Goal: Task Accomplishment & Management: Complete application form

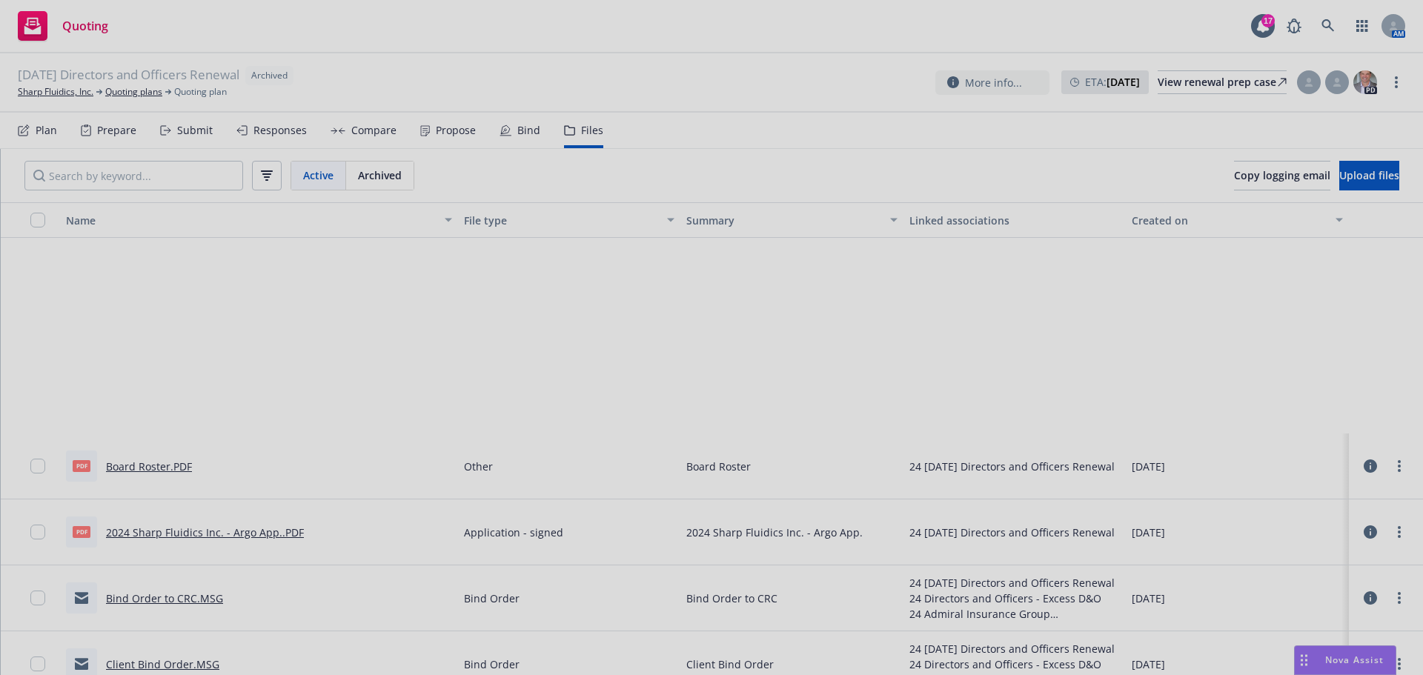
scroll to position [296, 0]
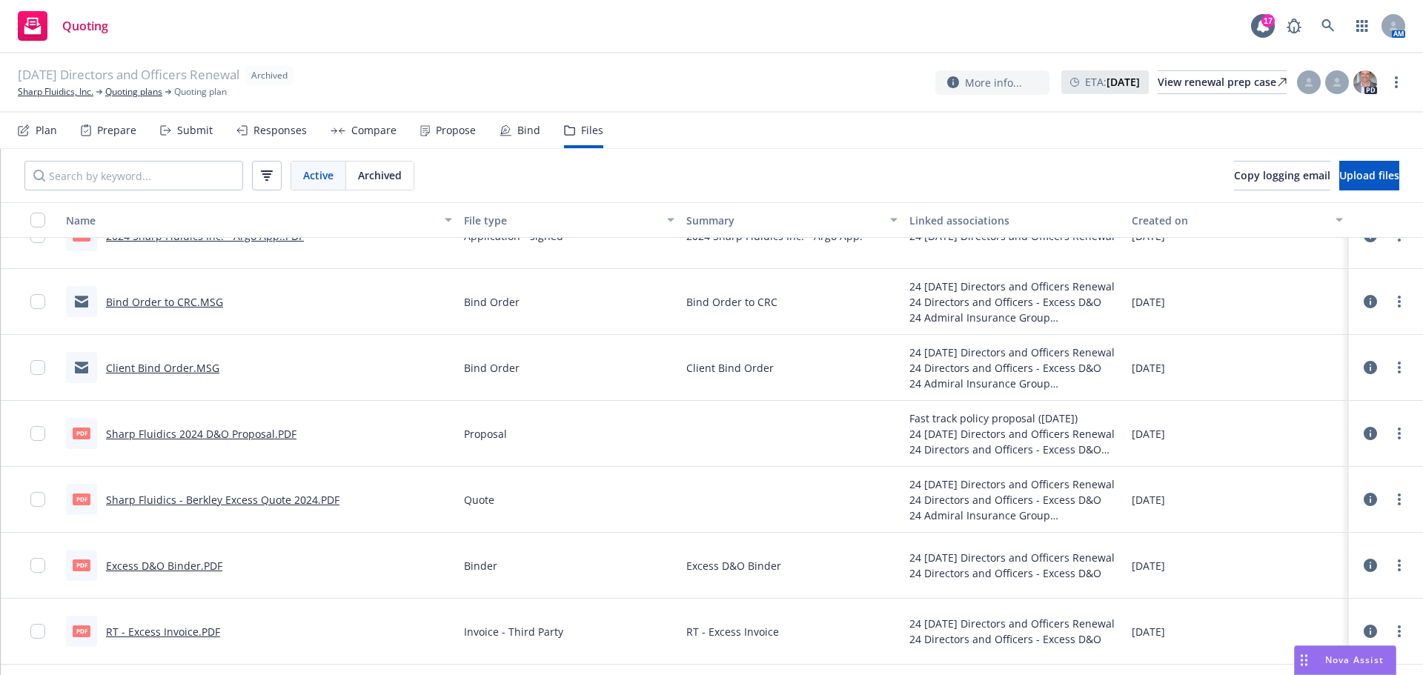
click at [130, 102] on div "[DATE] Directors and Officers Renewal Archived Sharp Fluidics, Inc. Quoting pla…" at bounding box center [711, 82] width 1423 height 59
click at [130, 96] on link "Quoting plans" at bounding box center [133, 91] width 57 height 13
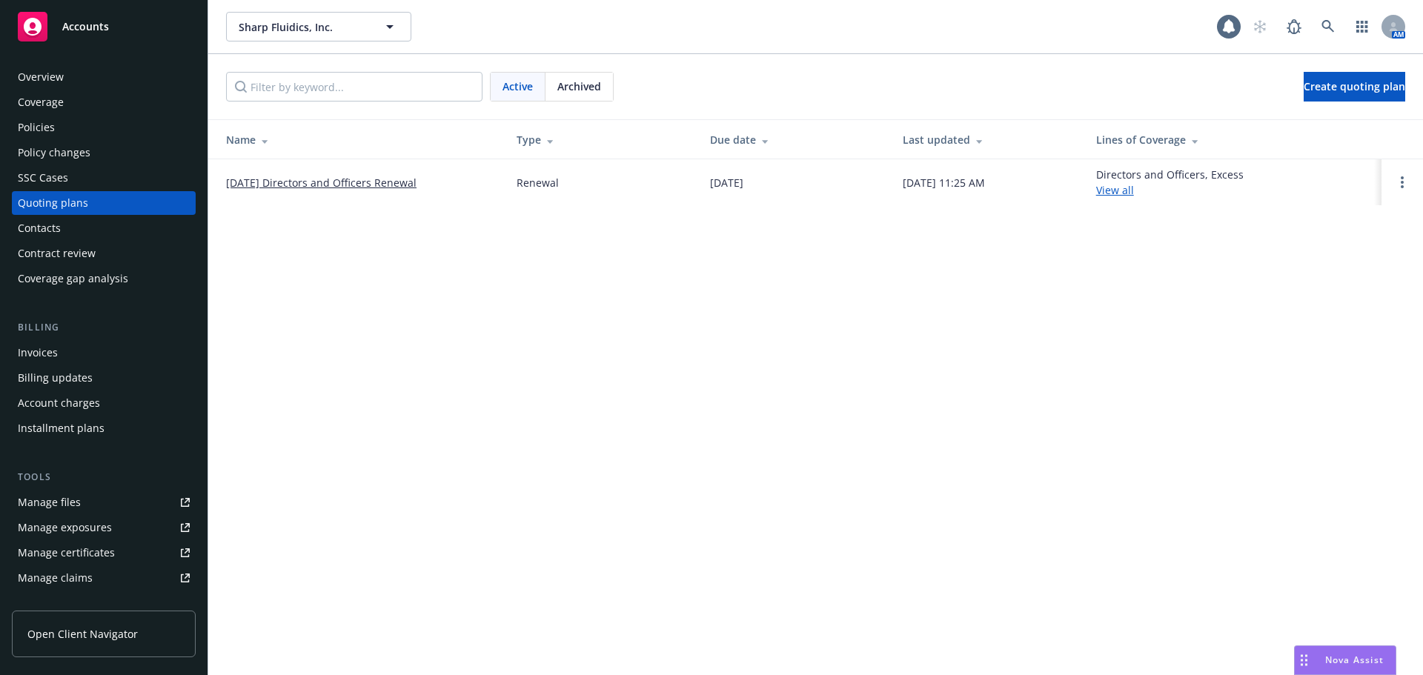
click at [253, 182] on link "08/24/25 Directors and Officers Renewal" at bounding box center [321, 183] width 190 height 16
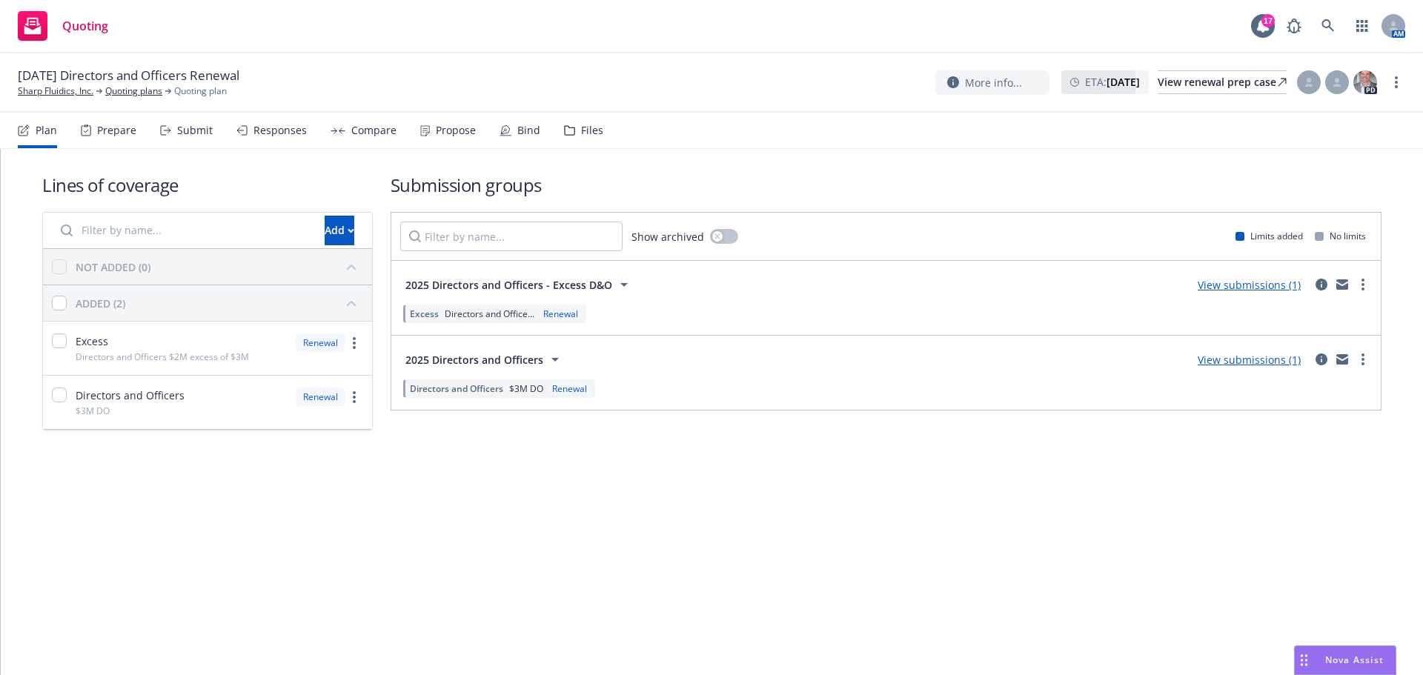
click at [288, 130] on div "Responses" at bounding box center [279, 131] width 53 height 12
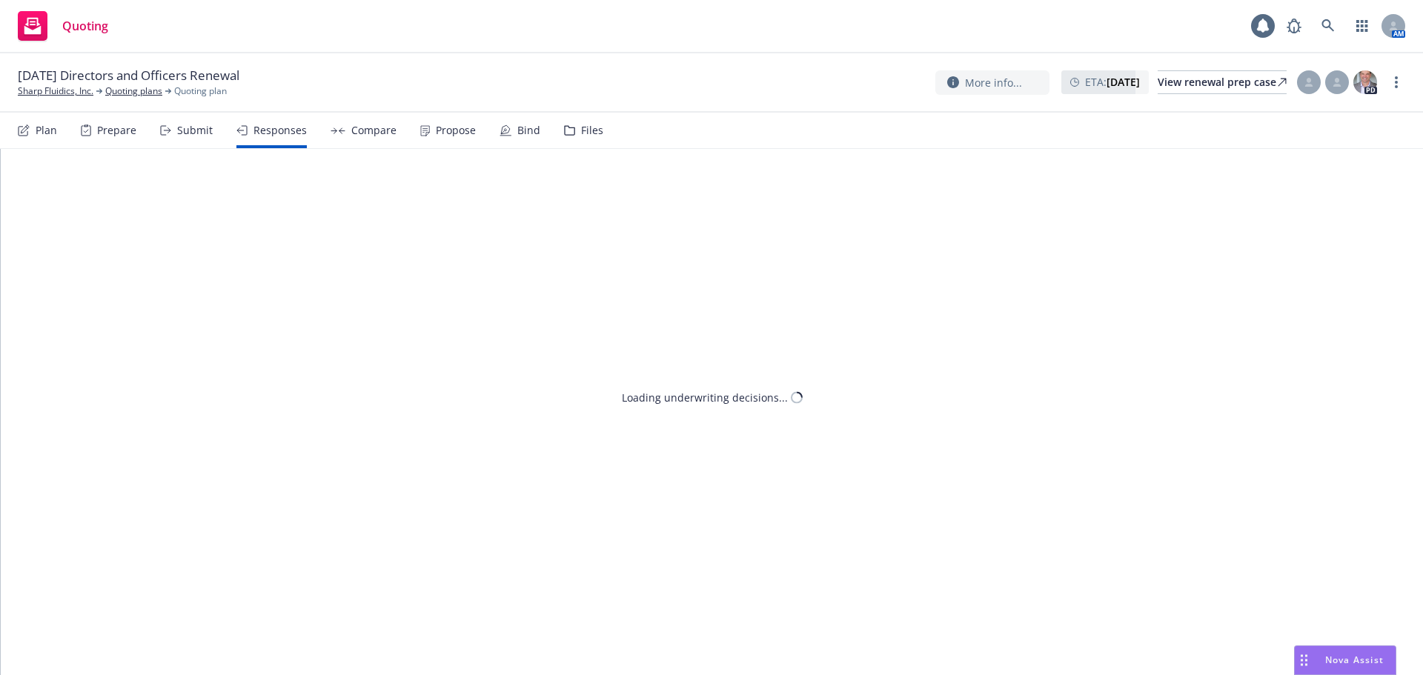
click at [209, 136] on div "Submit" at bounding box center [195, 131] width 36 height 12
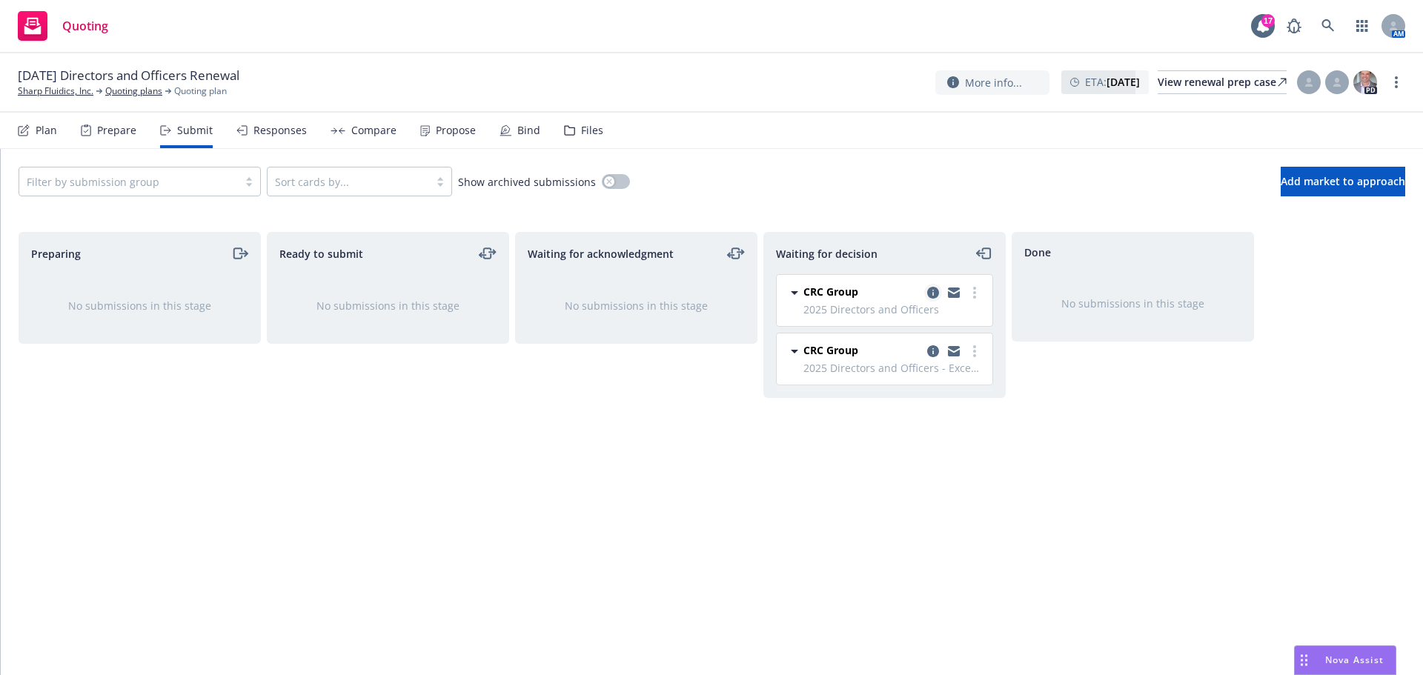
click at [934, 295] on icon "copy logging email" at bounding box center [933, 293] width 12 height 12
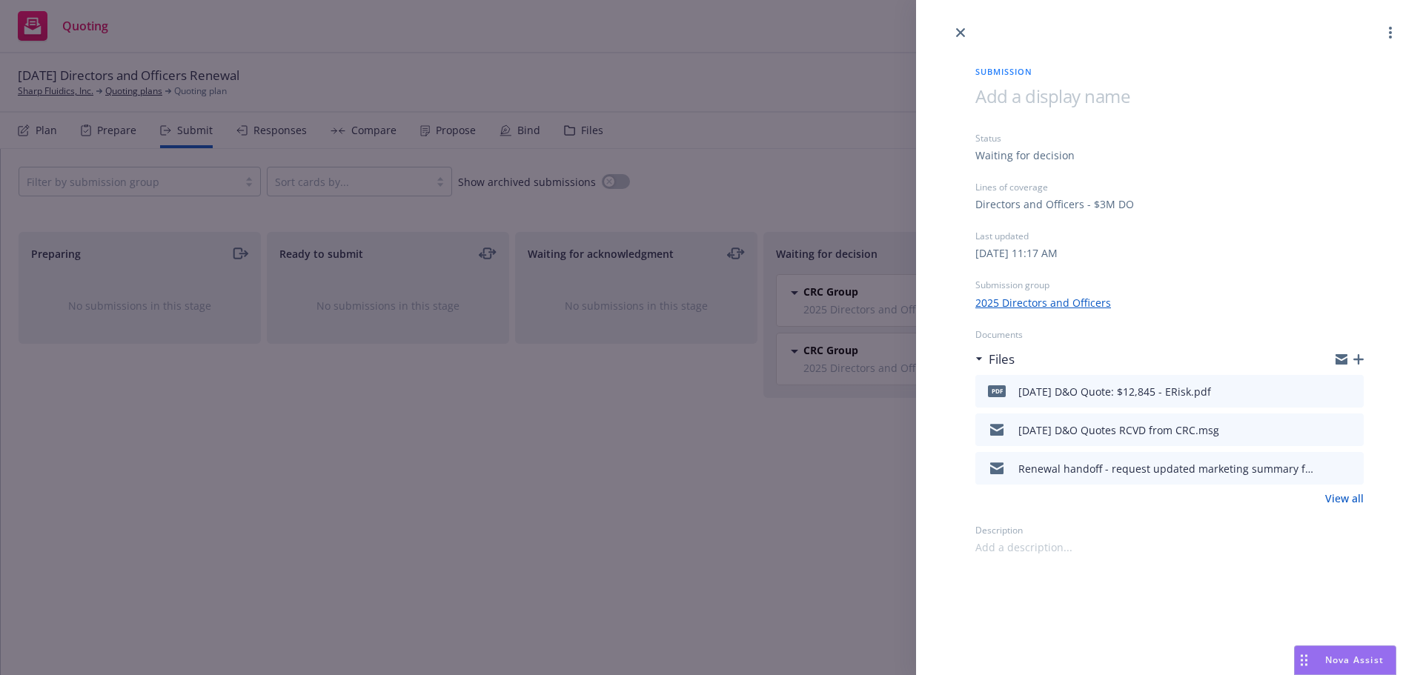
drag, startPoint x: 958, startPoint y: 30, endPoint x: 956, endPoint y: 47, distance: 17.2
click at [959, 30] on icon "close" at bounding box center [960, 32] width 9 height 9
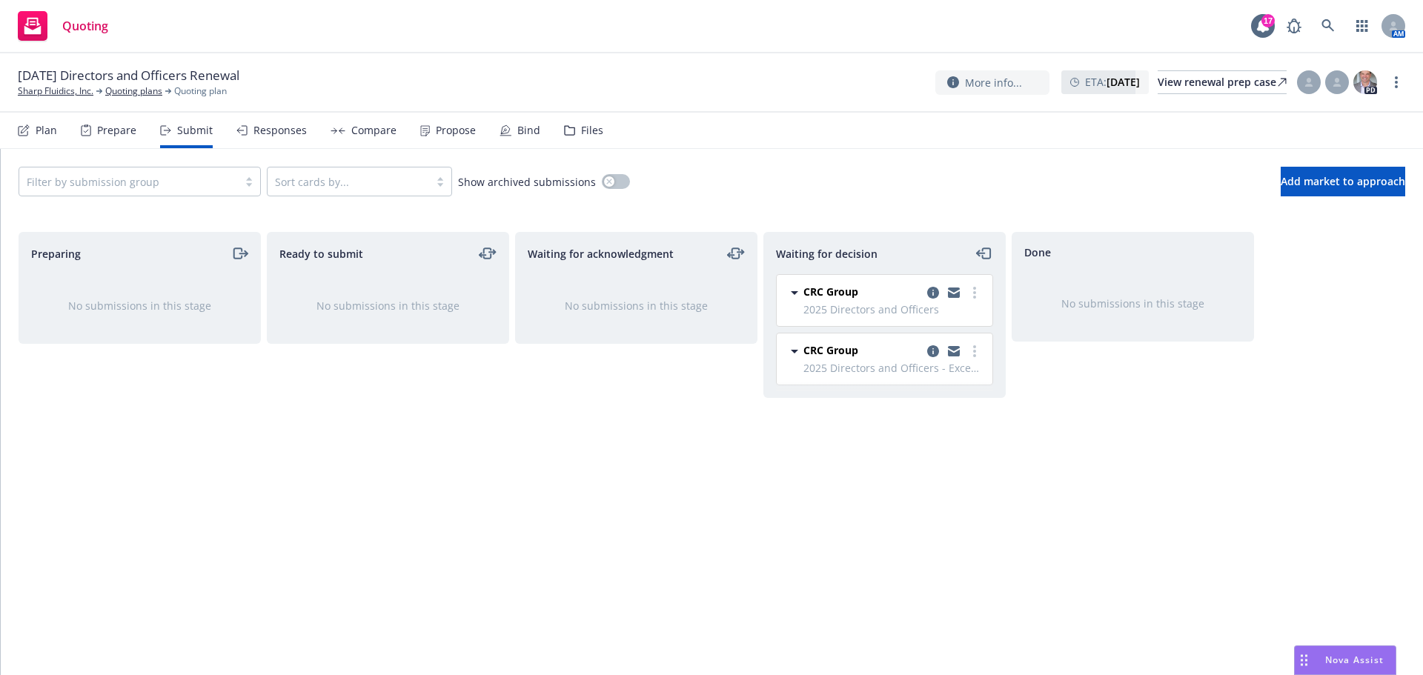
click at [924, 345] on div at bounding box center [953, 351] width 59 height 18
click at [926, 348] on link "copy logging email" at bounding box center [933, 351] width 18 height 18
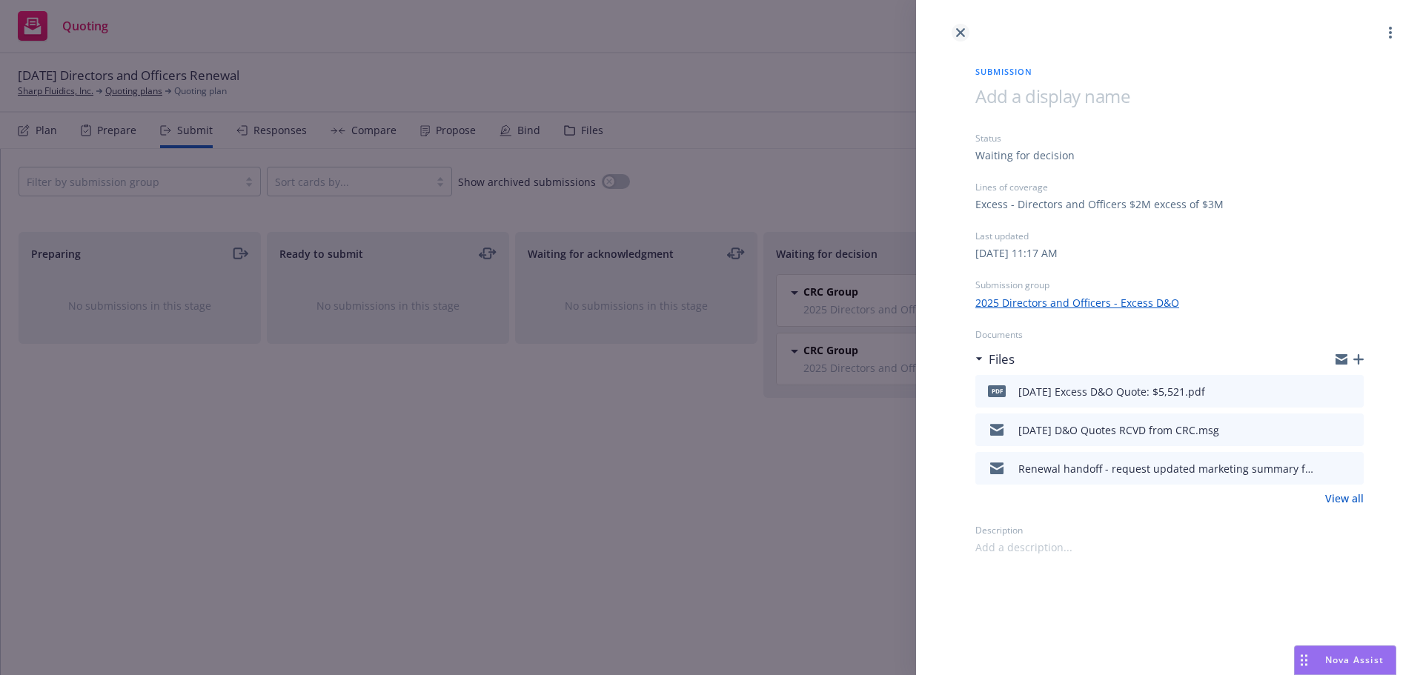
click at [961, 35] on icon "close" at bounding box center [960, 32] width 9 height 9
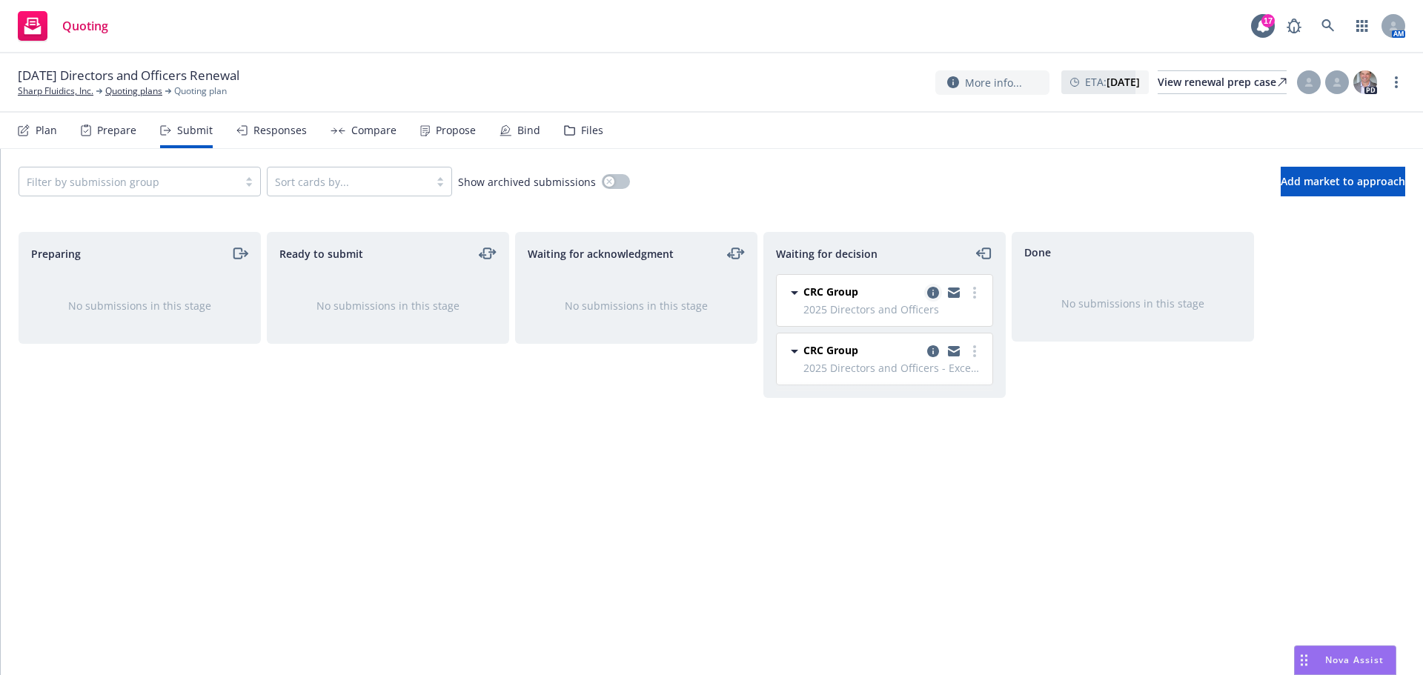
click at [932, 298] on icon "copy logging email" at bounding box center [933, 293] width 12 height 12
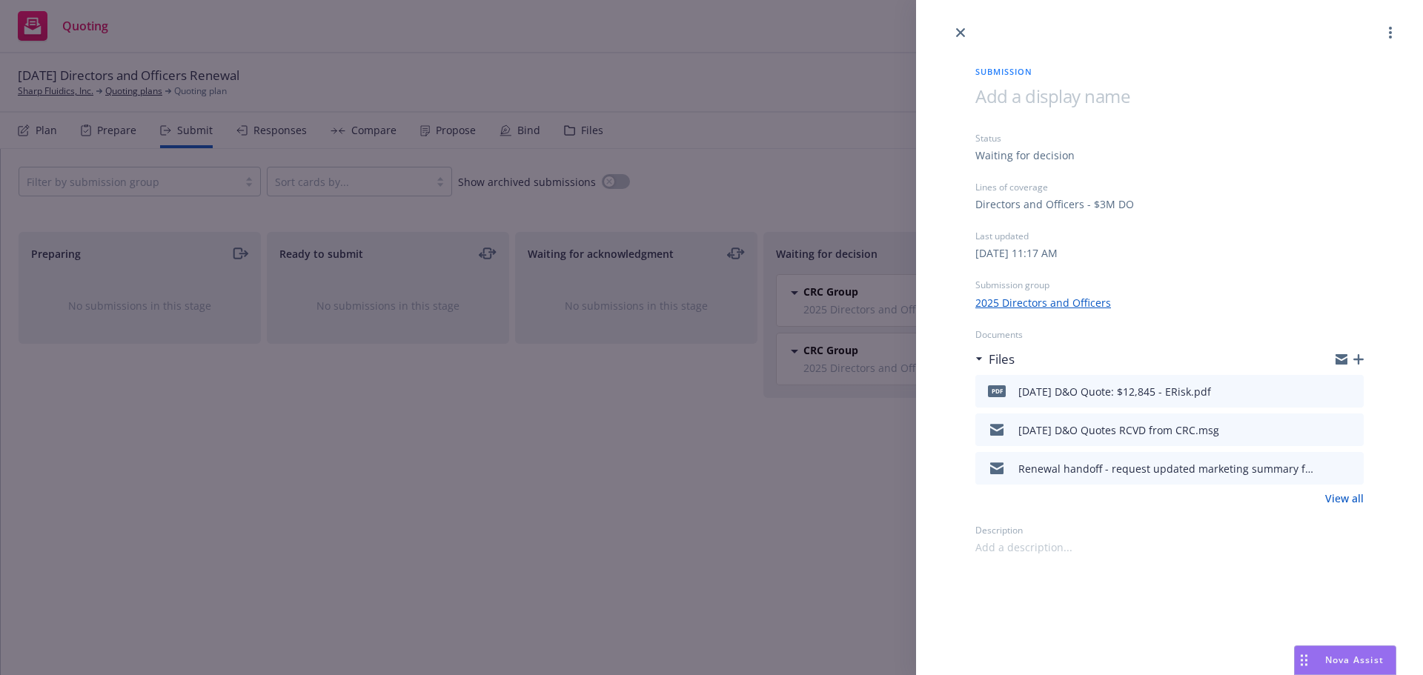
click at [1364, 359] on div "Submission Status Waiting for decision Lines of coverage Directors and Officers…" at bounding box center [1170, 299] width 436 height 514
click at [963, 29] on icon "close" at bounding box center [960, 32] width 9 height 9
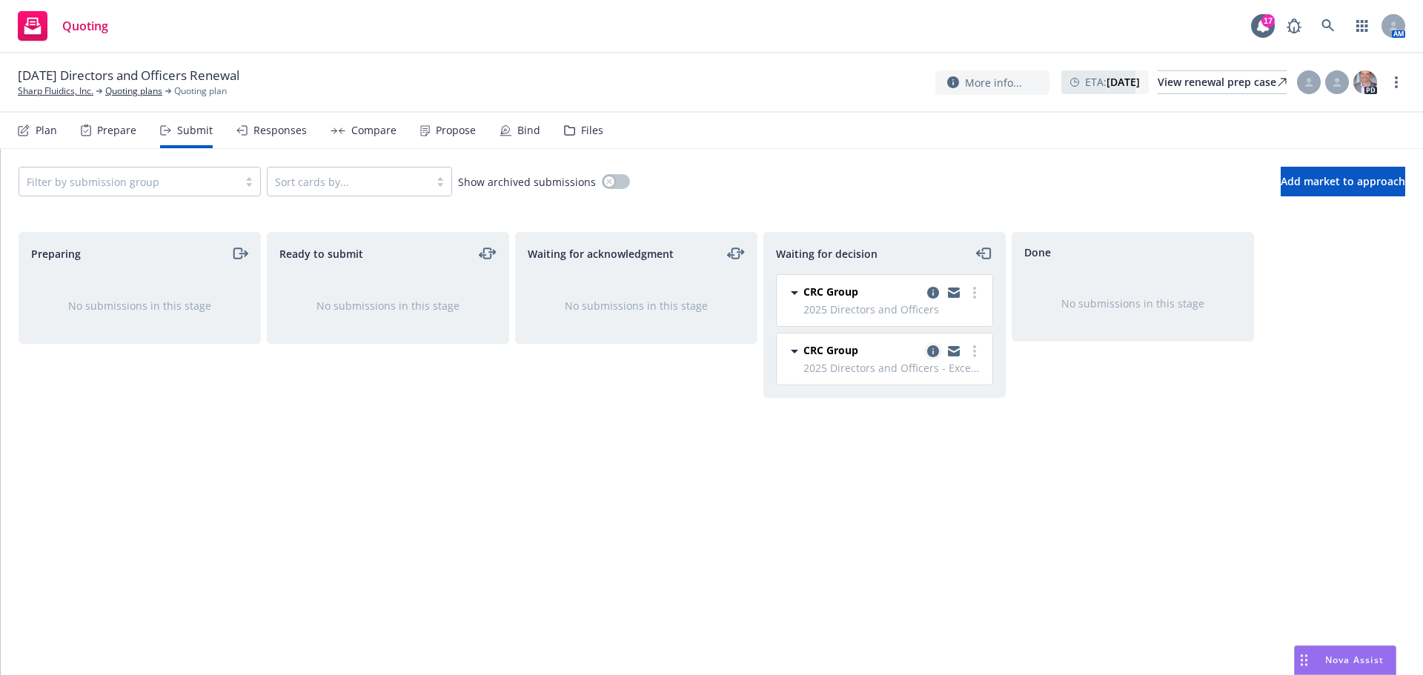
click at [935, 348] on icon "copy logging email" at bounding box center [933, 351] width 12 height 12
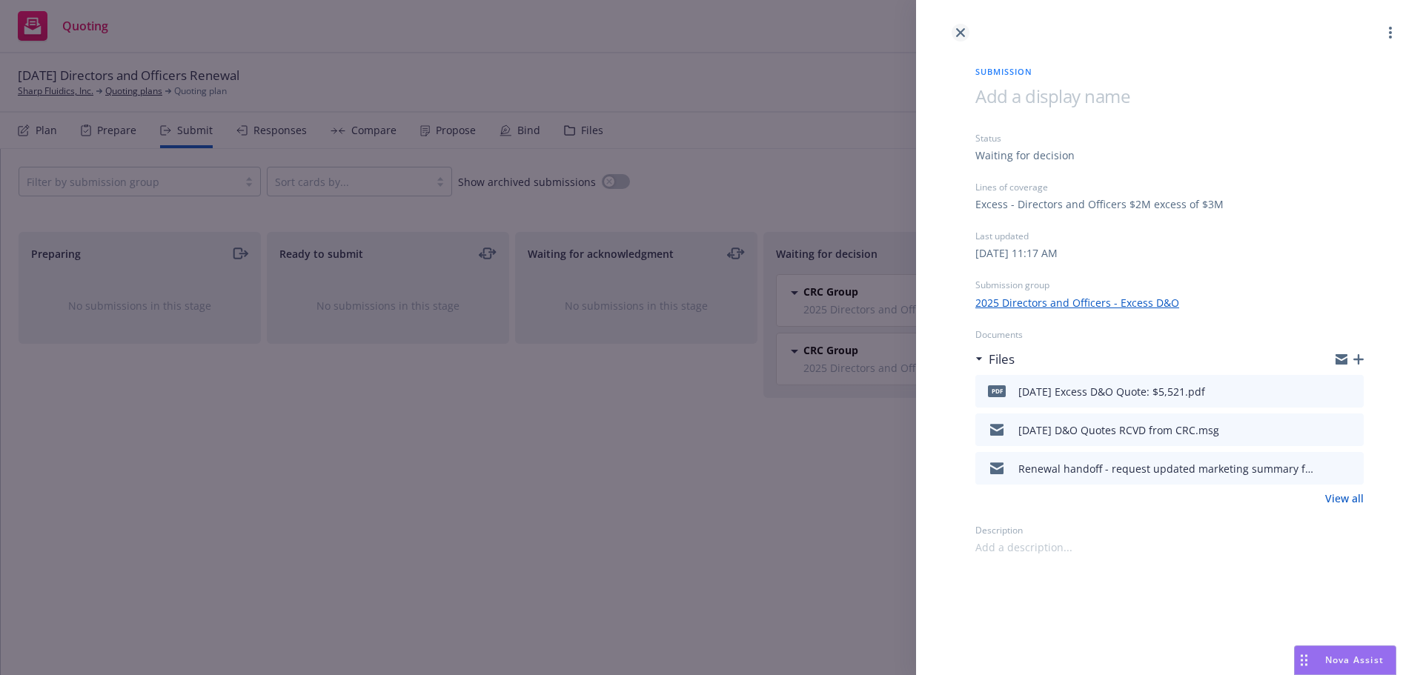
click at [961, 32] on icon "close" at bounding box center [960, 32] width 9 height 9
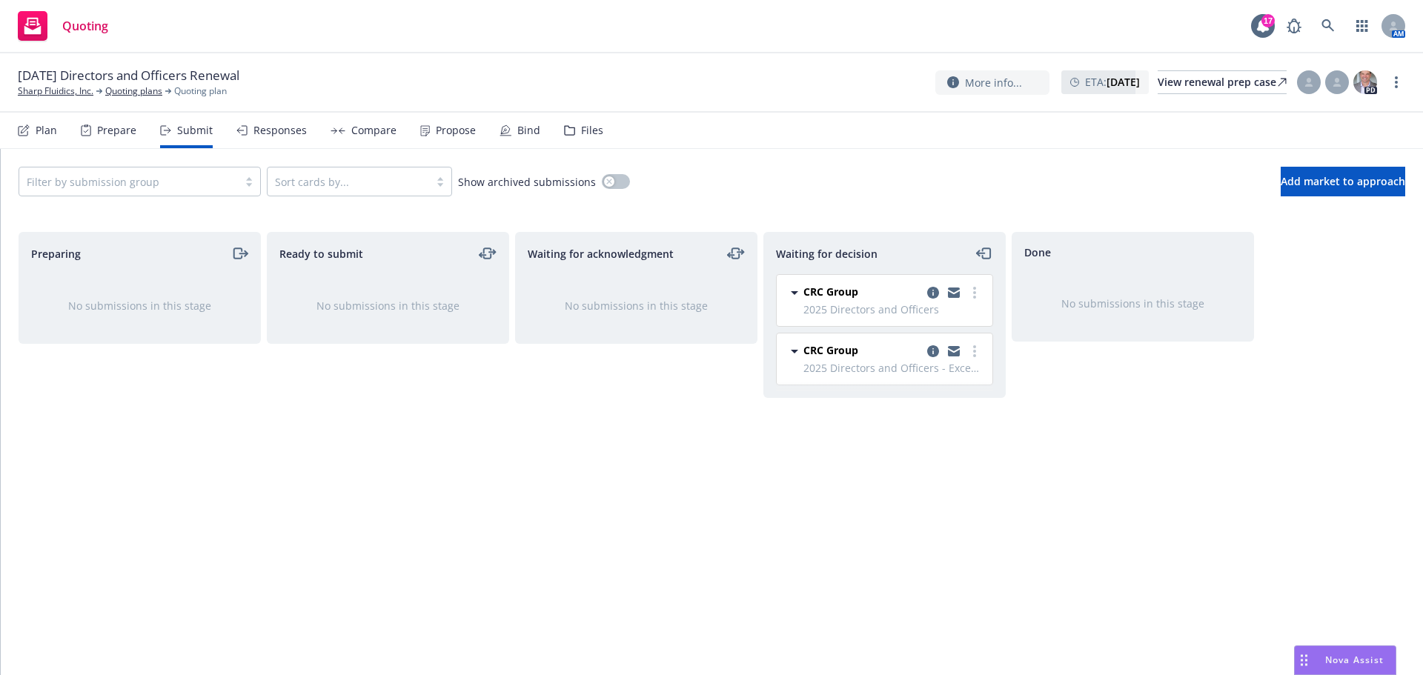
click at [572, 126] on div "Files" at bounding box center [583, 131] width 39 height 36
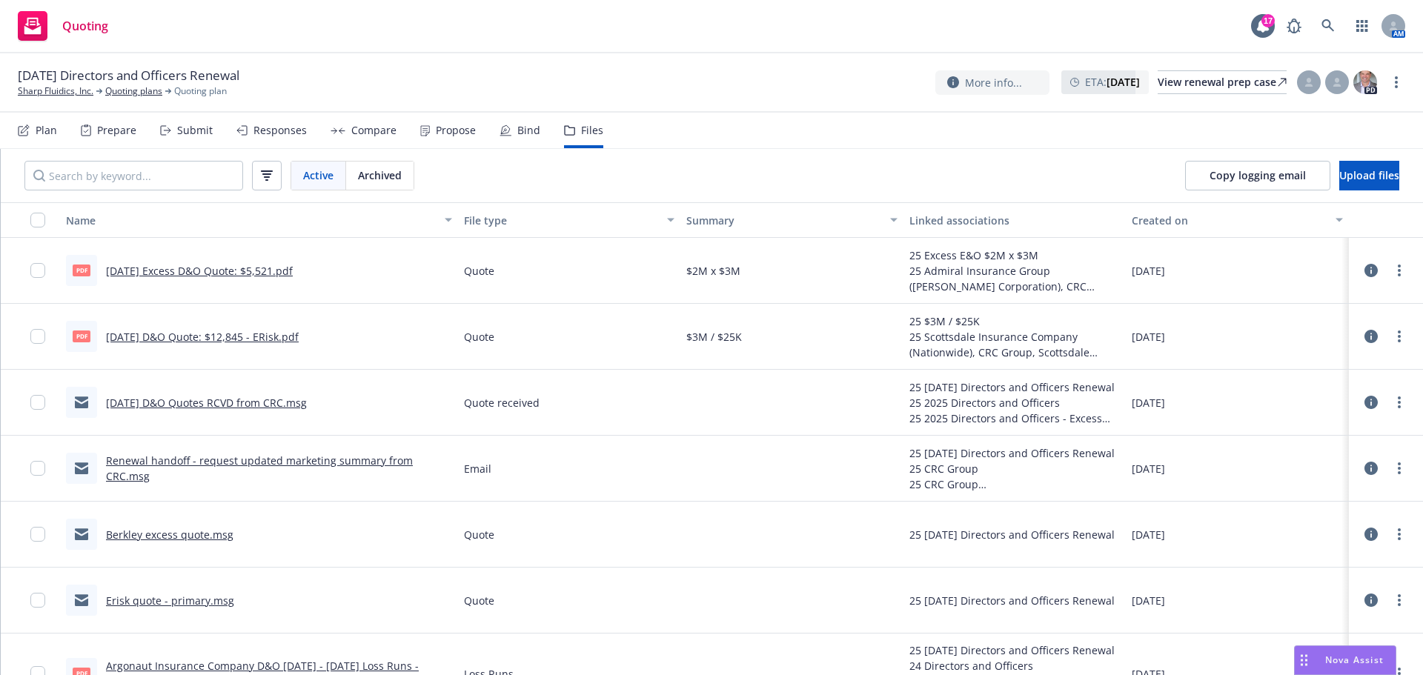
click at [181, 138] on div "Submit" at bounding box center [186, 131] width 53 height 36
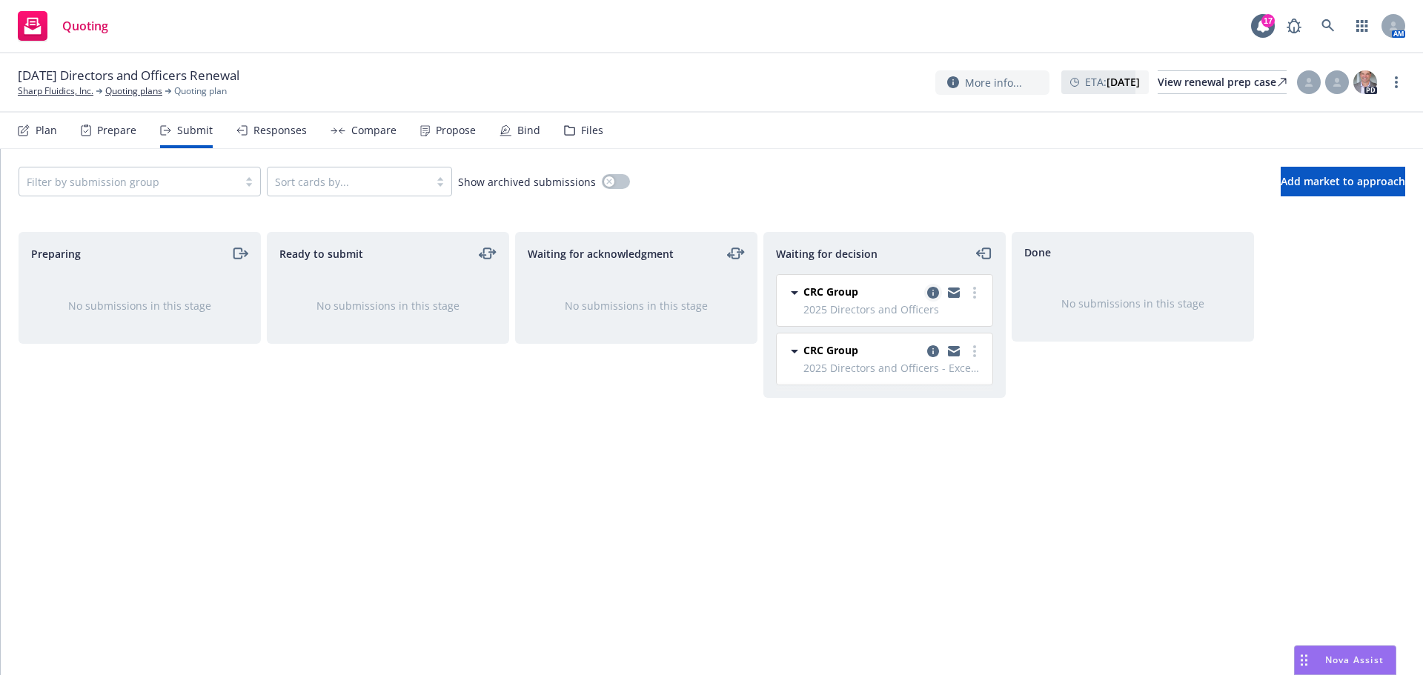
click at [933, 289] on icon "copy logging email" at bounding box center [933, 293] width 12 height 12
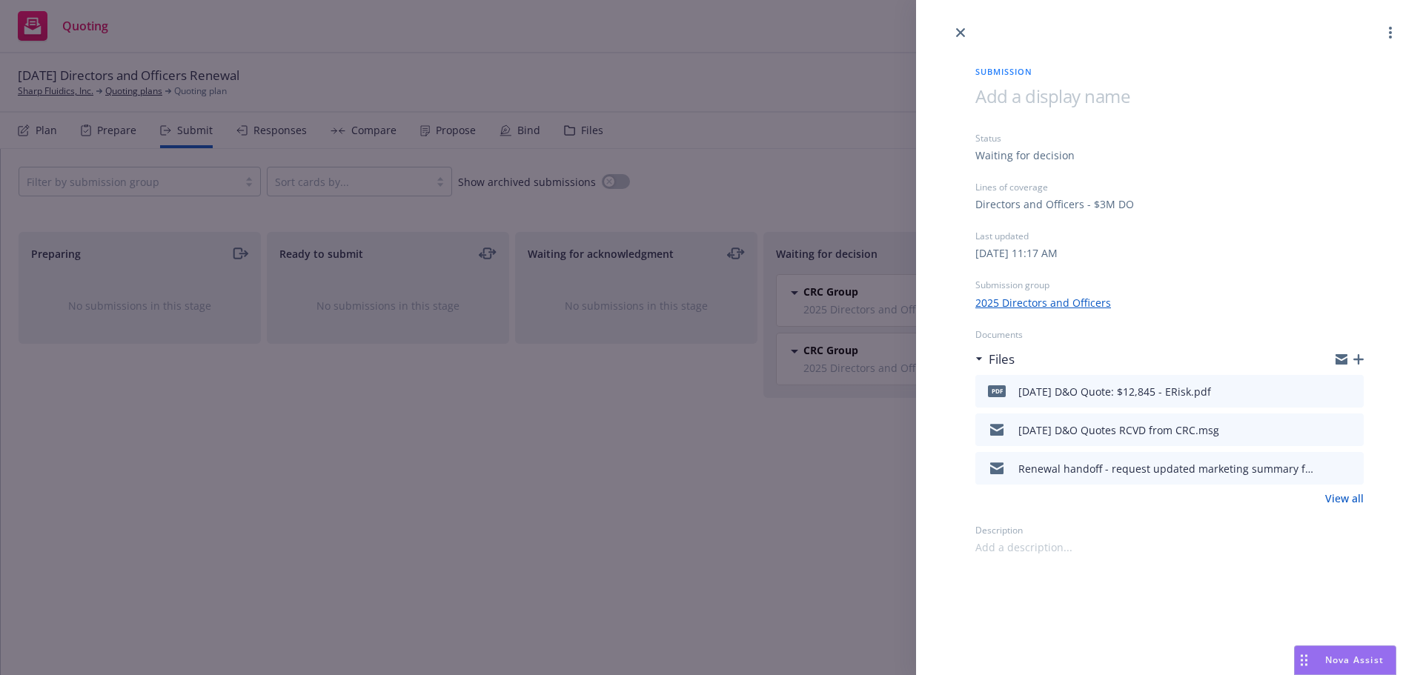
click at [1359, 354] on icon "button" at bounding box center [1358, 359] width 10 height 10
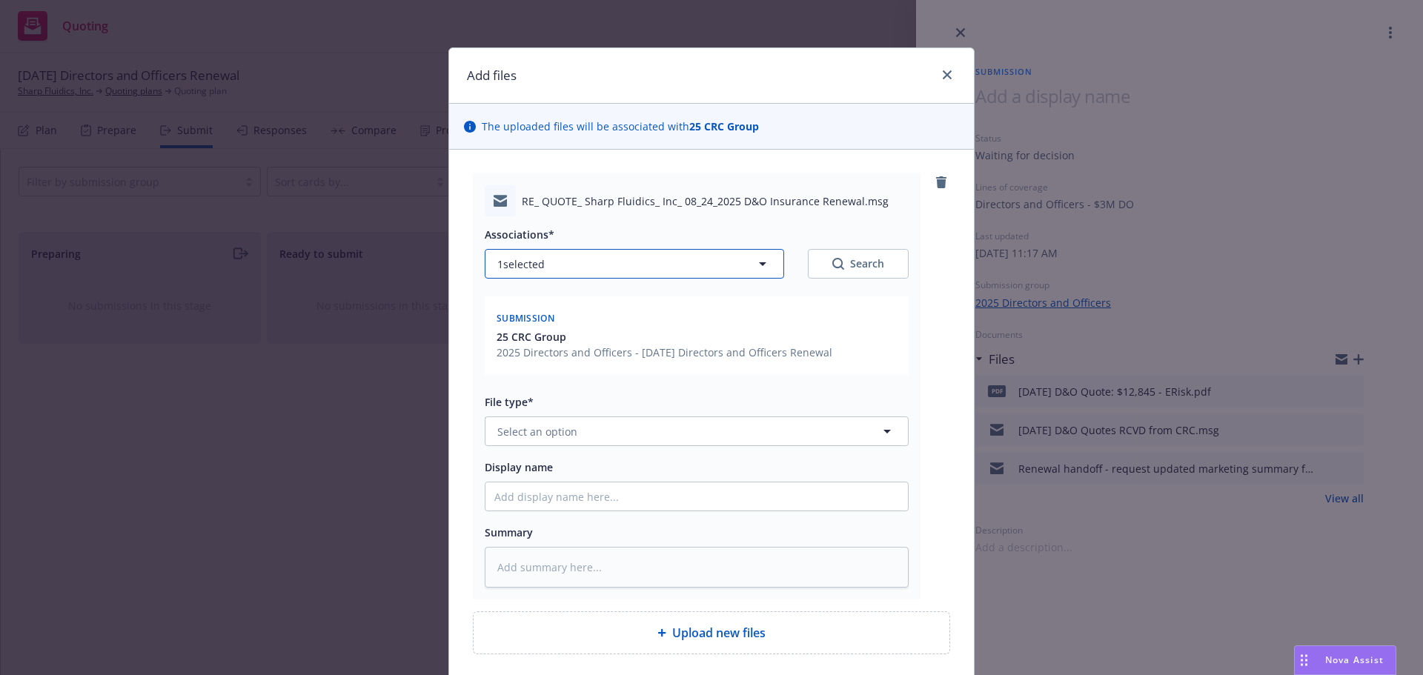
click at [560, 259] on button "1 selected" at bounding box center [634, 264] width 299 height 30
type textarea "x"
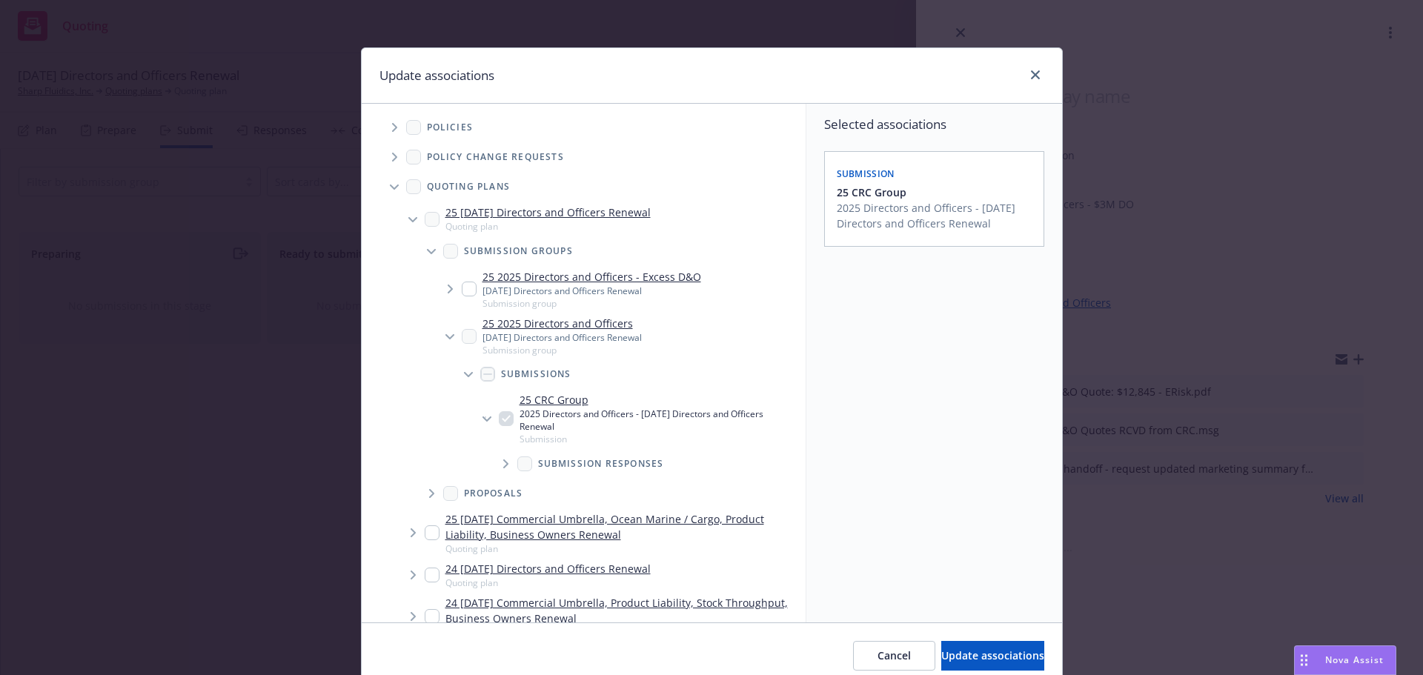
click at [444, 293] on span "Tree Example" at bounding box center [450, 289] width 24 height 24
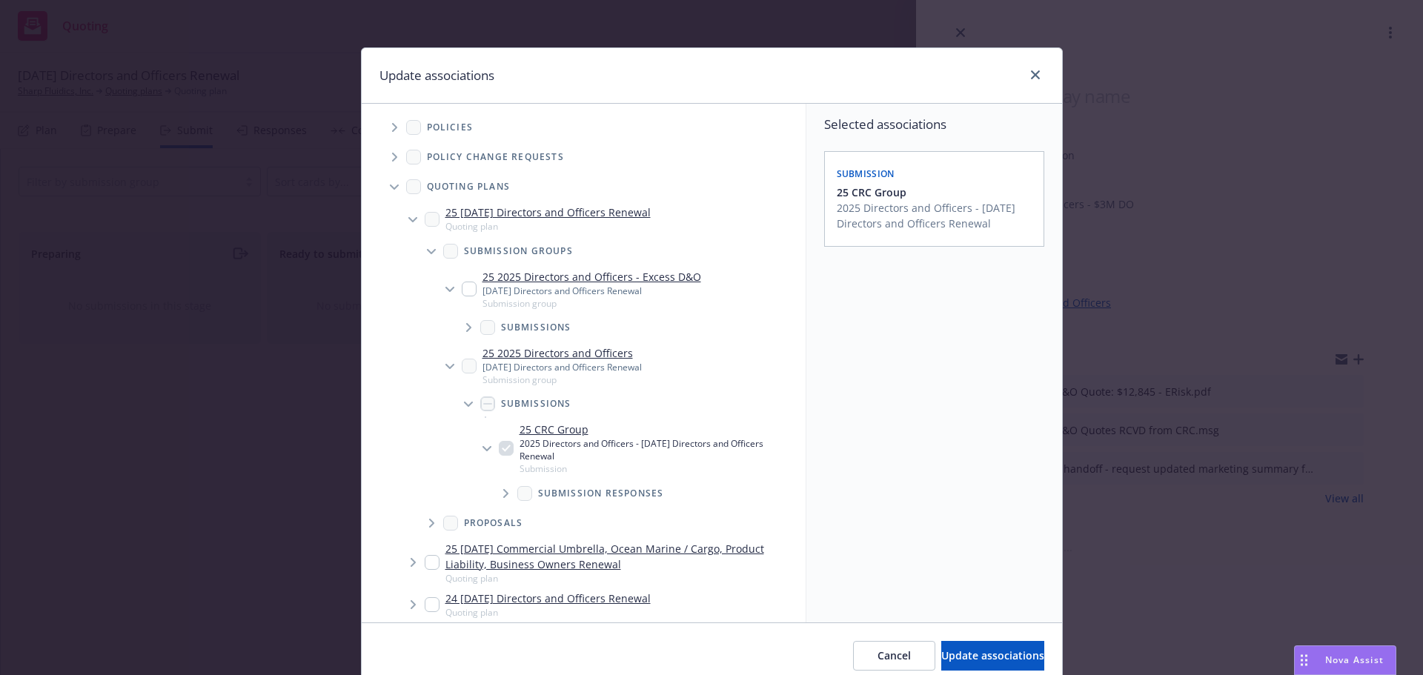
click at [457, 329] on span "Tree Example" at bounding box center [469, 328] width 24 height 24
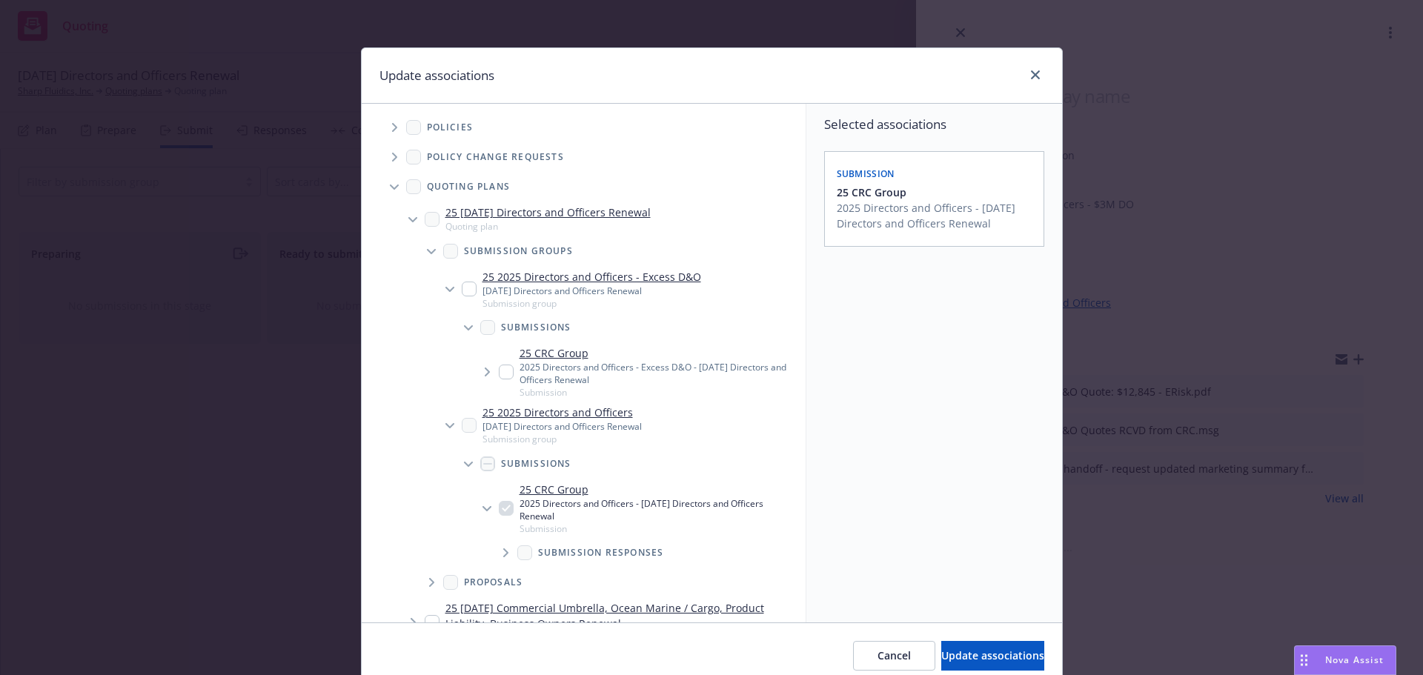
click at [502, 373] on input "Tree Example" at bounding box center [506, 372] width 15 height 15
checkbox input "true"
click at [941, 646] on button "Update associations" at bounding box center [992, 656] width 103 height 30
type textarea "x"
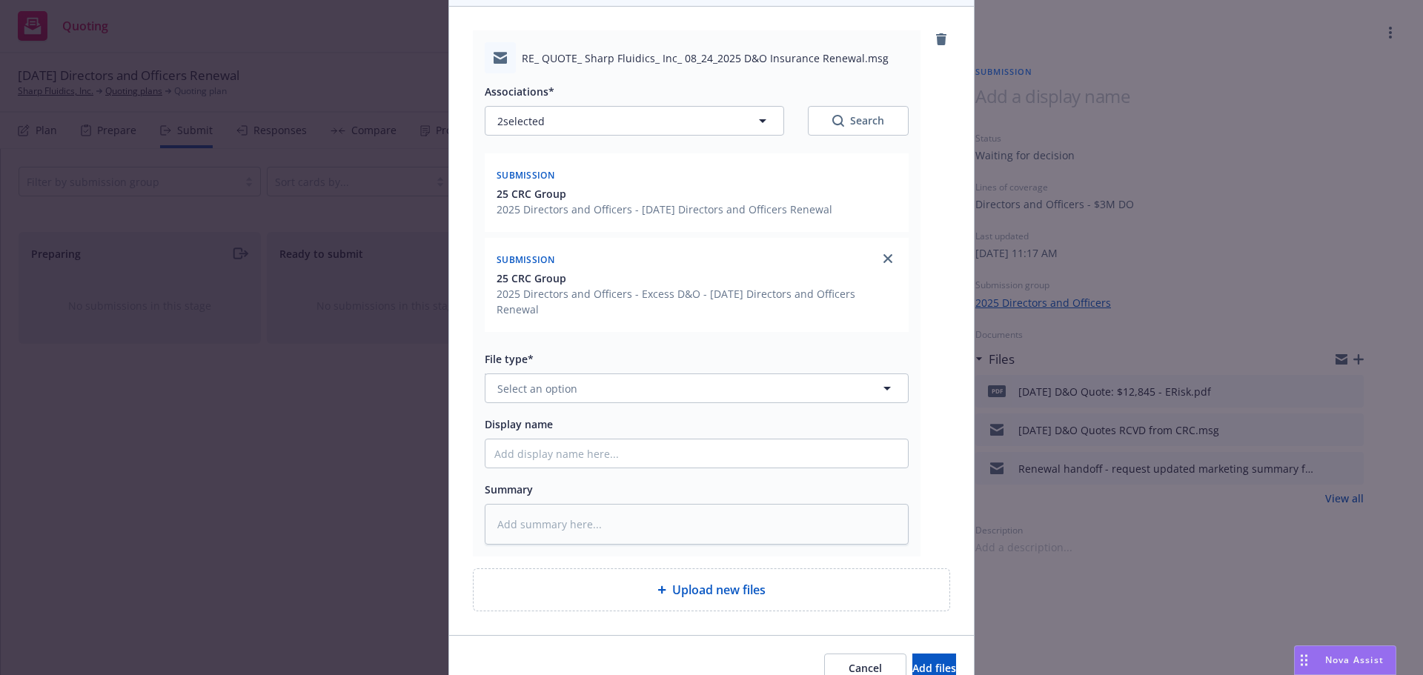
scroll to position [148, 0]
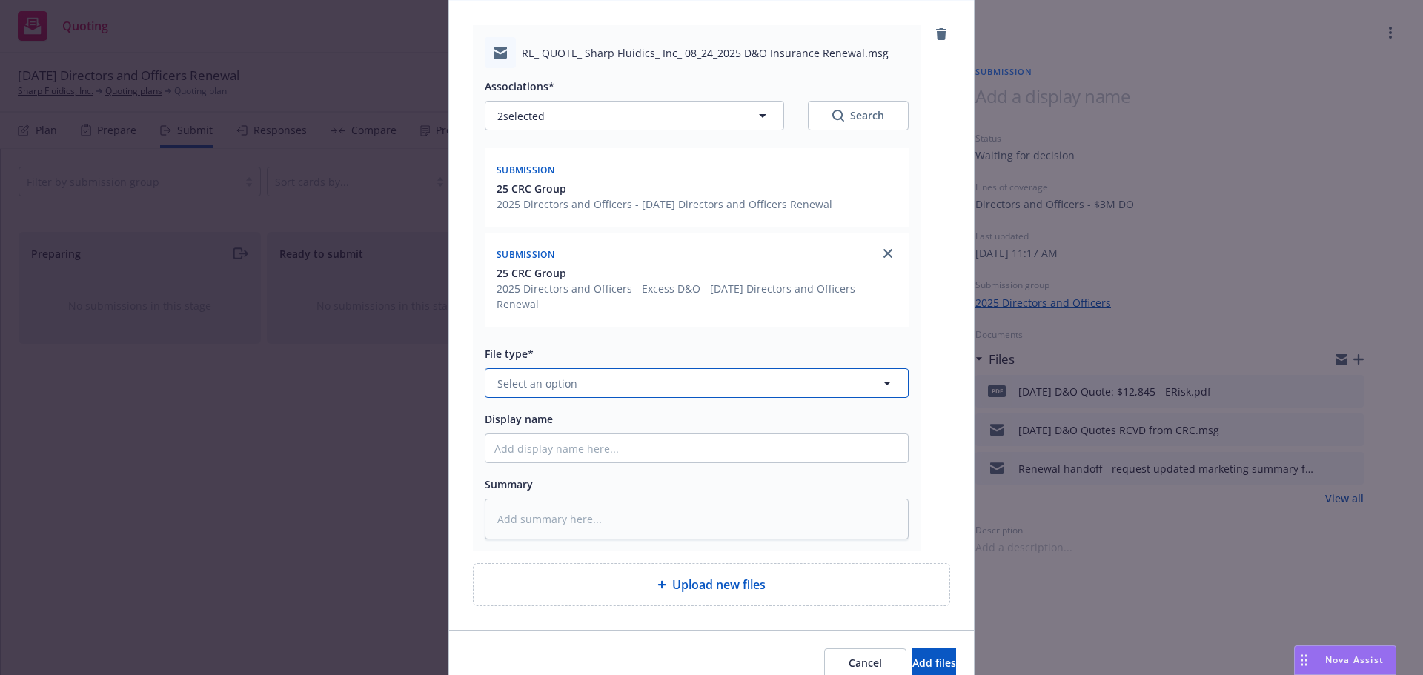
click at [619, 368] on button "Select an option" at bounding box center [697, 383] width 424 height 30
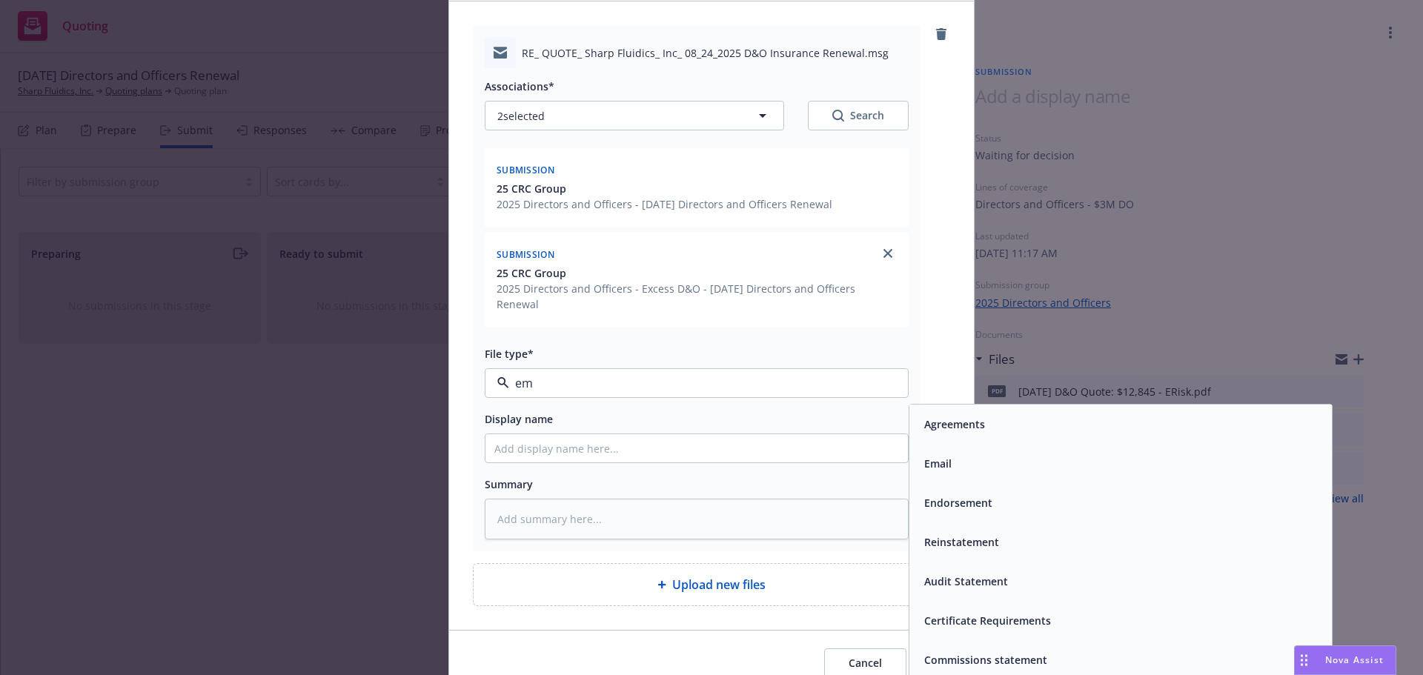
type input "e"
type input "market"
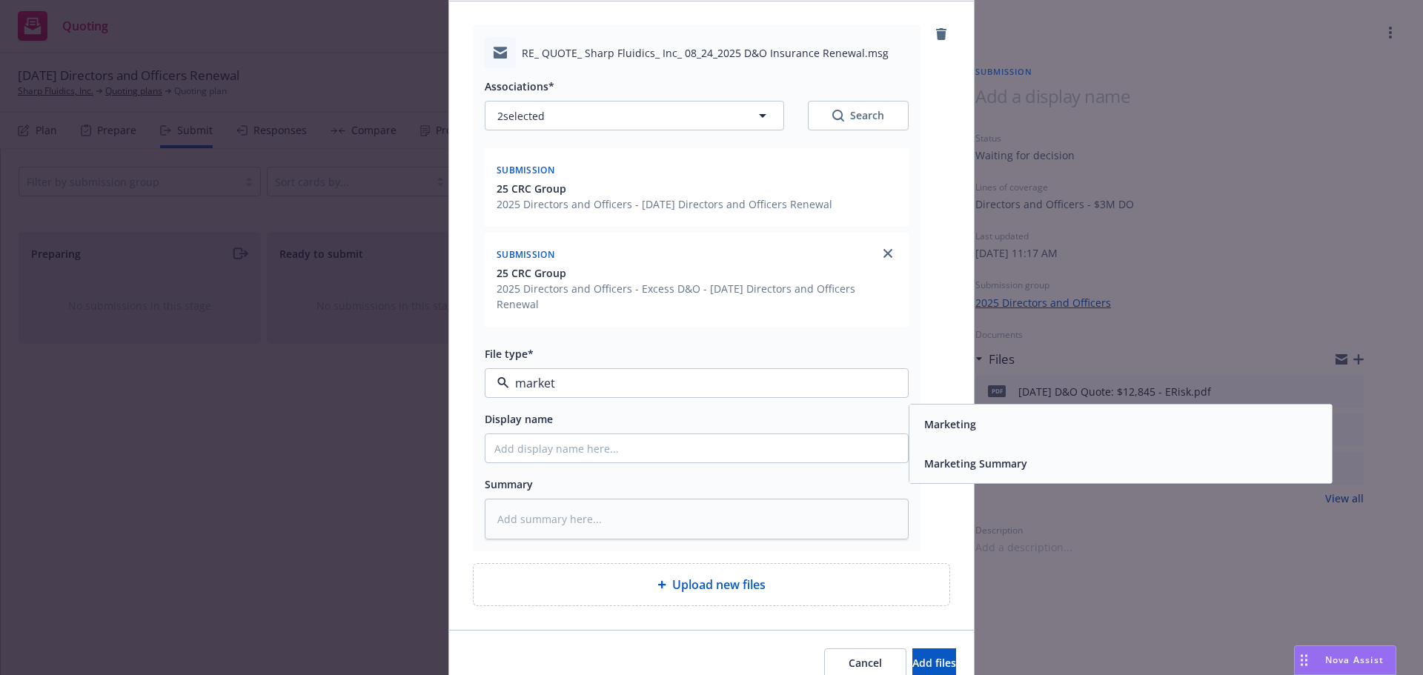
click at [918, 453] on div "Marketing Summary" at bounding box center [974, 463] width 112 height 21
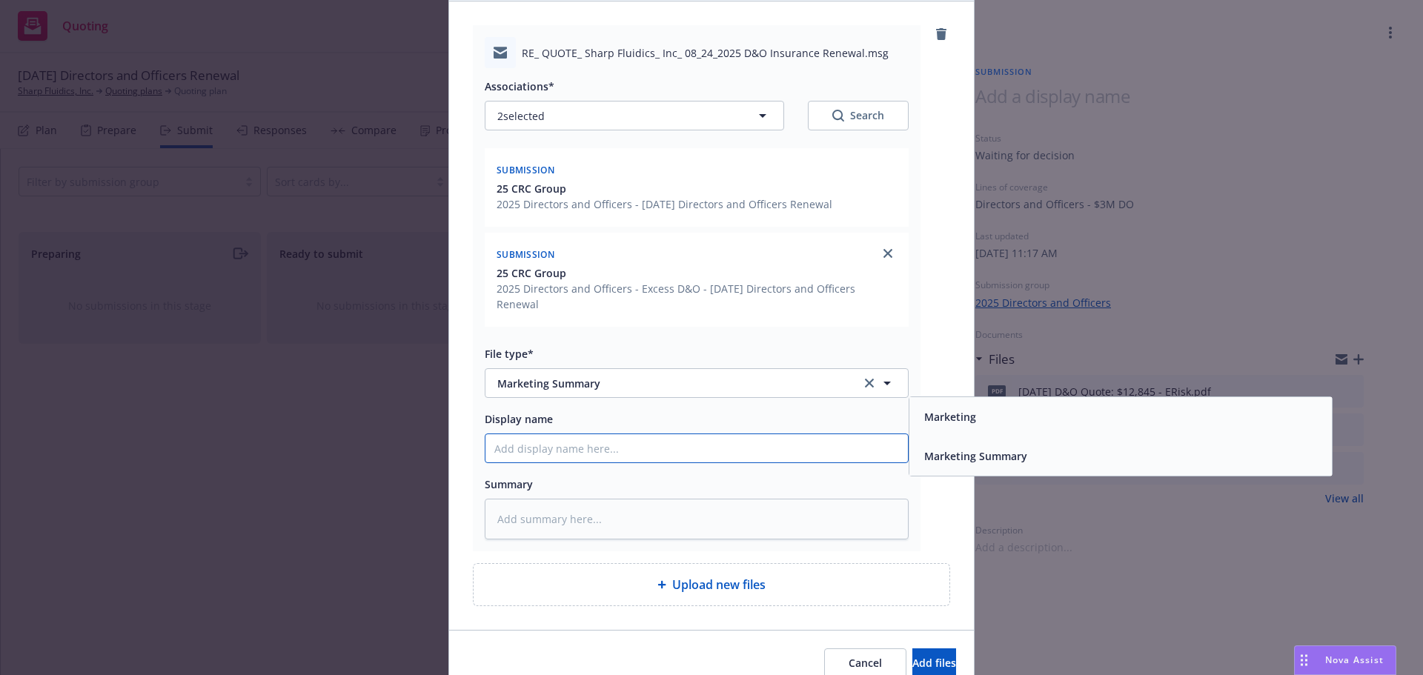
click at [800, 434] on input "Display name" at bounding box center [696, 448] width 422 height 28
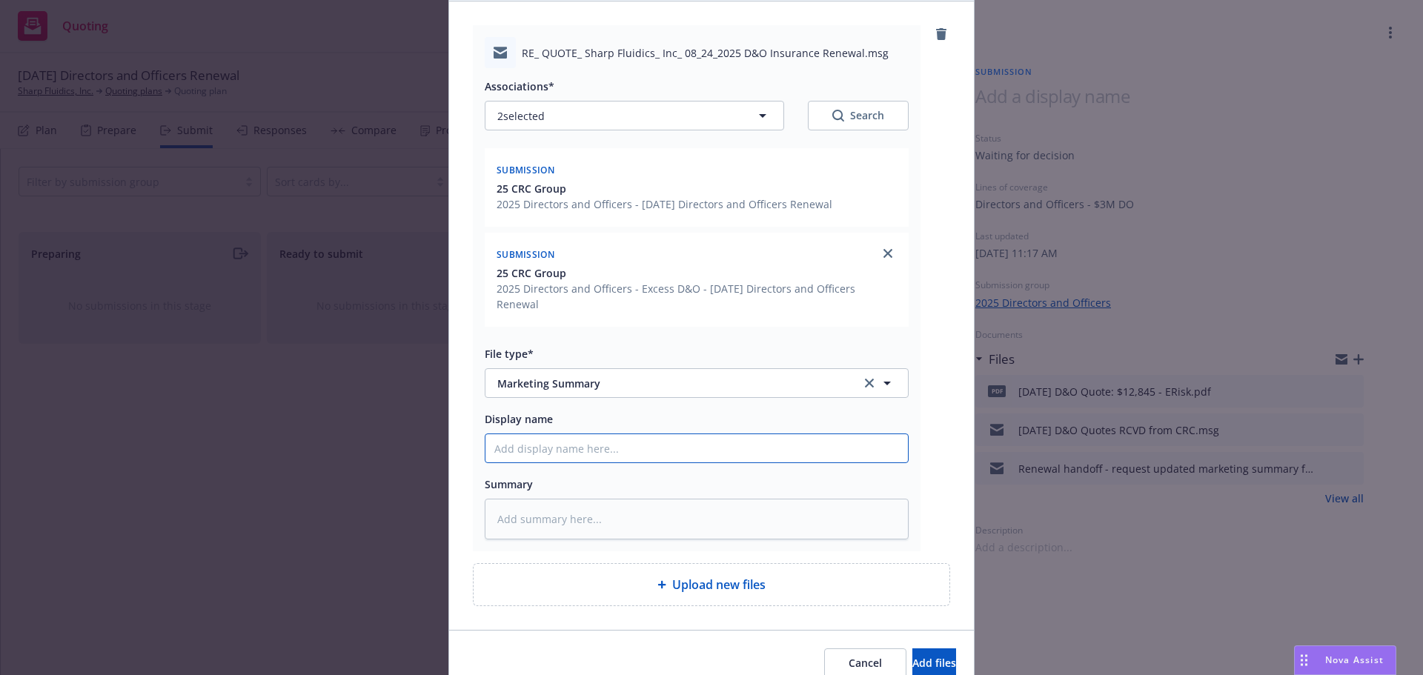
type textarea "x"
type input "2"
type textarea "x"
type input "25"
type textarea "x"
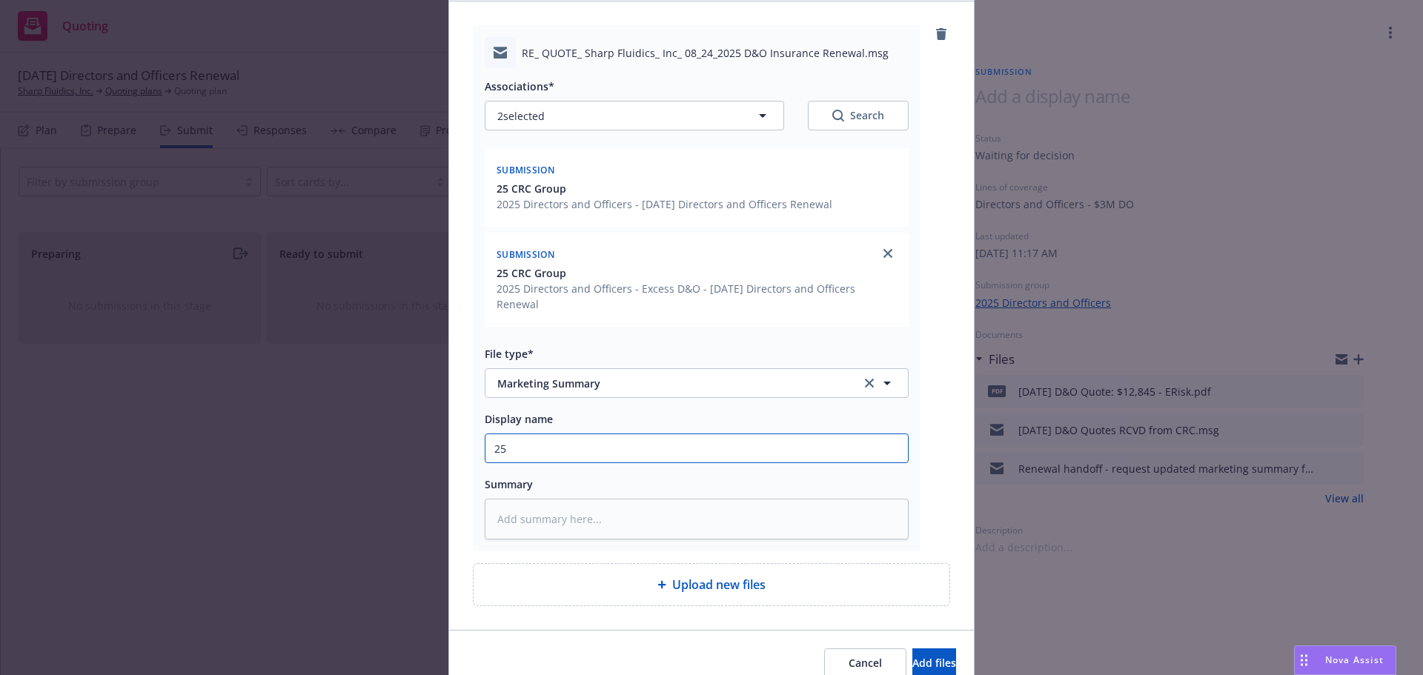
type input "25-"
type textarea "x"
type input "25-2"
type textarea "x"
type input "25-26"
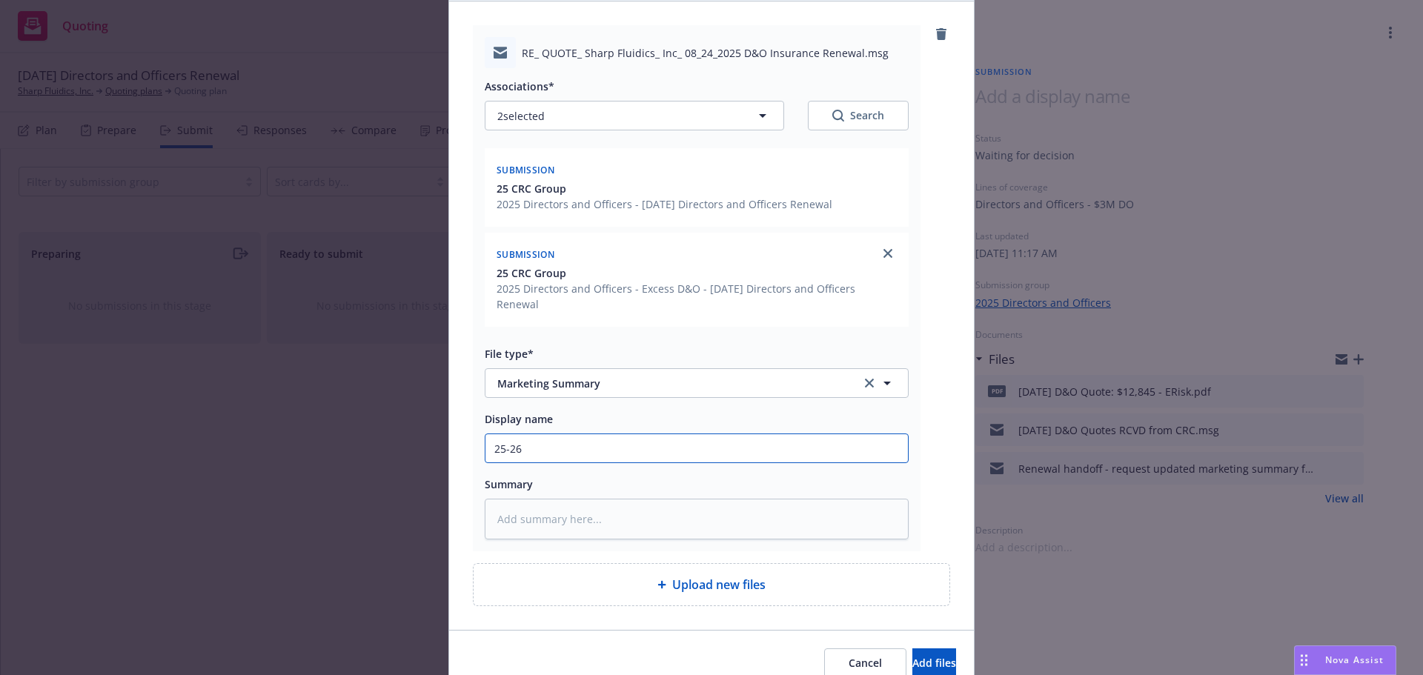
type textarea "x"
type input "25-26"
type textarea "x"
type input "25-26 D"
type textarea "x"
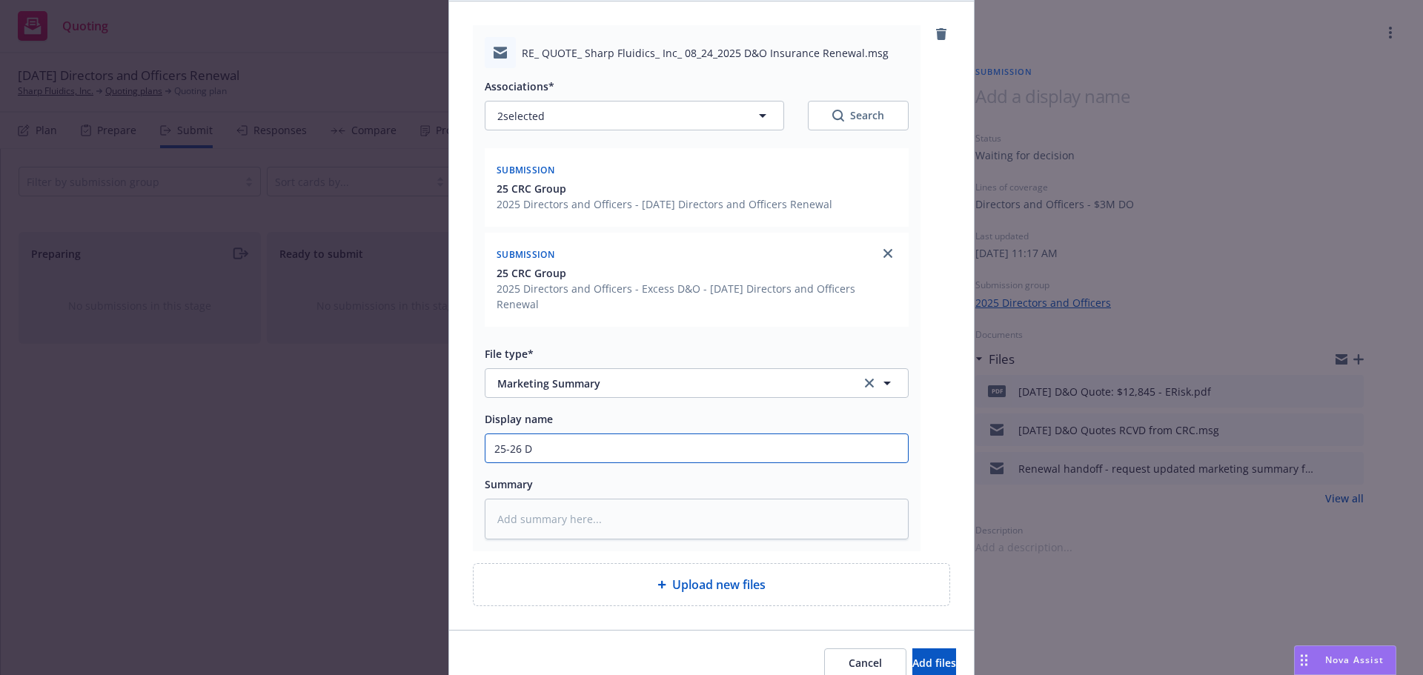
type input "25-26 D&"
type textarea "x"
type input "25-26 D&O"
type textarea "x"
type input "25-26 D&O"
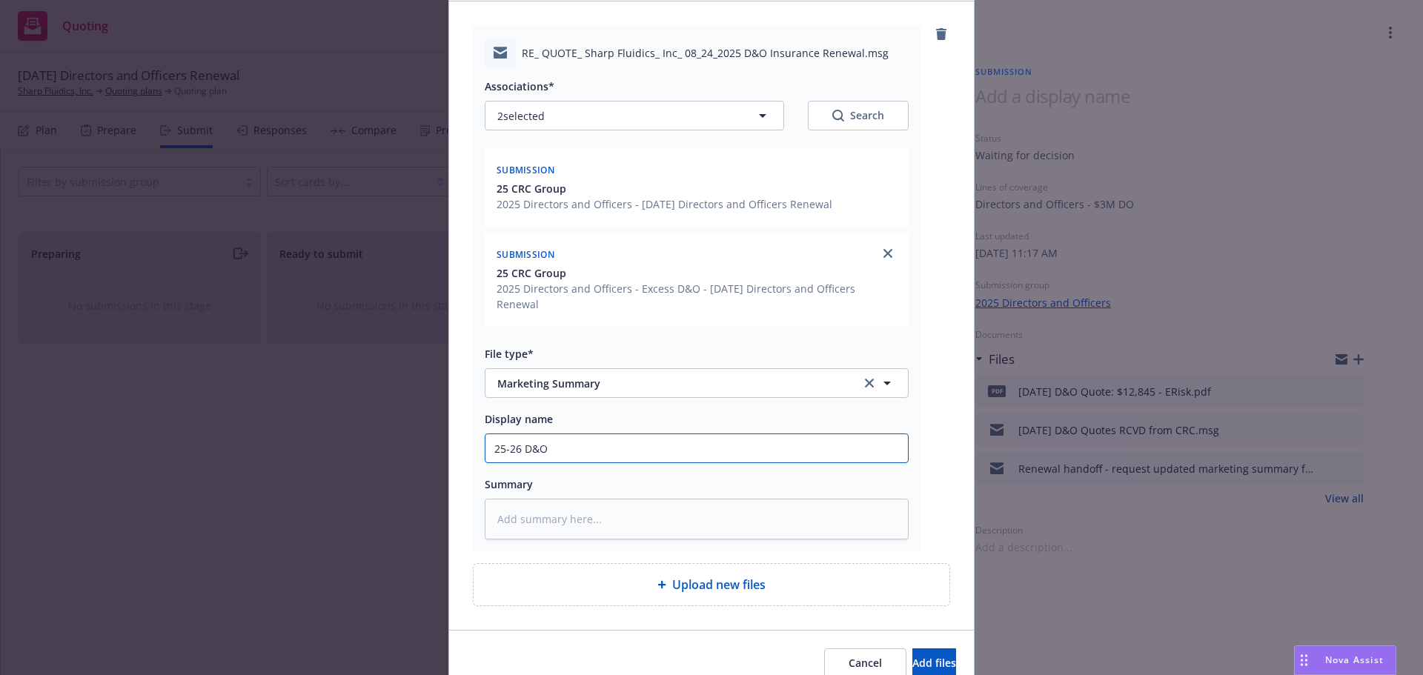
type textarea "x"
type input "25-26 D&O M"
type textarea "x"
type input "25-26 D&O Ma"
type textarea "x"
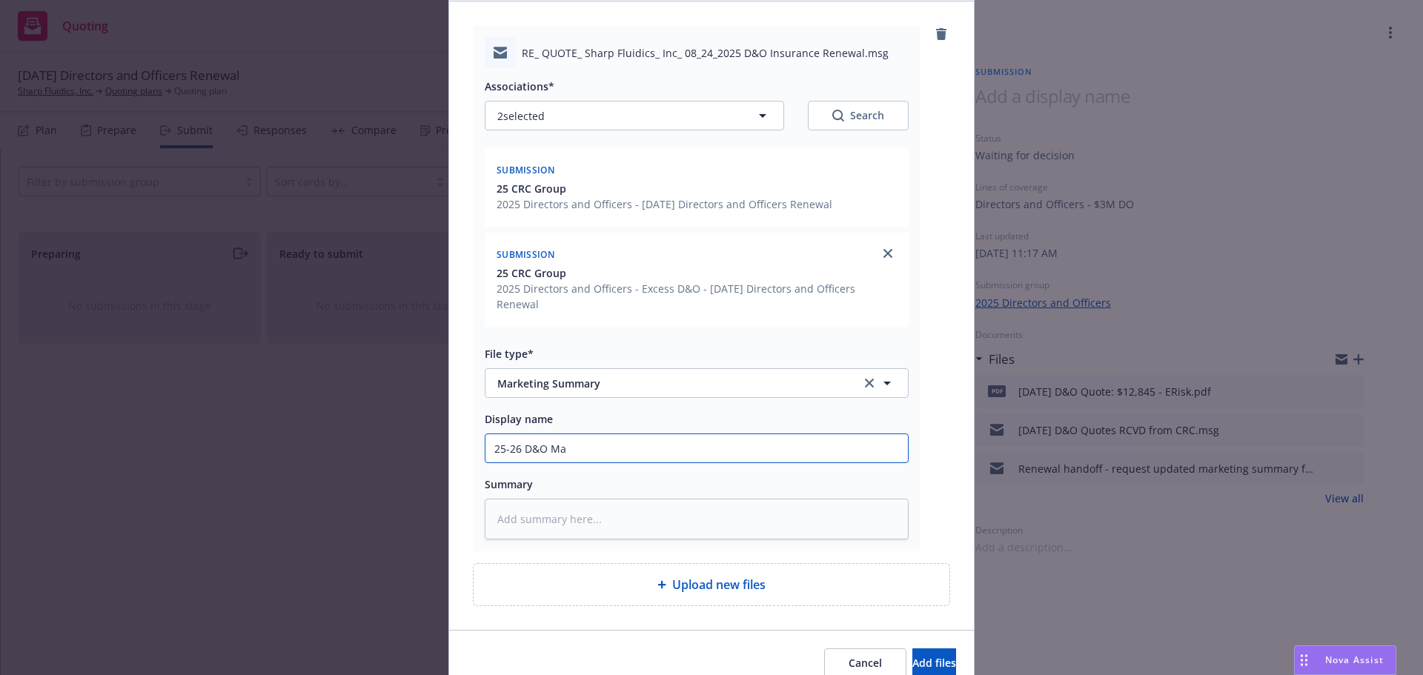
type input "25-26 D&O Mar"
type textarea "x"
type input "25-26 D&O Mark"
type textarea "x"
type input "25-26 D&O Marke"
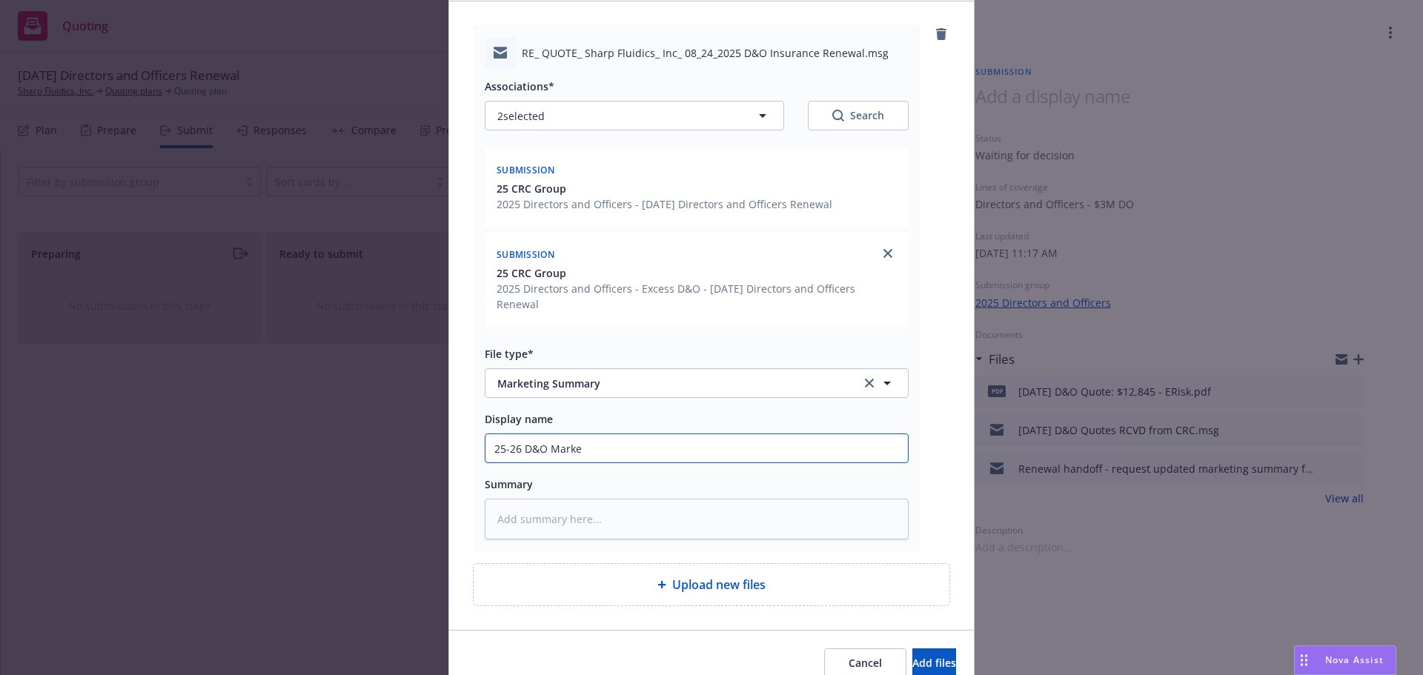
type textarea "x"
type input "25-26 D&O Market"
type textarea "x"
type input "25-26 D&O Marketin"
type textarea "x"
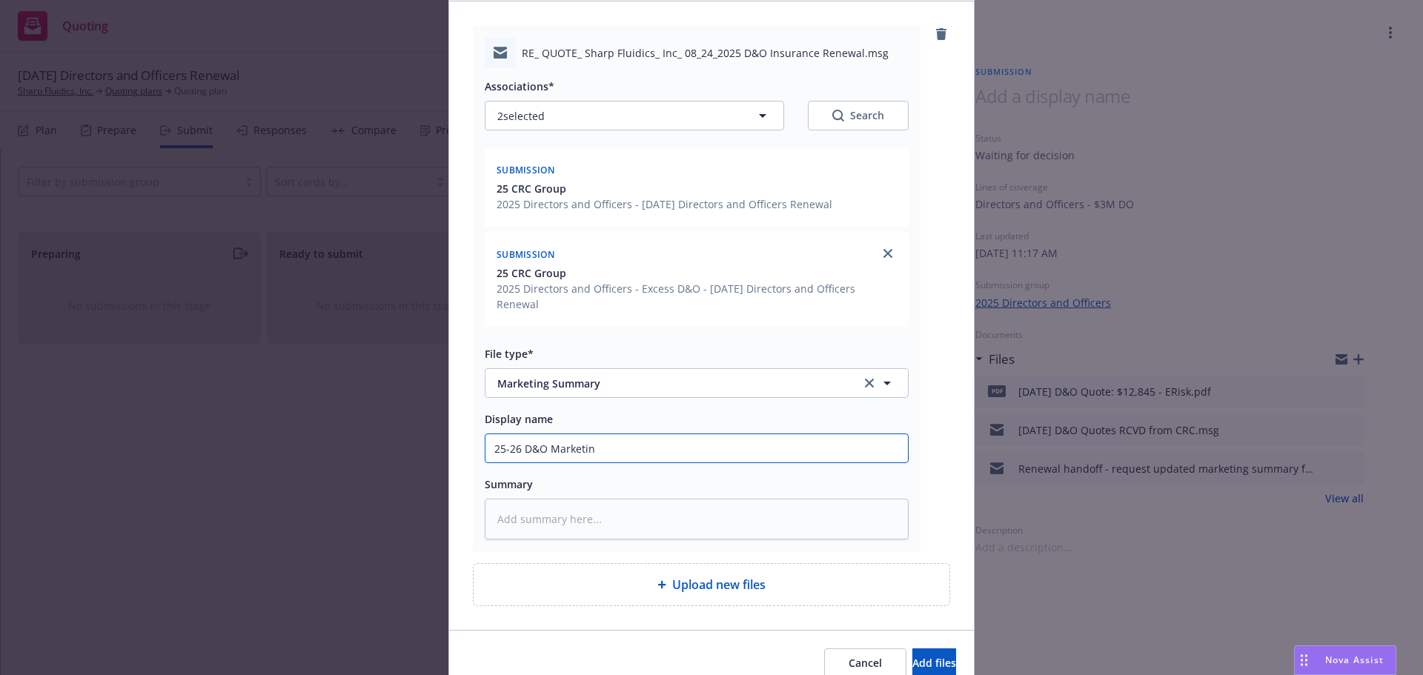
type input "25-26 D&O Marketi"
type textarea "x"
type input "25-26 D&O Marketii"
type textarea "x"
type input "25-26 D&O Marketi"
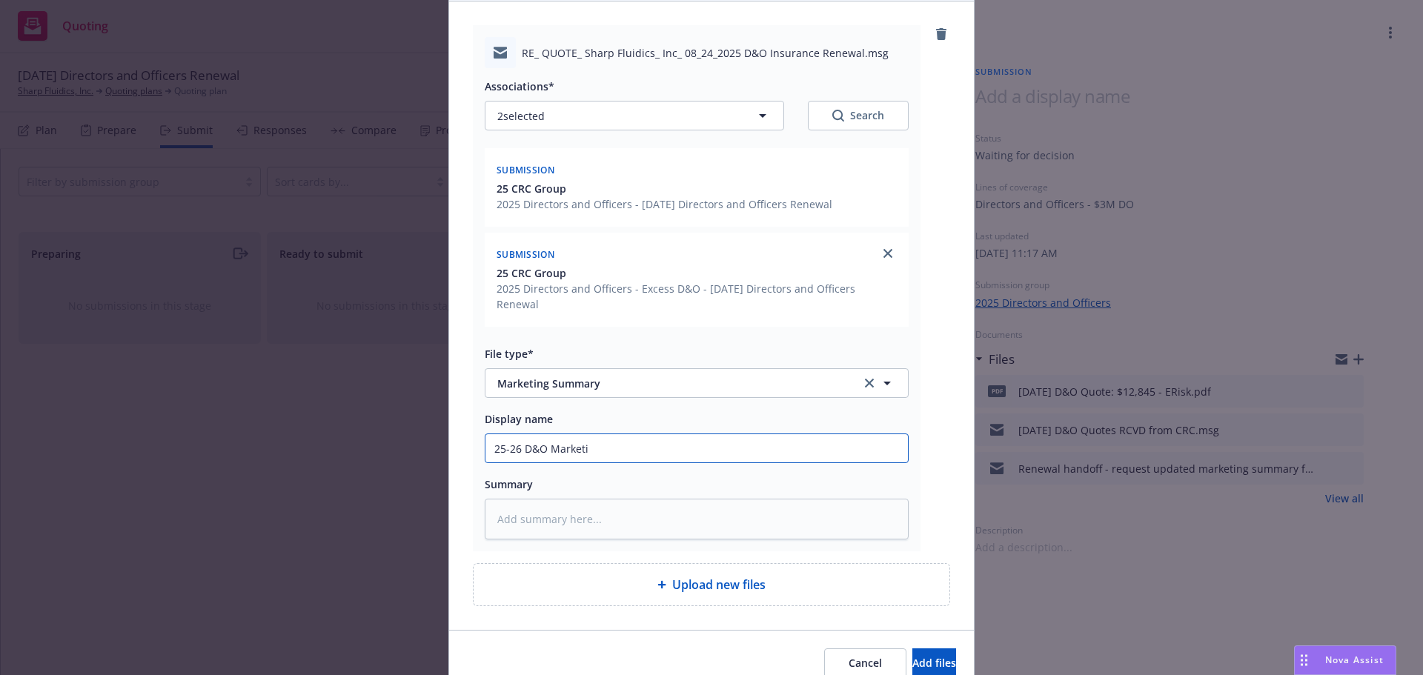
type textarea "x"
type input "25-26 D&O Marketin"
type textarea "x"
type input "25-26 D&O Marketing"
type textarea "x"
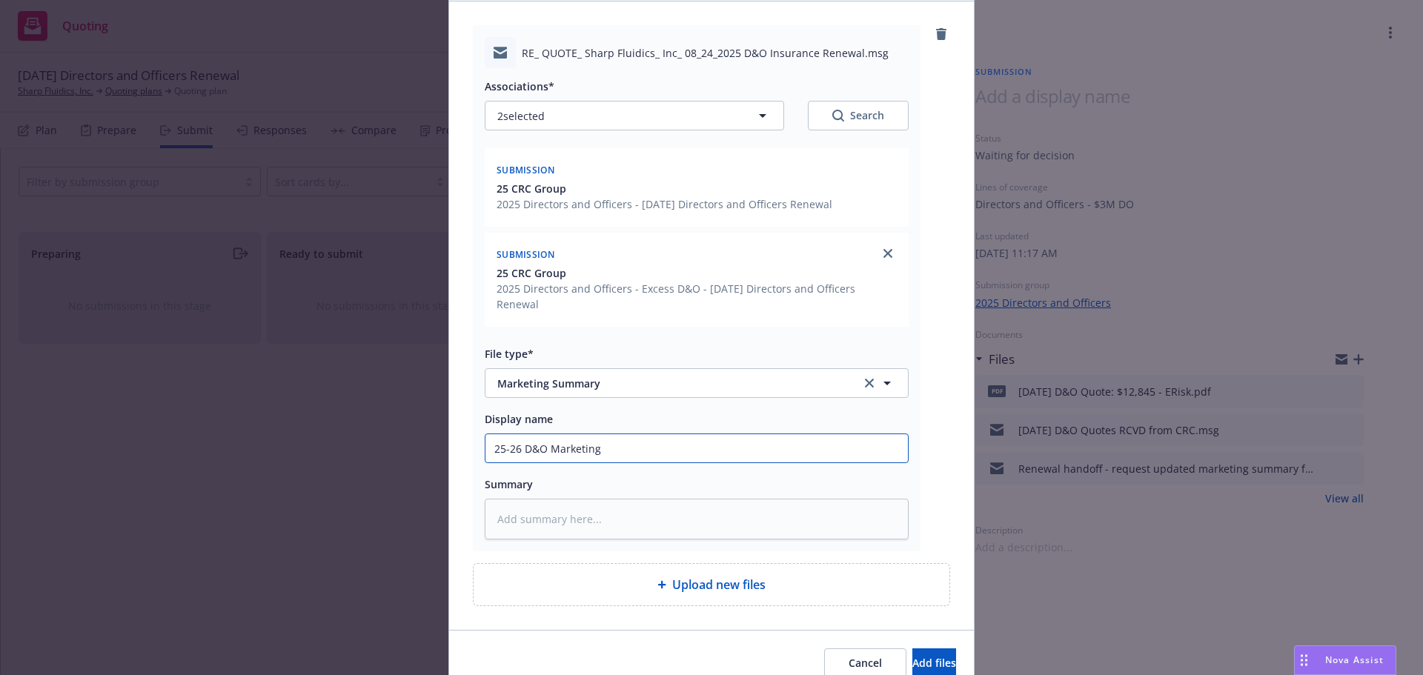
type input "25-26 D&O Marketing S"
type textarea "x"
type input "25-26 D&O Marketing Su"
type textarea "x"
type input "25-26 D&O Marketing Sum"
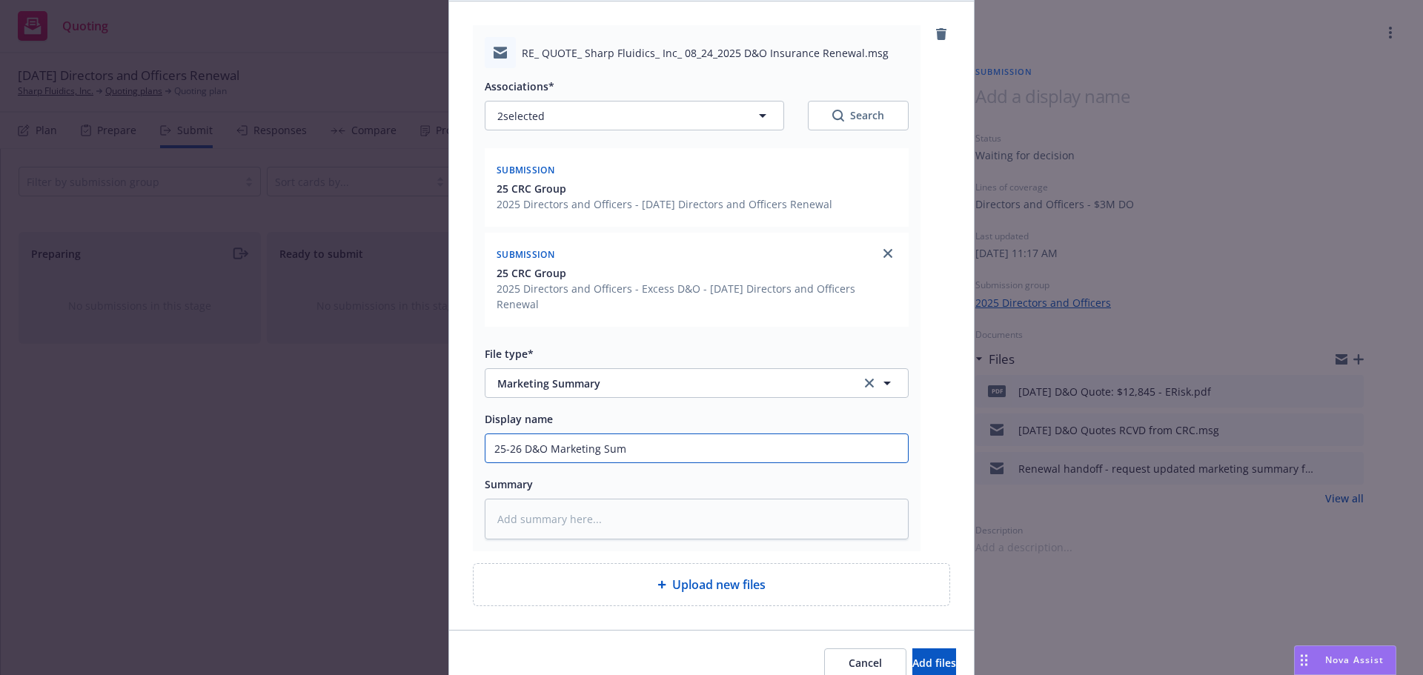
type textarea "x"
type input "25-26 D&O Marketing Summ"
type textarea "x"
type input "25-26 D&O Marketing Summa"
type textarea "x"
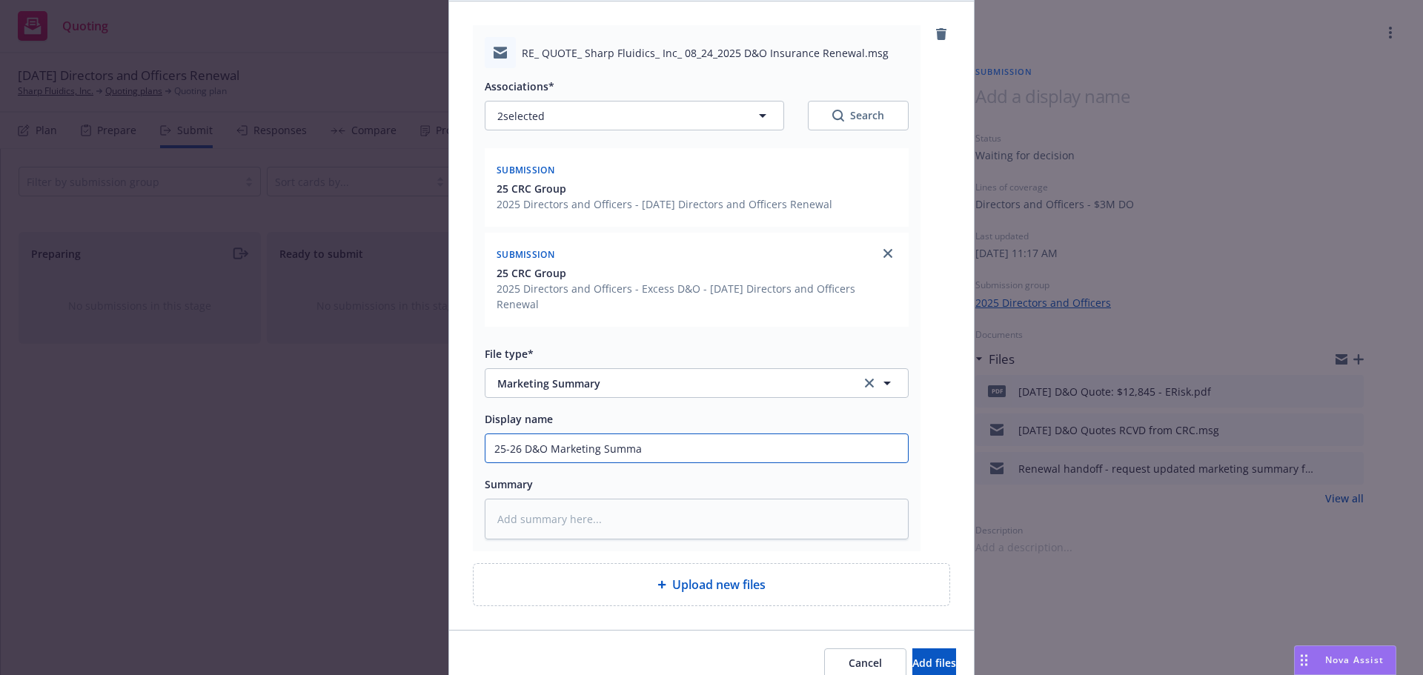
type input "25-26 D&O Marketing [PERSON_NAME]"
type textarea "x"
type input "25-26 D&O Marketing Summary"
click at [912, 656] on span "Add files" at bounding box center [934, 663] width 44 height 14
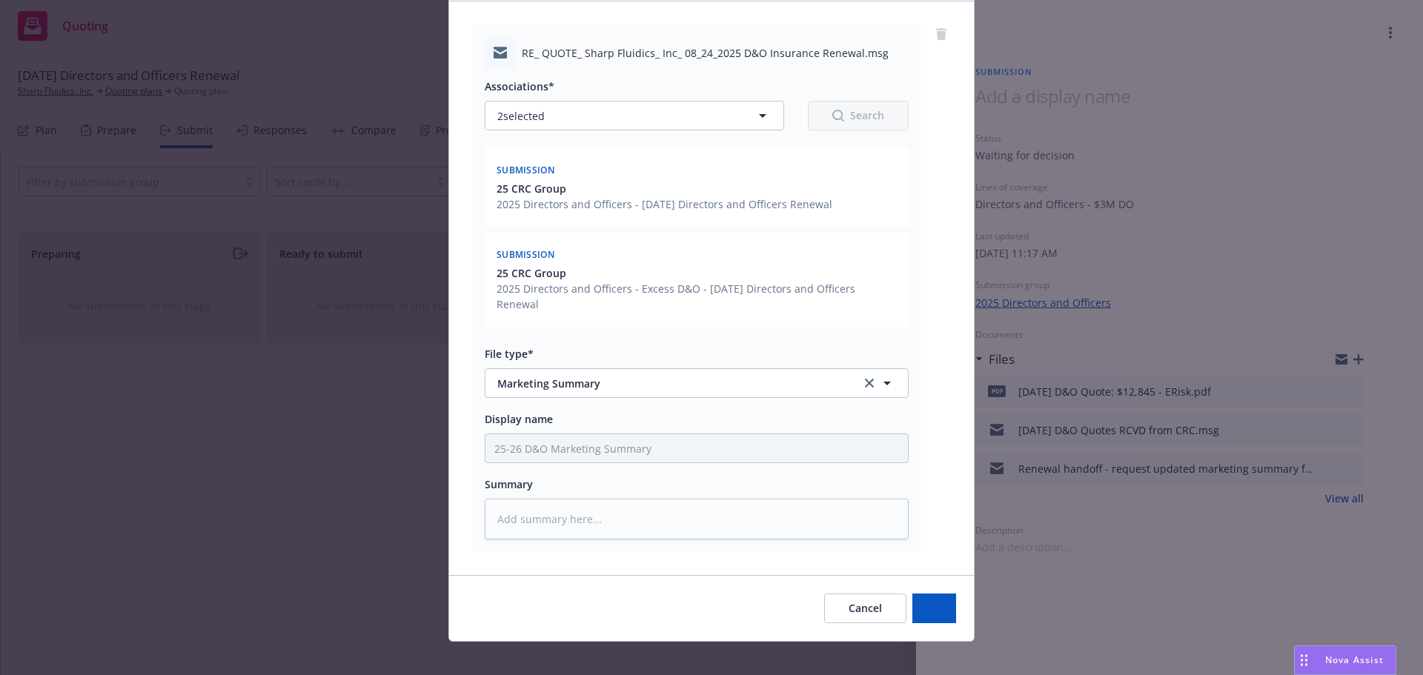
scroll to position [147, 0]
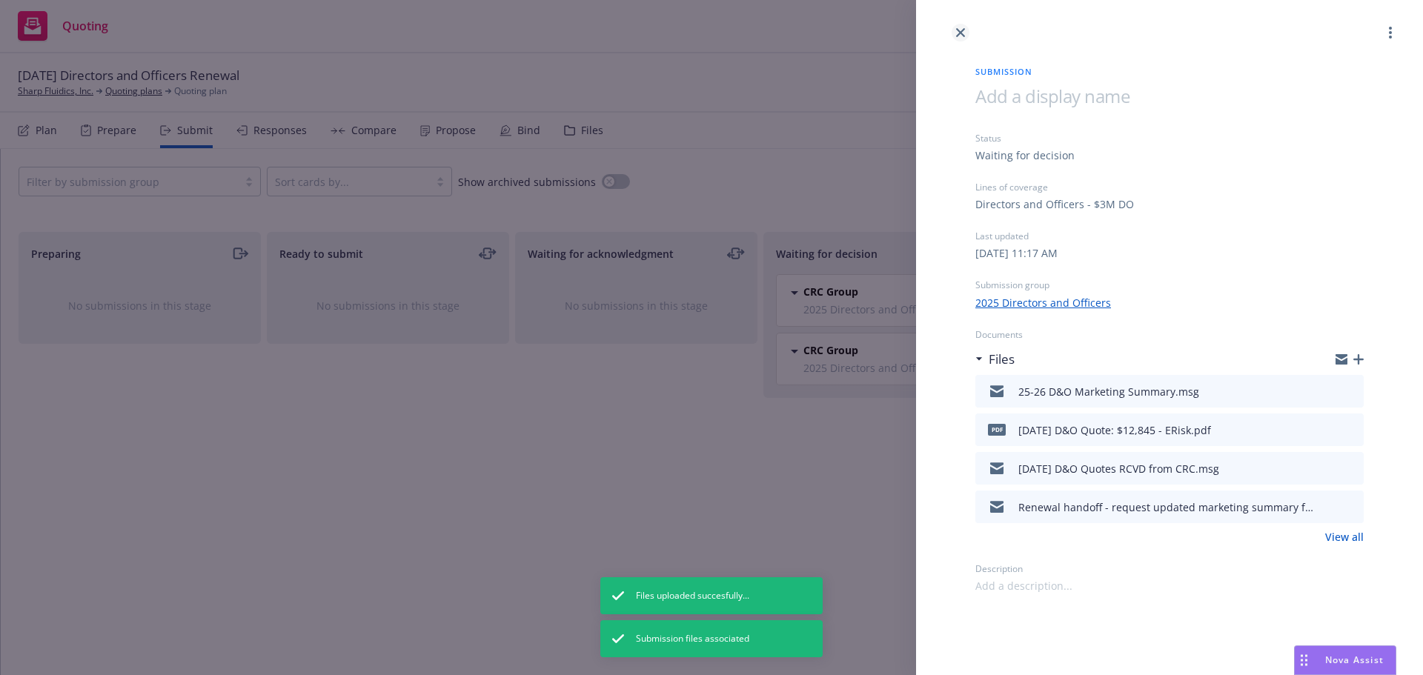
click at [957, 36] on icon "close" at bounding box center [960, 32] width 9 height 9
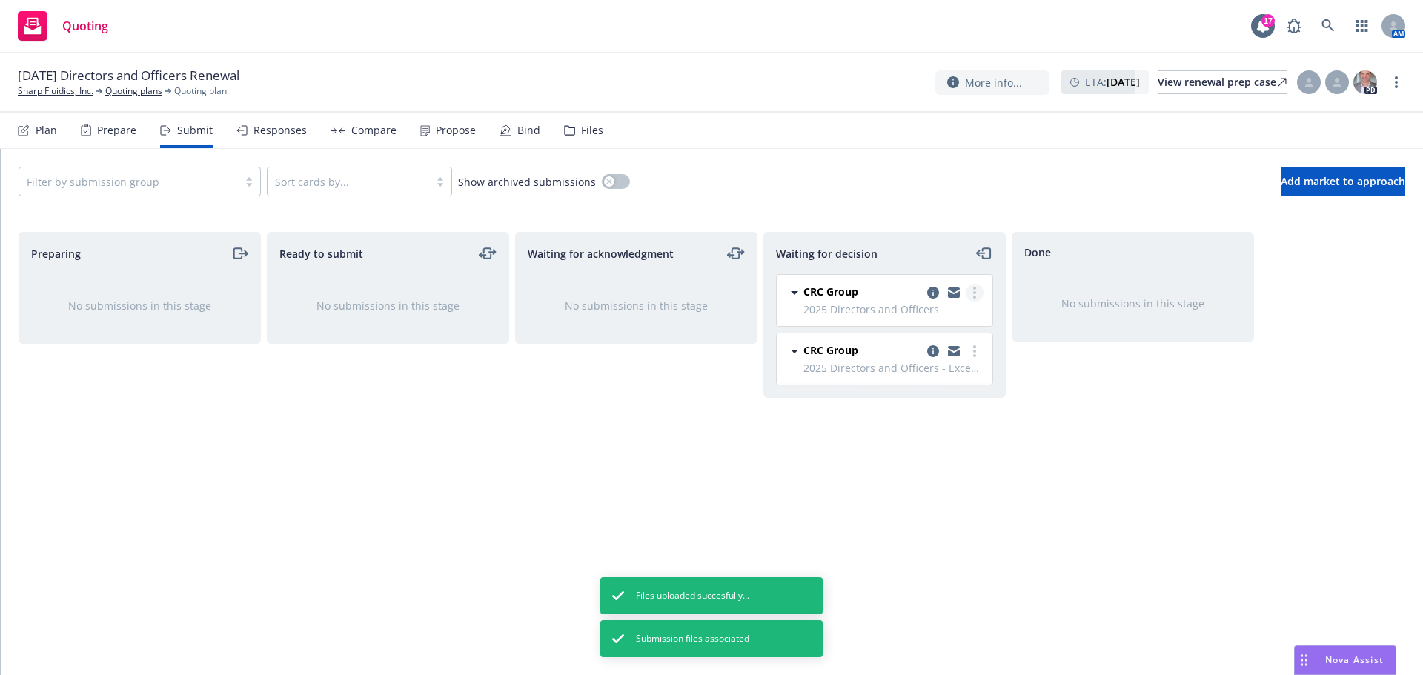
click at [977, 290] on link "more" at bounding box center [975, 293] width 18 height 18
click at [943, 350] on link "Move to done" at bounding box center [909, 353] width 148 height 30
click at [983, 350] on link "more" at bounding box center [975, 351] width 18 height 18
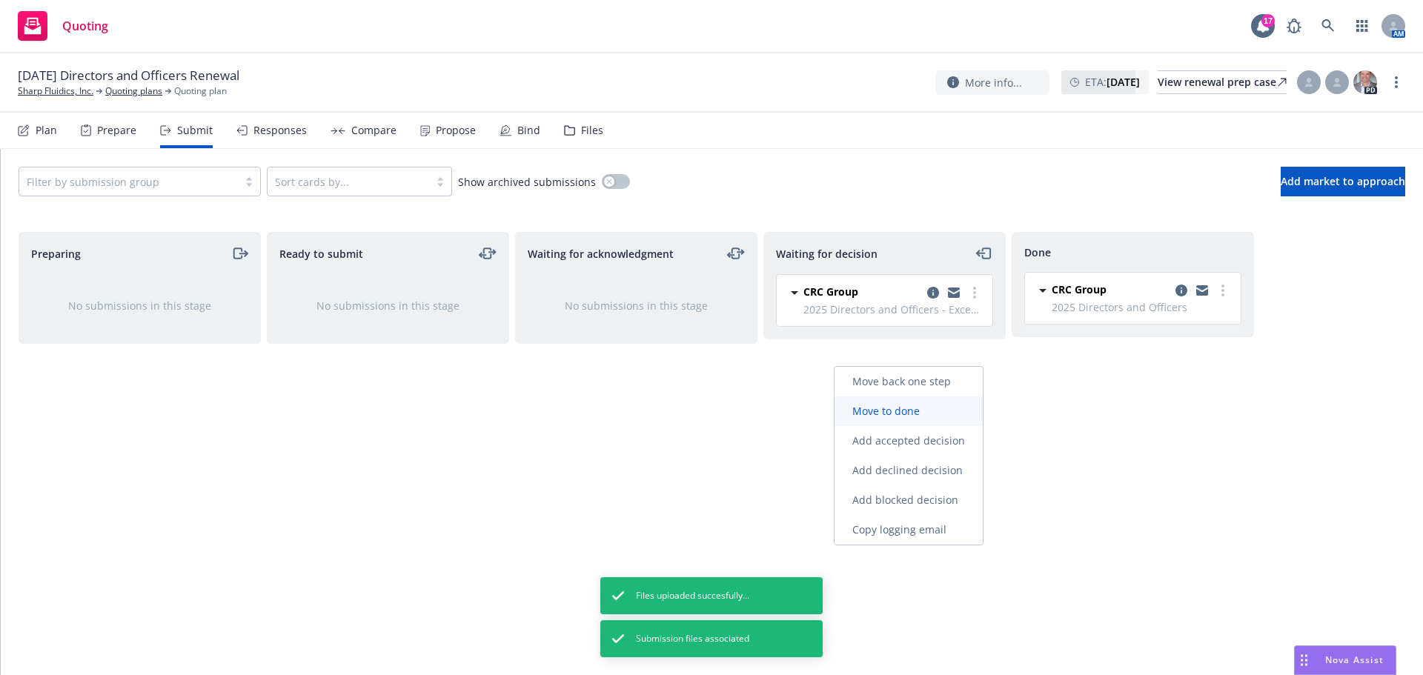
click at [951, 412] on link "Move to done" at bounding box center [909, 411] width 148 height 30
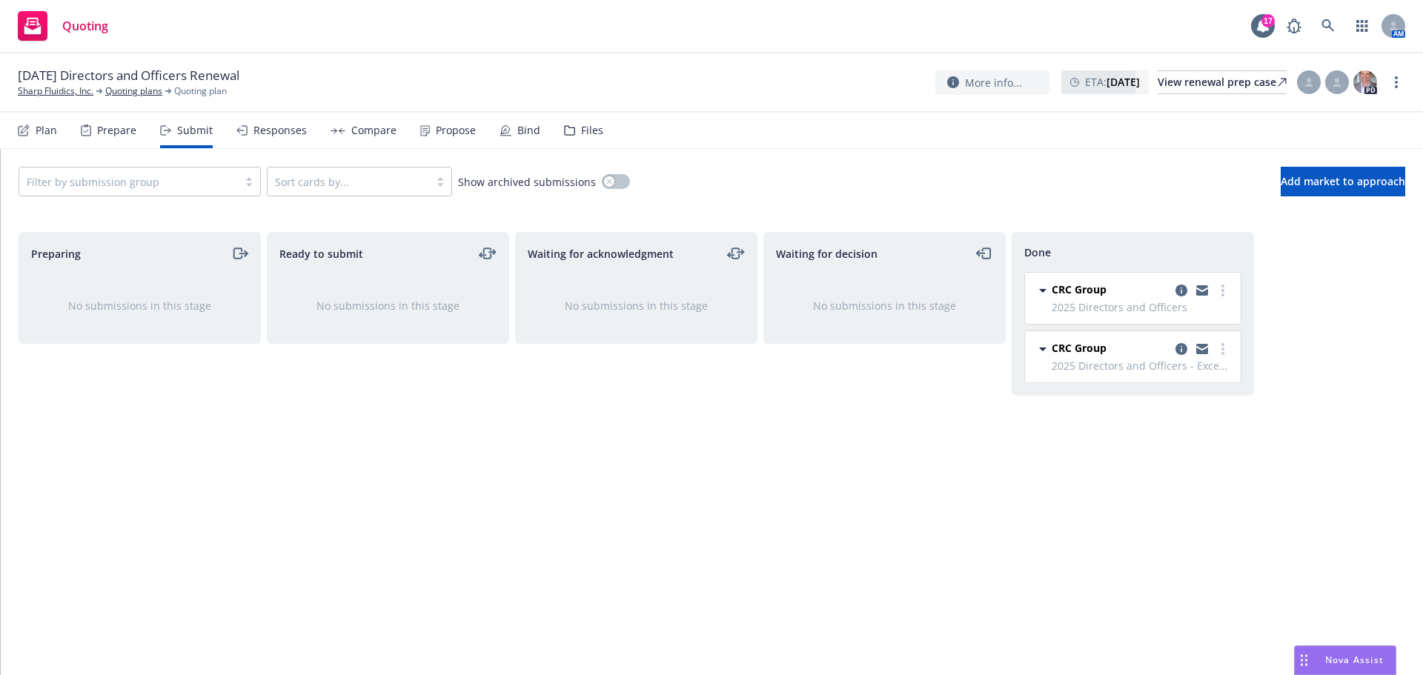
click at [581, 131] on div "Files" at bounding box center [592, 131] width 22 height 12
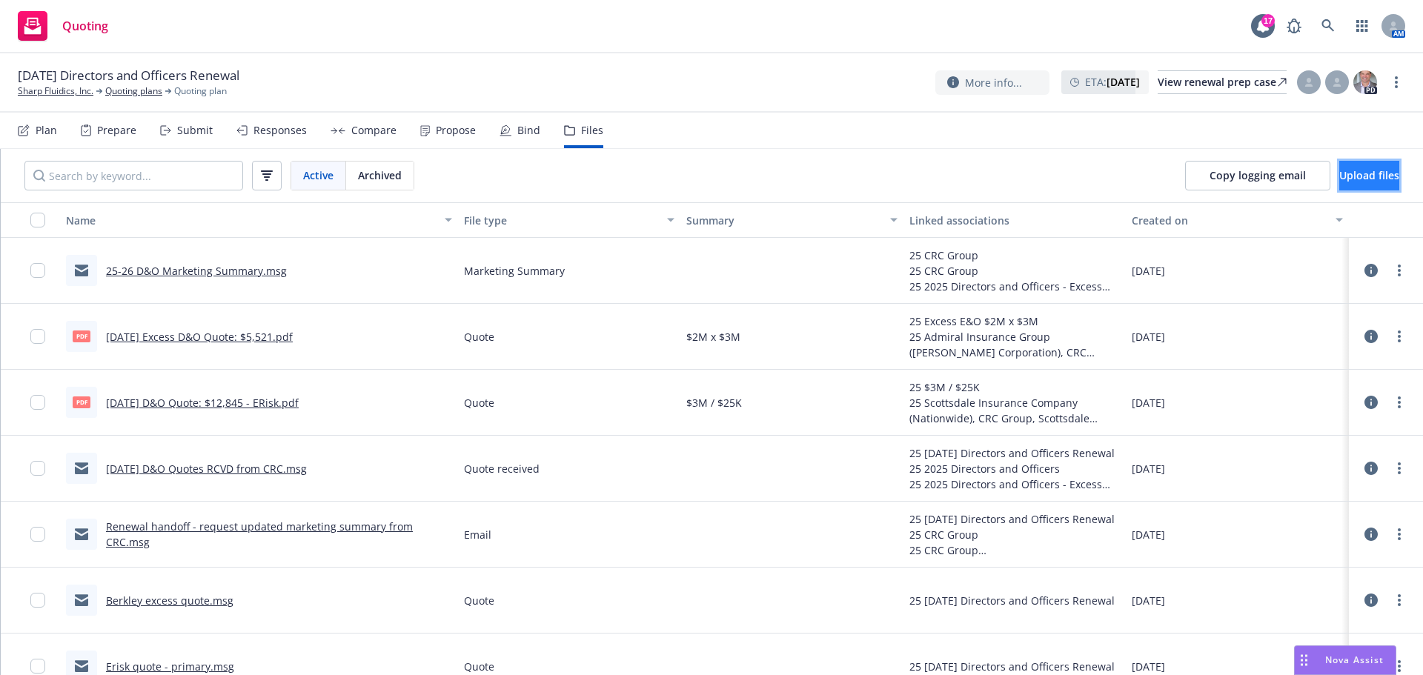
click at [1339, 184] on button "Upload files" at bounding box center [1369, 176] width 60 height 30
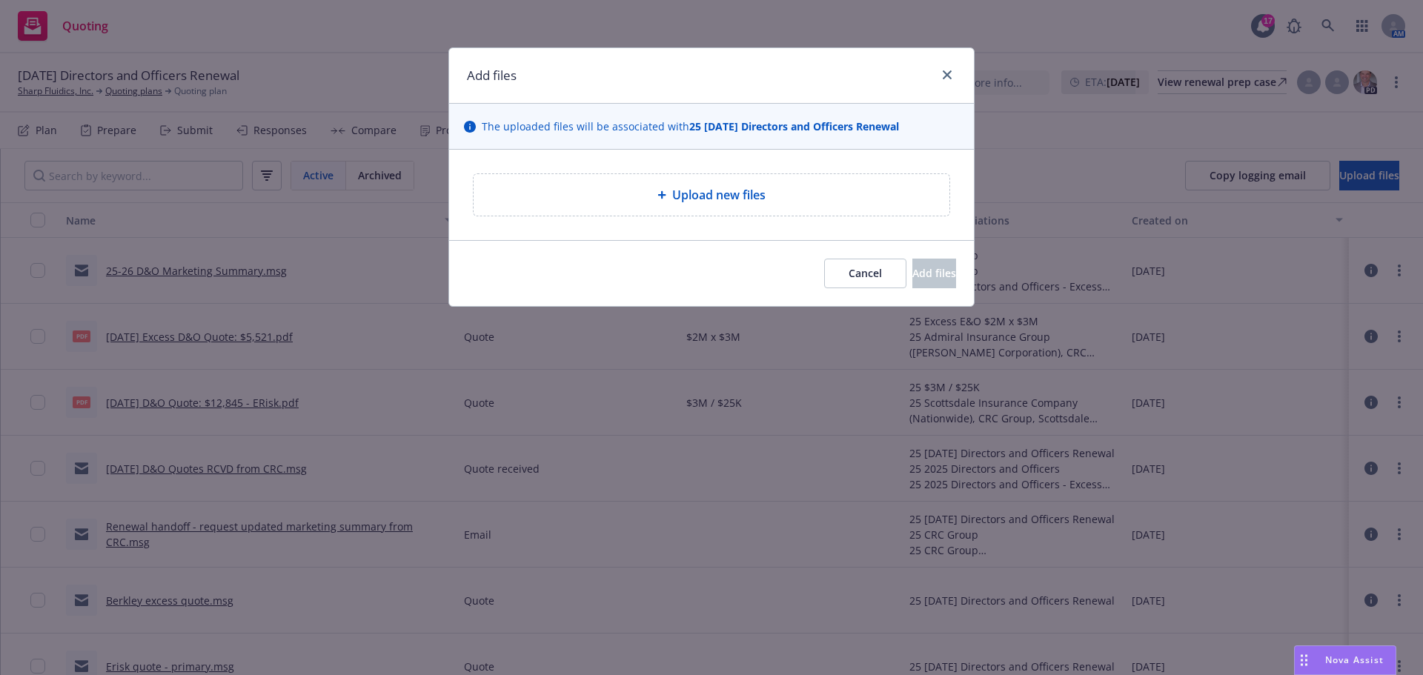
type textarea "x"
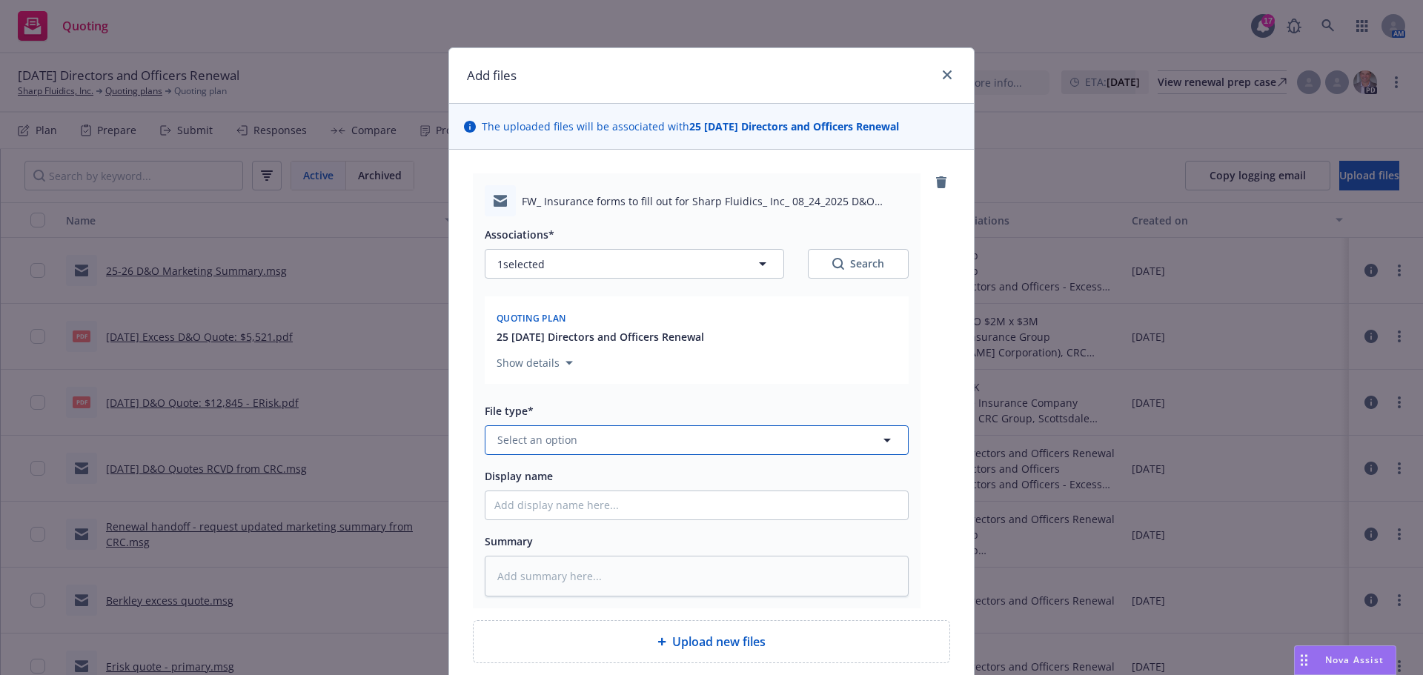
click at [612, 442] on button "Select an option" at bounding box center [697, 440] width 424 height 30
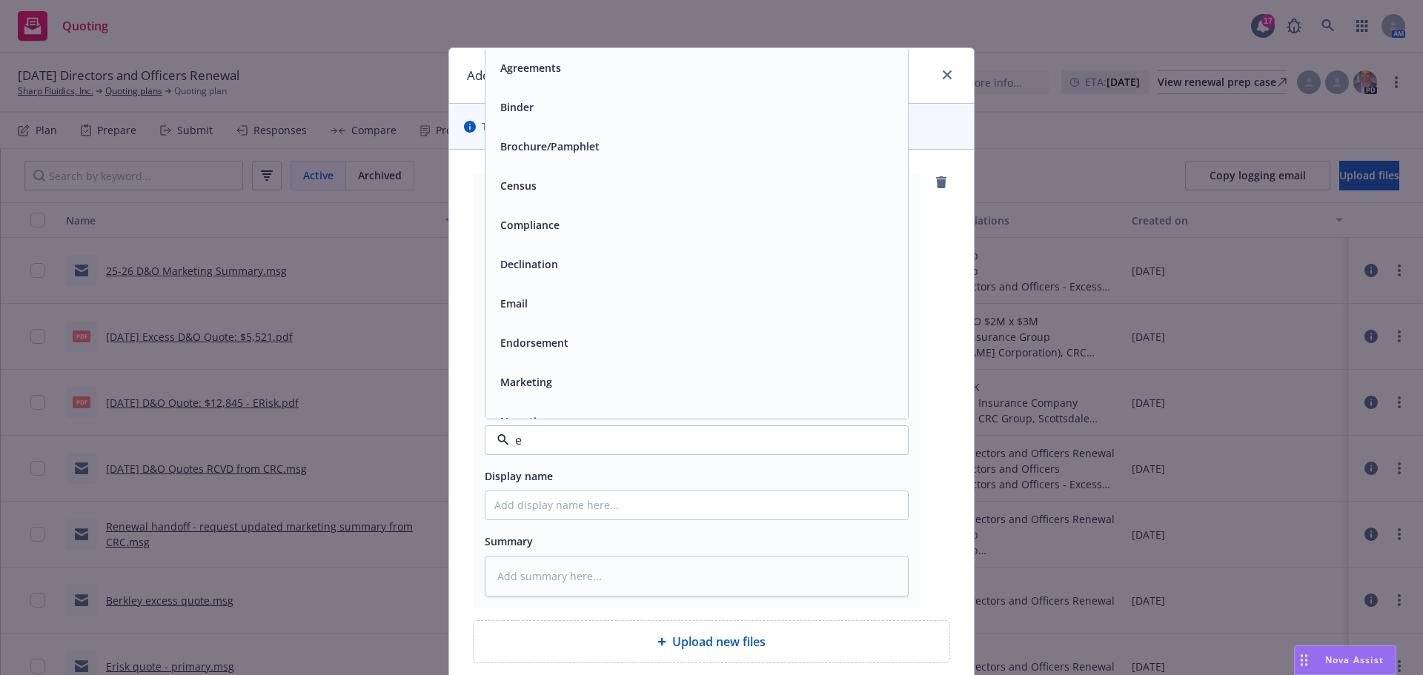
type input "em"
click at [581, 119] on div "Email" at bounding box center [696, 106] width 422 height 39
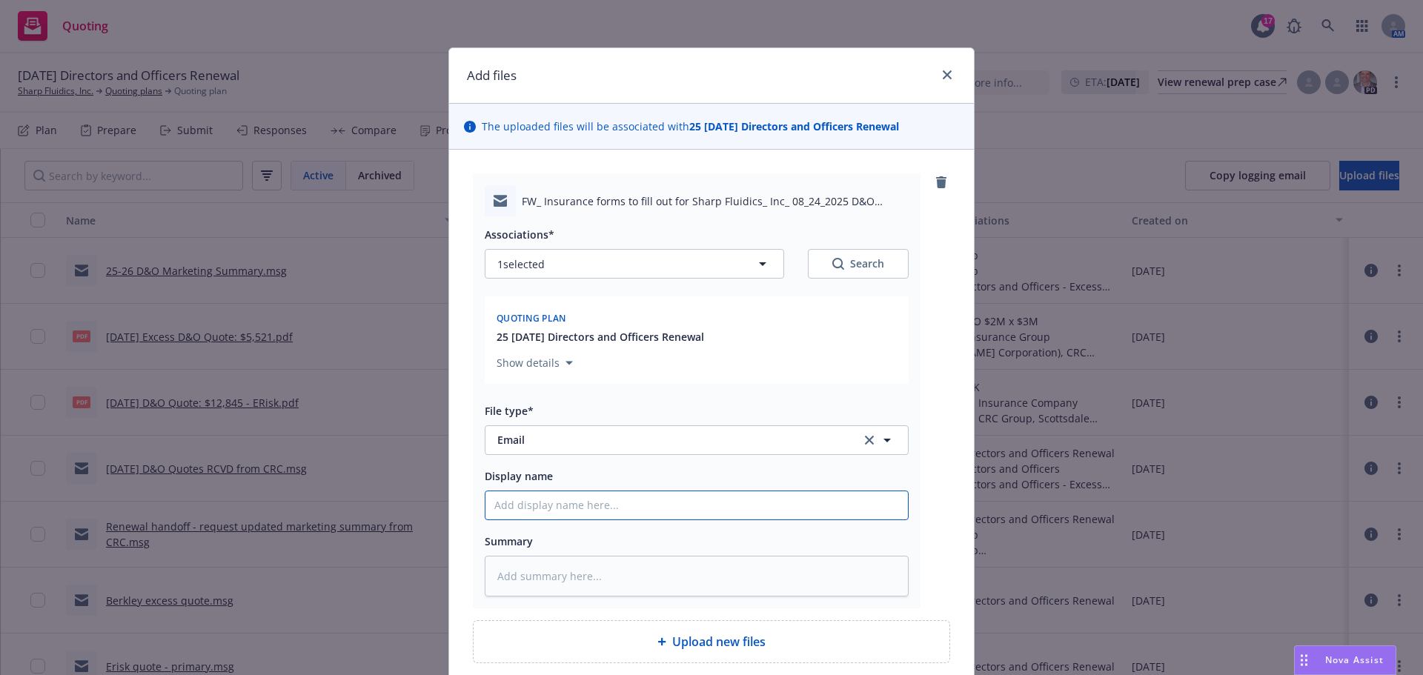
click at [535, 518] on input "Display name" at bounding box center [696, 505] width 422 height 28
type textarea "x"
type input "2"
type textarea "x"
type input "25"
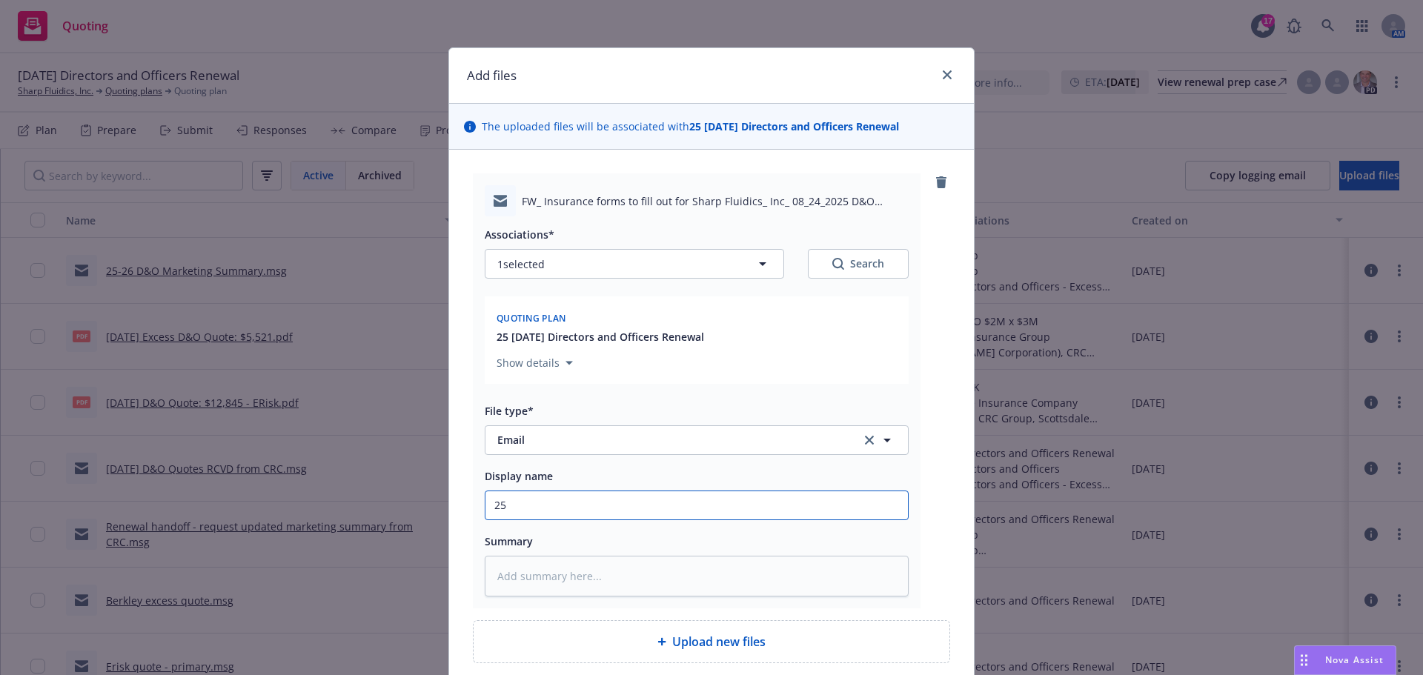
type textarea "x"
type input "25-"
type textarea "x"
type input "25-2"
type textarea "x"
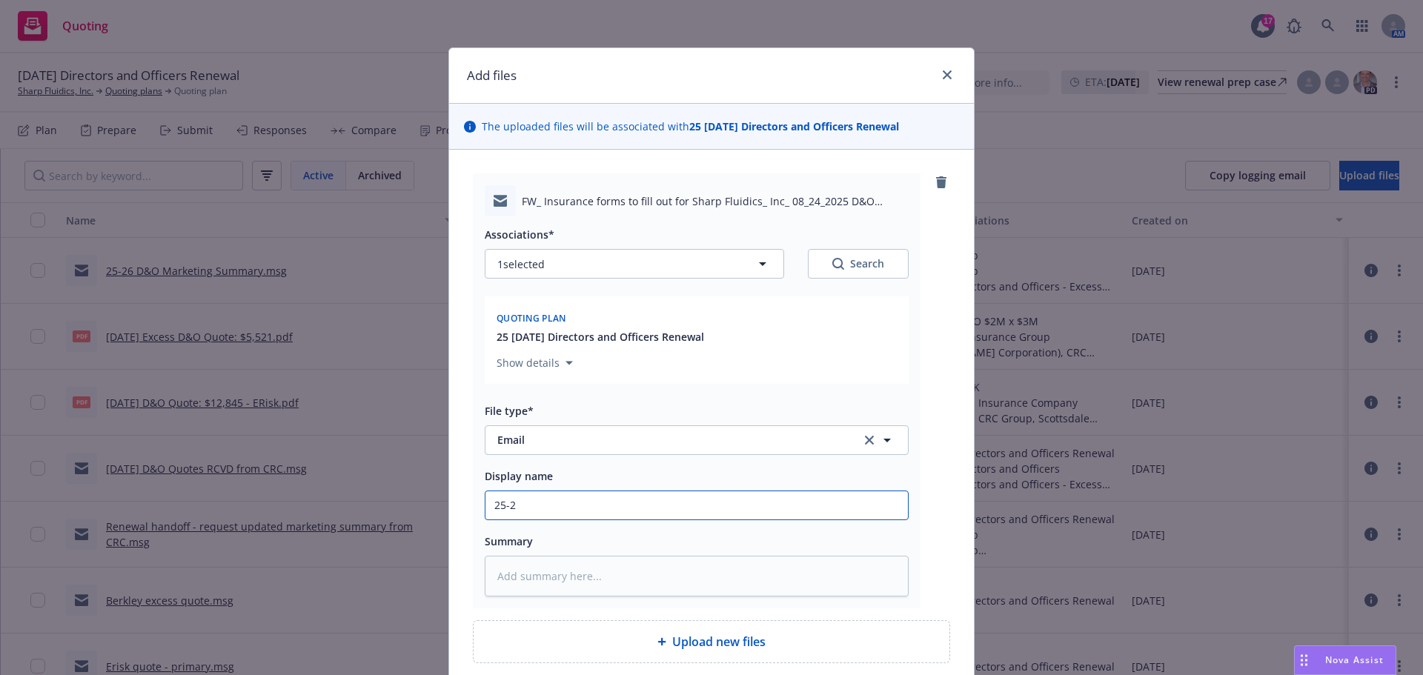
type input "25-26"
type textarea "x"
type input "25-26"
type textarea "x"
type input "25-26 D"
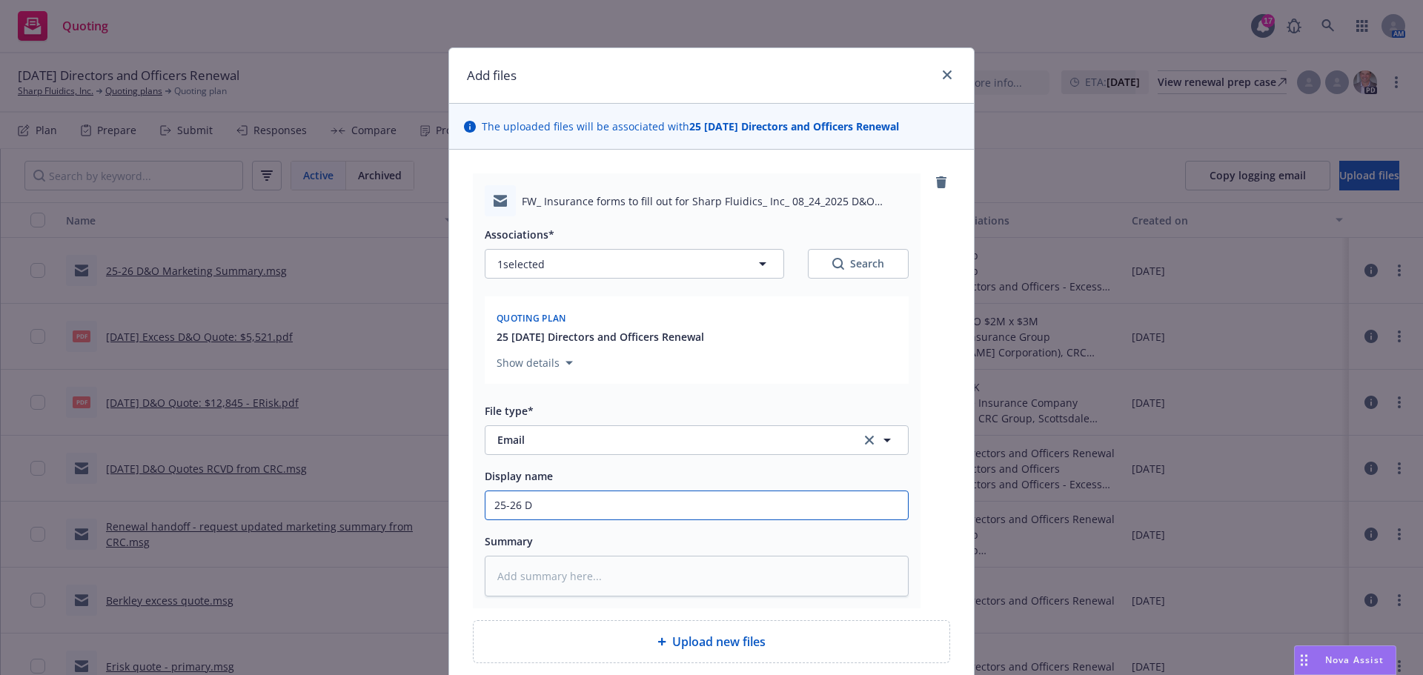
type textarea "x"
type input "25-26 D&"
type textarea "x"
type input "25-26 D&O"
type textarea "x"
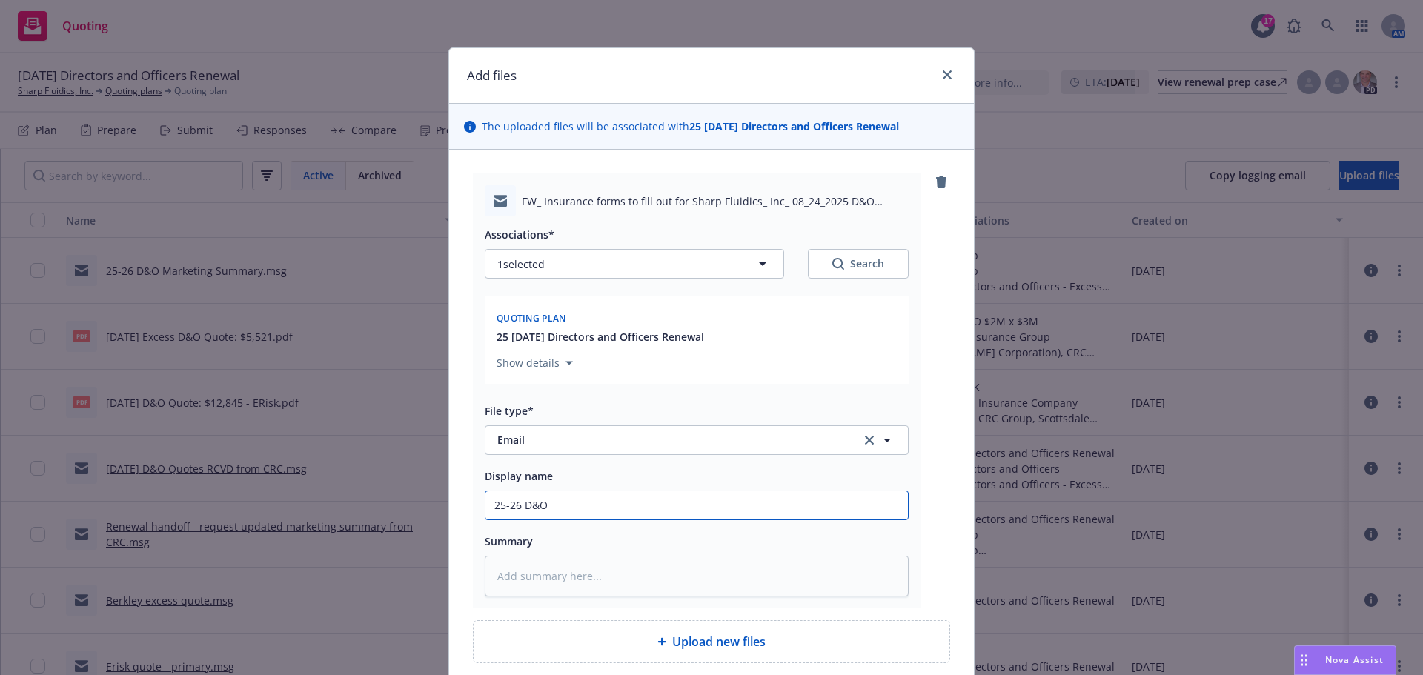
type input "25-26 D&O"
type textarea "x"
type input "25-26 D&O R"
type textarea "x"
type input "25-26 D&O Re"
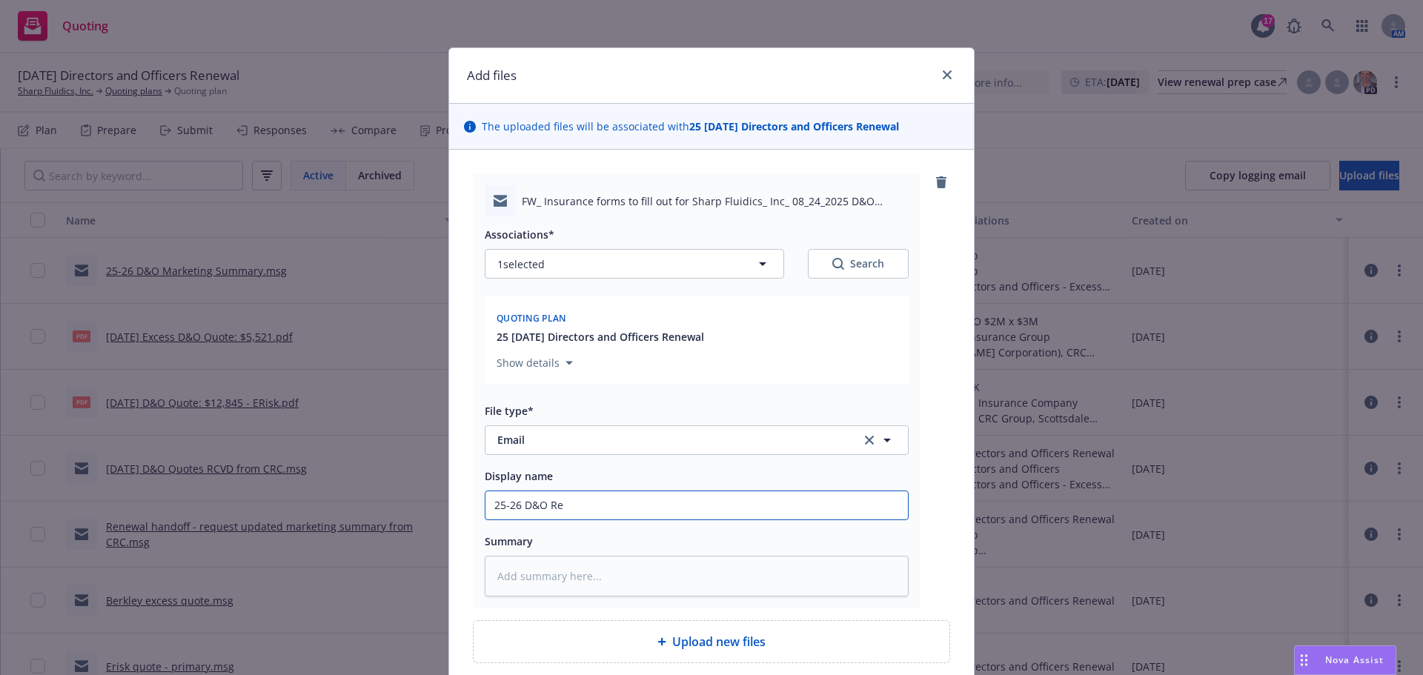
type textarea "x"
type input "25-26 D&O [PERSON_NAME]"
type textarea "x"
type input "25-26 D&O Renew"
type textarea "x"
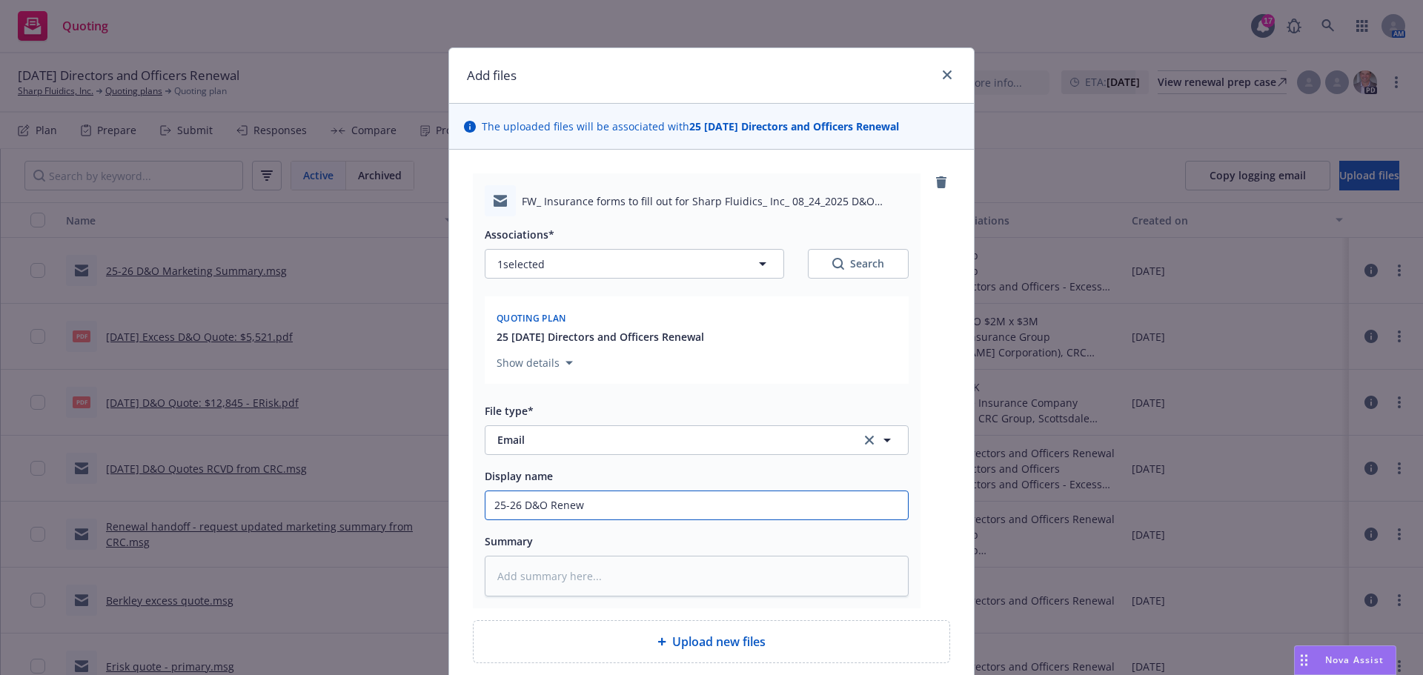
type input "25-26 D&O Renewa"
type textarea "x"
type input "25-26 D&O Renewal"
type textarea "x"
type input "25-26 D&O Renewal"
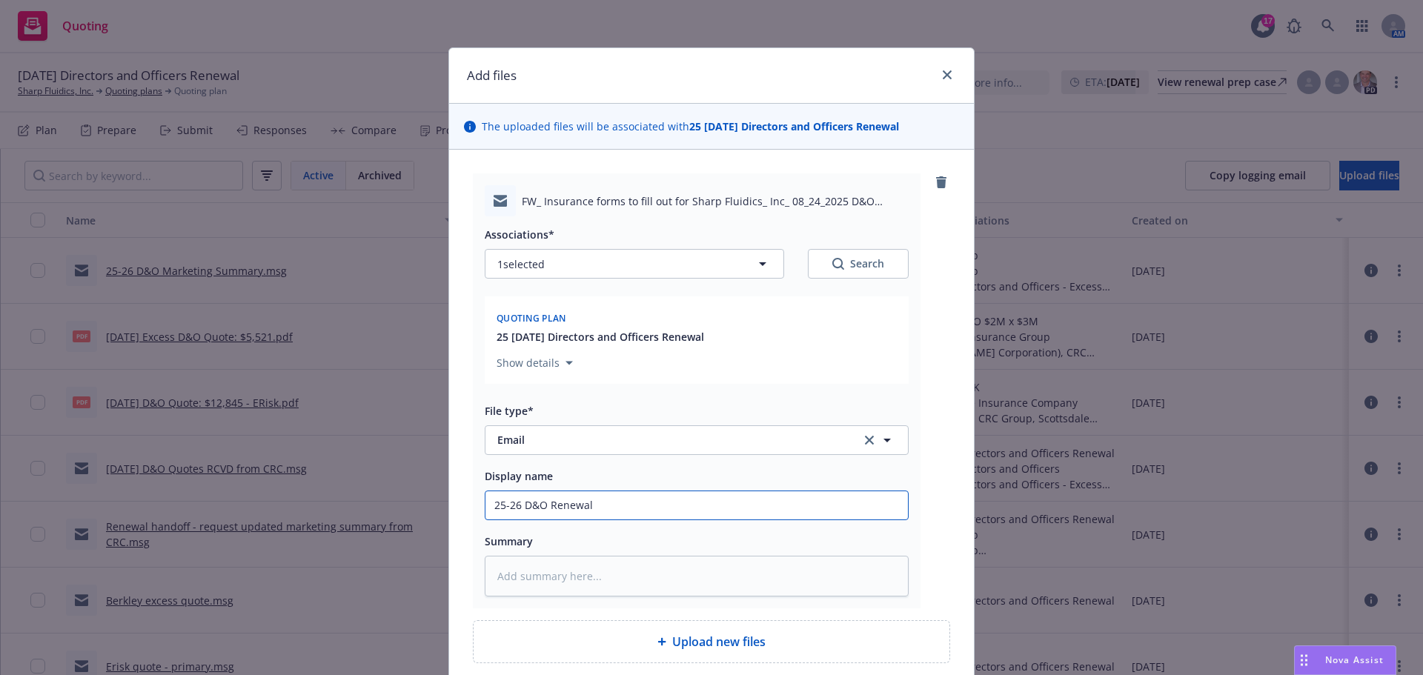
type textarea "x"
type input "25-26 D&O Renewal C"
type textarea "x"
type input "25-26 D&O Renewal Co"
type textarea "x"
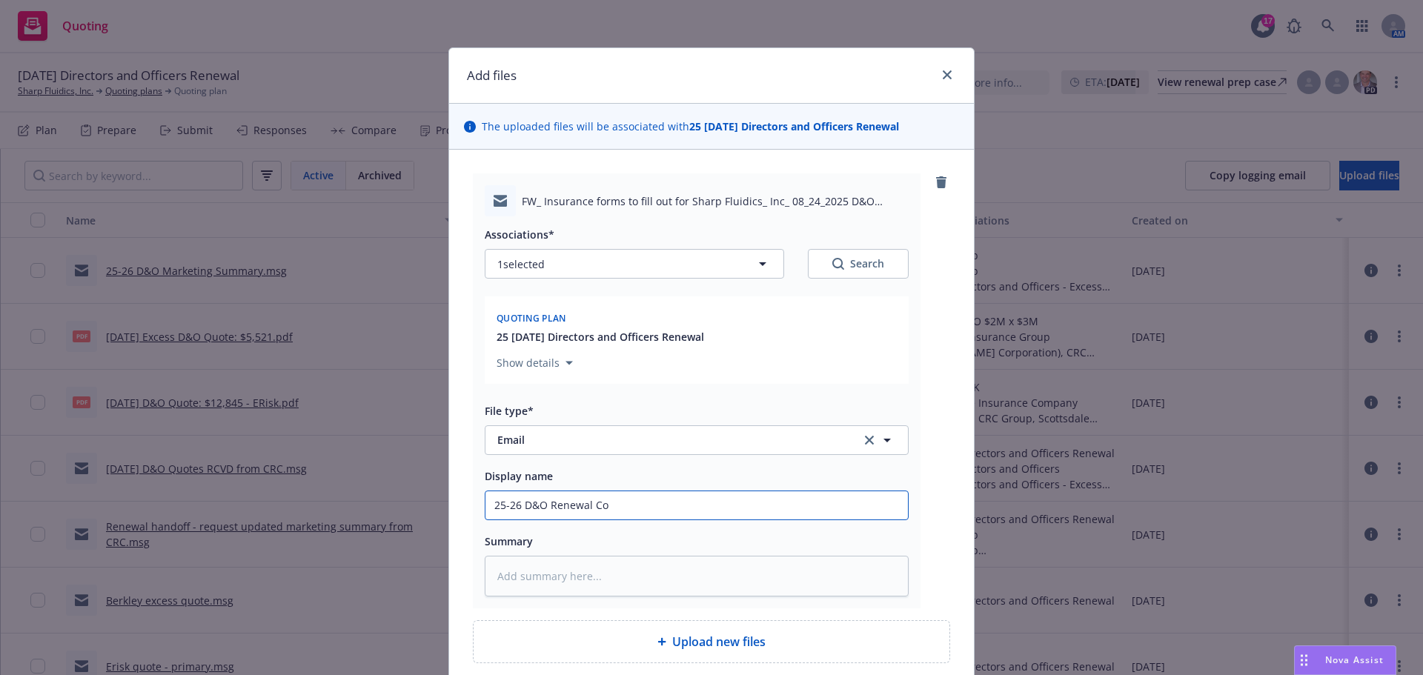
type input "25-26 D&O Renewal C"
type textarea "x"
type input "25-26 D&O Renewal"
type textarea "x"
type input "25-26 D&O Renewal S"
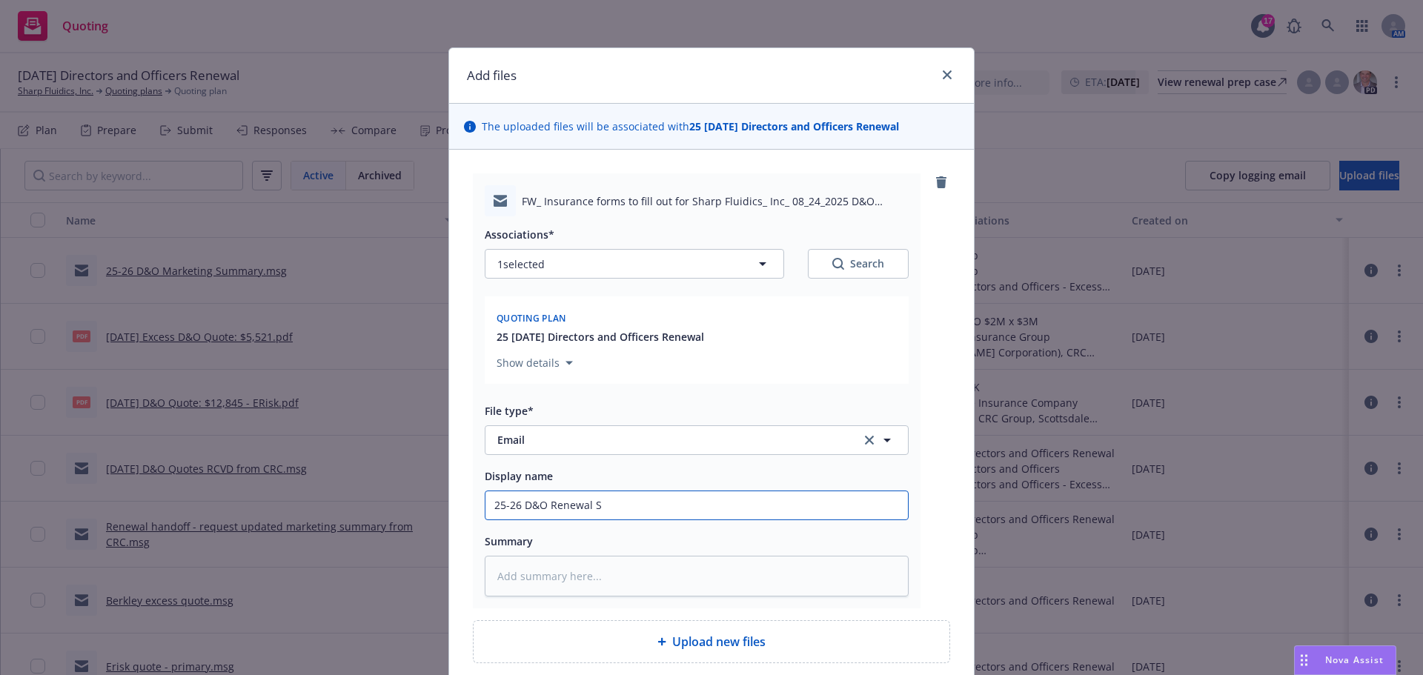
type textarea "x"
type input "25-26 D&O Renewal So"
type textarea "x"
type input "25-26 D&O Renewal Sol"
type textarea "x"
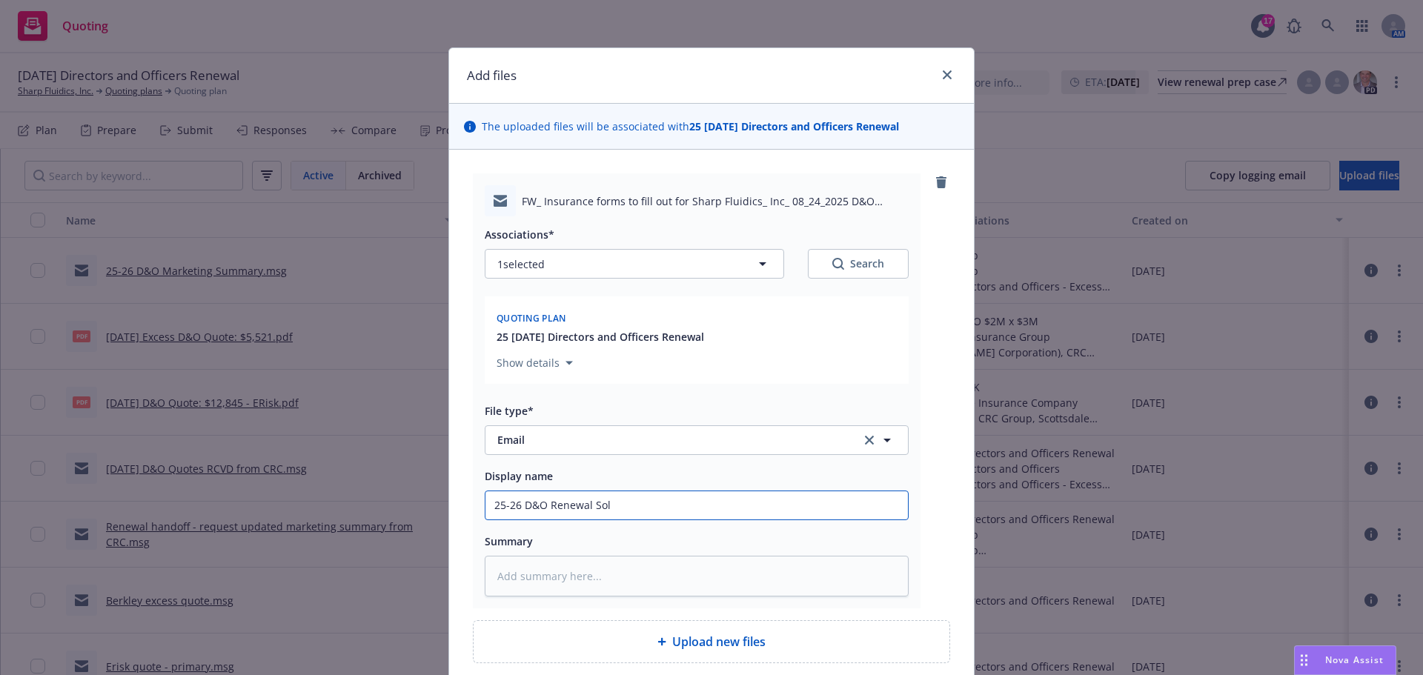
type input "25-26 D&O Renewal Soli"
type textarea "x"
type input "25-26 D&O Renewal Sol"
type textarea "x"
type input "25-26 D&O Renewal So"
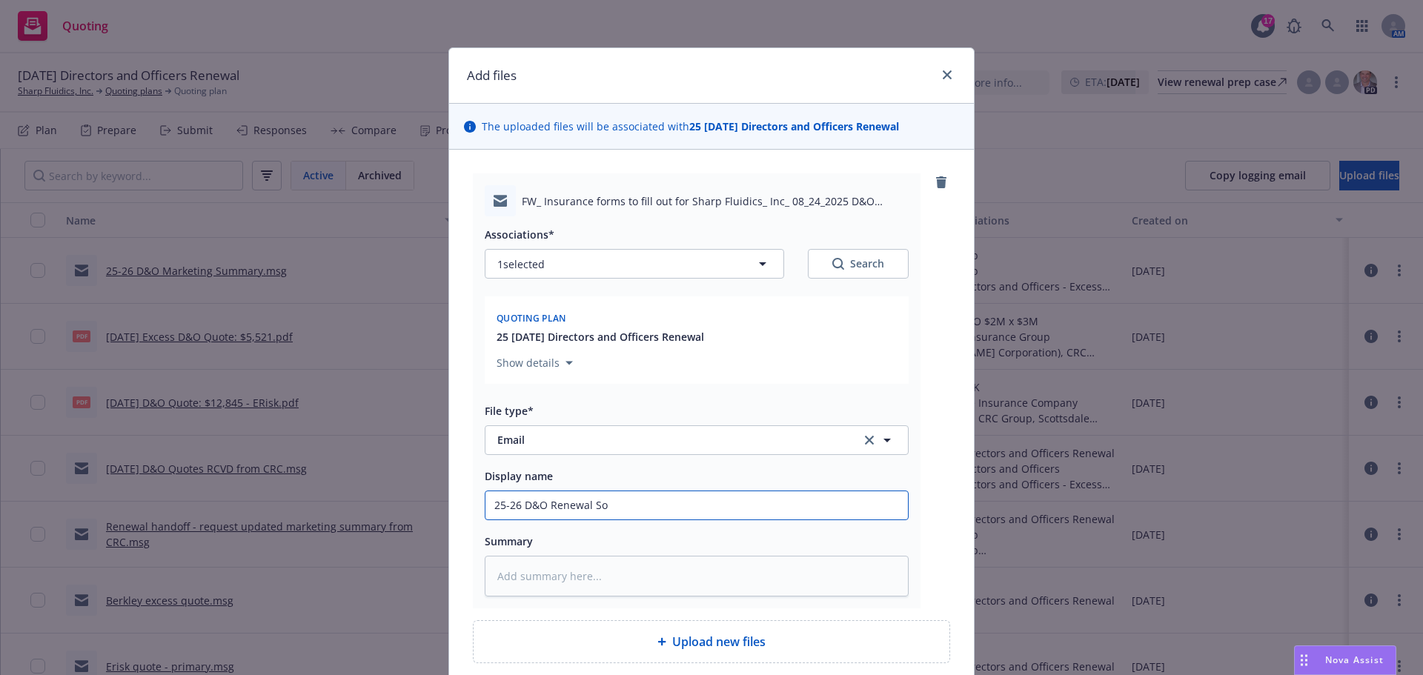
type textarea "x"
type input "25-26 D&O Renewal S"
type textarea "x"
type input "25-26 D&O Renewal So"
type textarea "x"
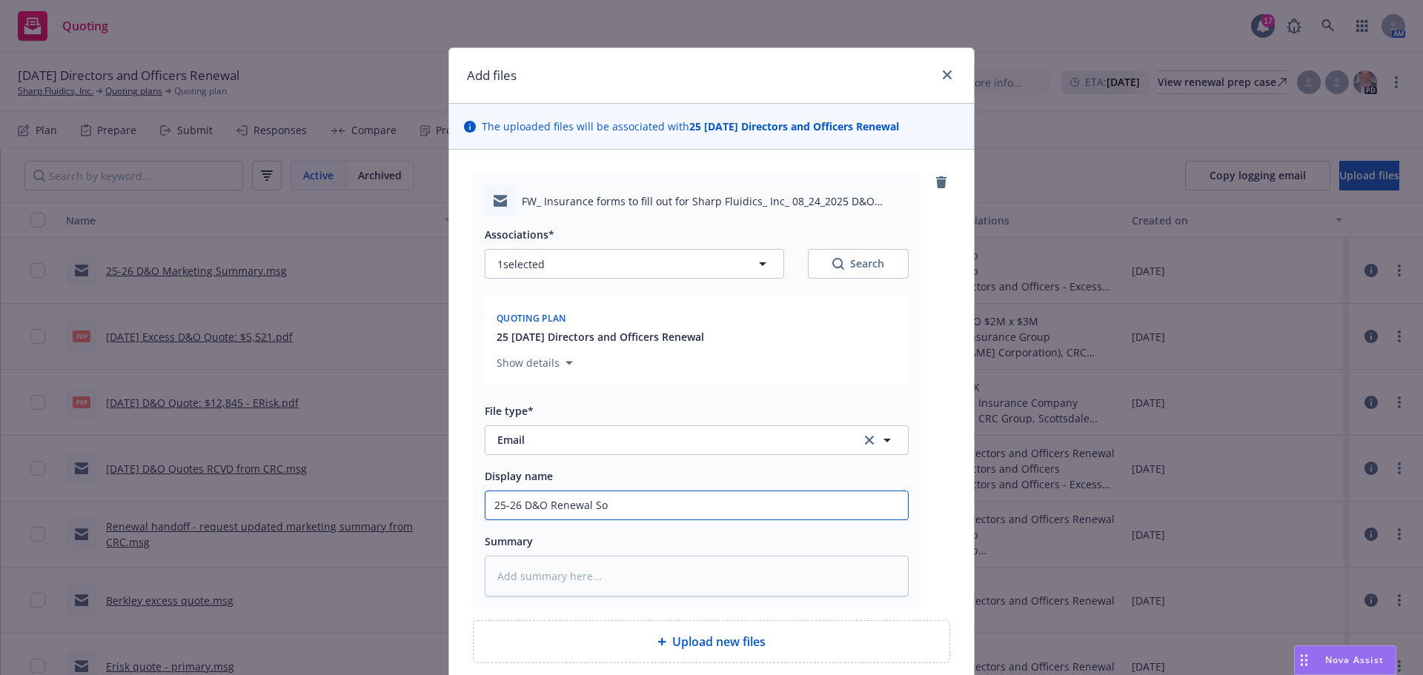
type input "25-26 D&O Renewal S"
type textarea "x"
type input "25-26 D&O Renewal"
type textarea "x"
type input "25-26 D&O Renewal C"
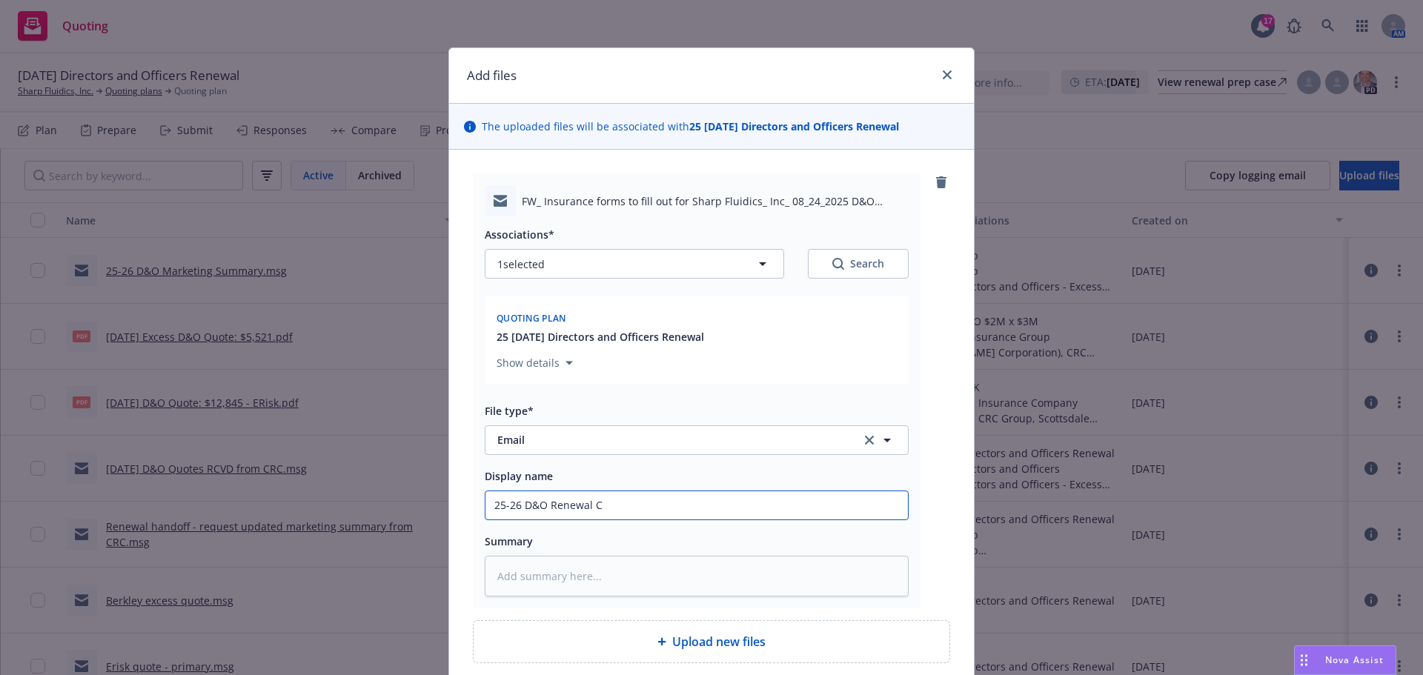
type textarea "x"
type input "25-26 D&O Renewal CO"
type textarea "x"
type input "25-26 D&O Renewal COR"
type textarea "x"
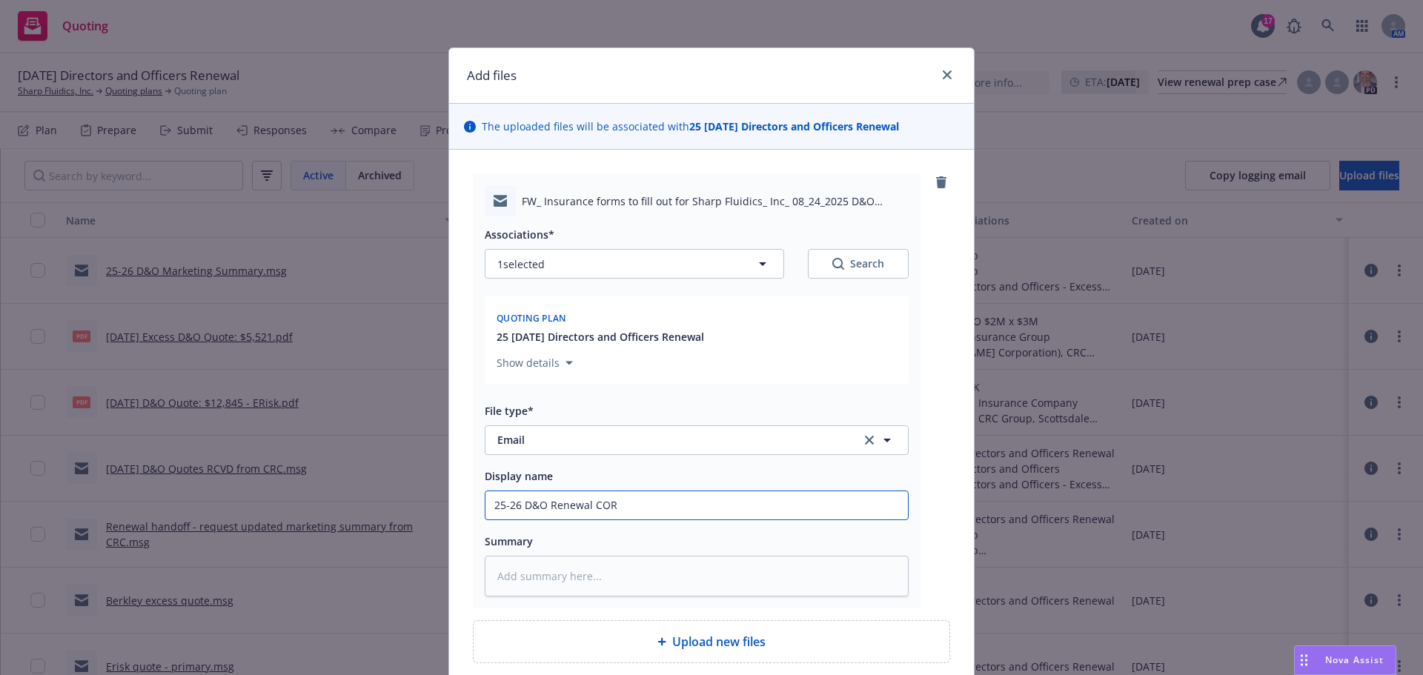
type input "25-26 D&O Renewal CORR"
type textarea "x"
type input "25-26 D&O Renewal CORR"
type textarea "x"
type input "25-26 D&O Renewal CORR w"
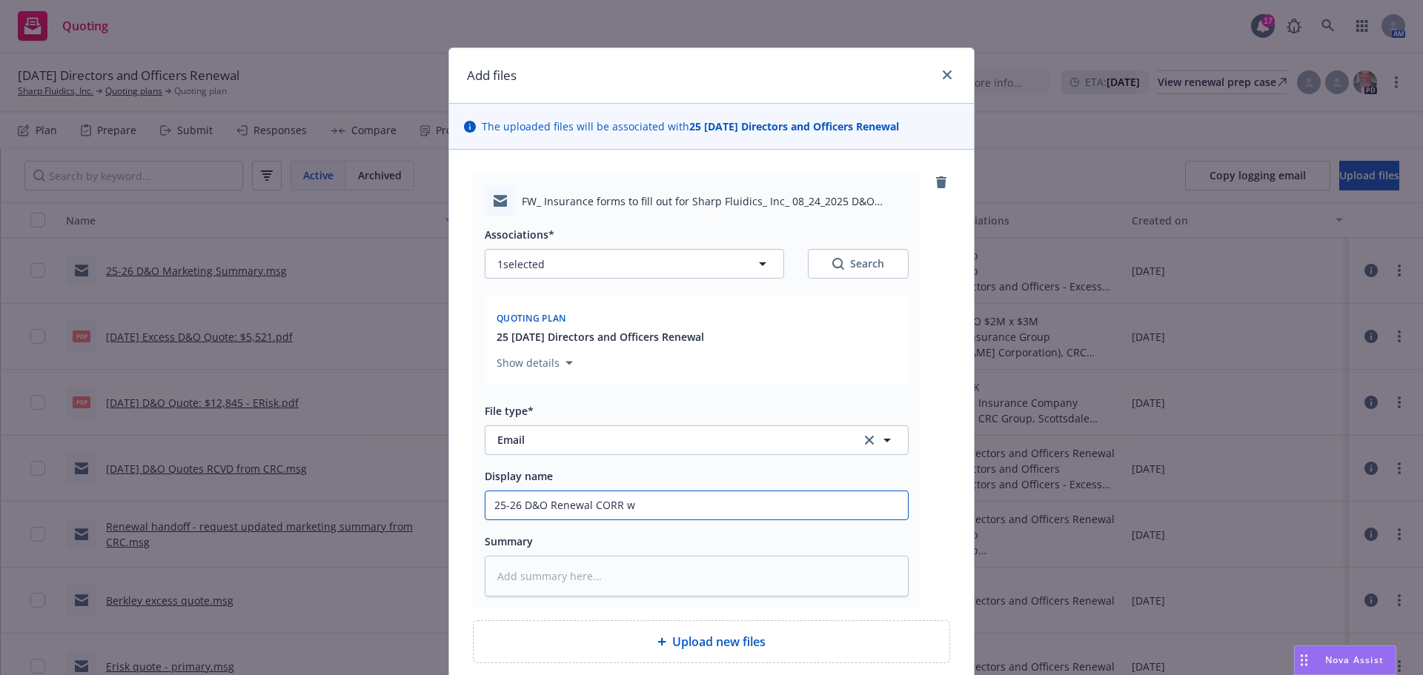
type textarea "x"
type input "25-26 D&O Renewal CORR wi"
type textarea "x"
type input "25-26 D&O Renewal CORR wiht"
type textarea "x"
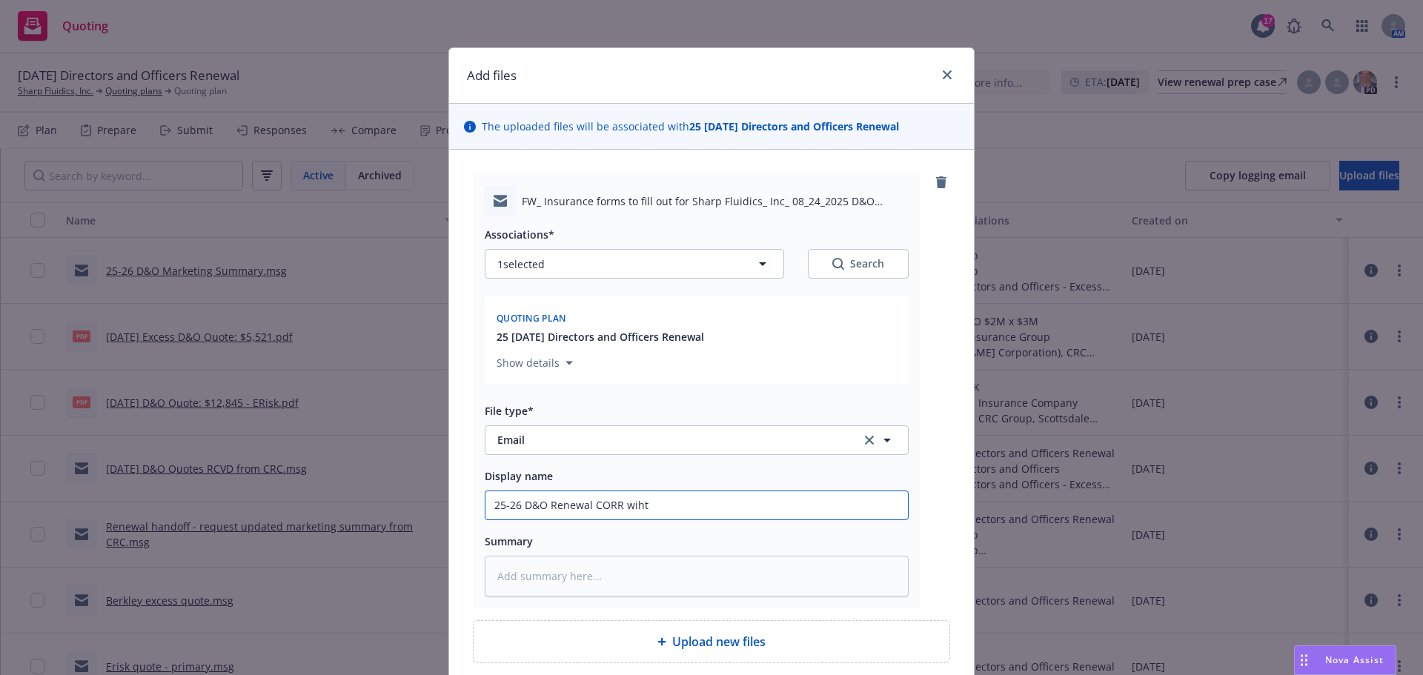
type input "25-26 D&O Renewal CORR wiht"
type textarea "x"
type input "25-26 D&O Renewal CORR wiht"
type textarea "x"
type input "25-26 D&O Renewal CORR wih"
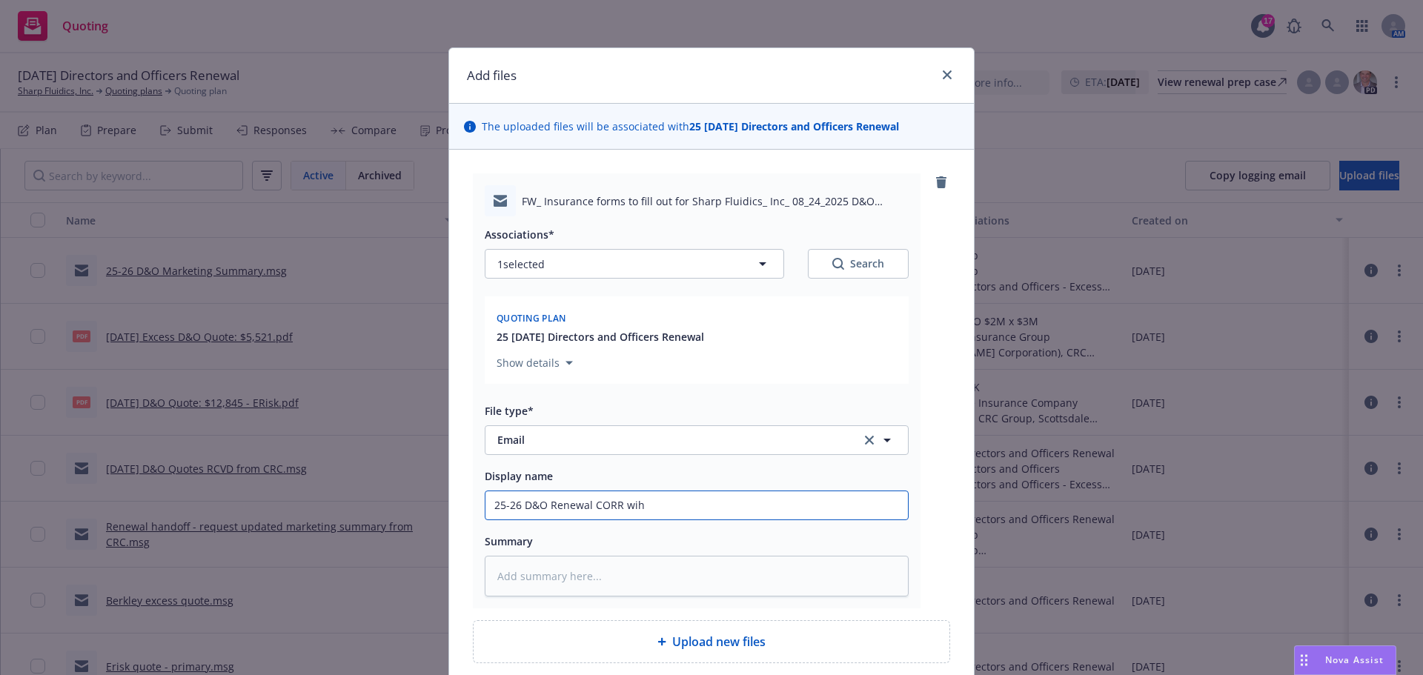
type textarea "x"
type input "25-26 D&O Renewal CORR wi"
type textarea "x"
type input "25-26 D&O Renewal CORR wit"
type textarea "x"
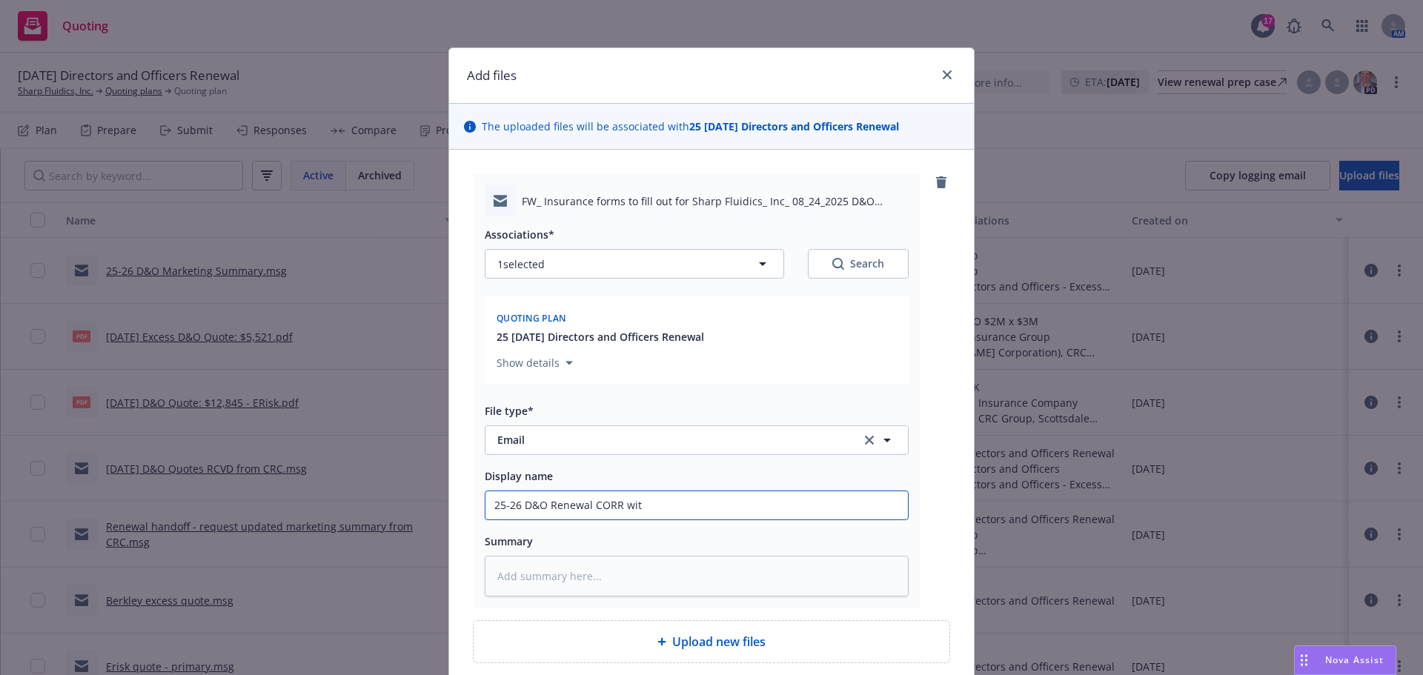
type input "25-26 D&O Renewal CORR with"
type textarea "x"
type input "25-26 D&O Renewal CORR with"
type textarea "x"
type input "25-26 D&O Renewal CORR with i"
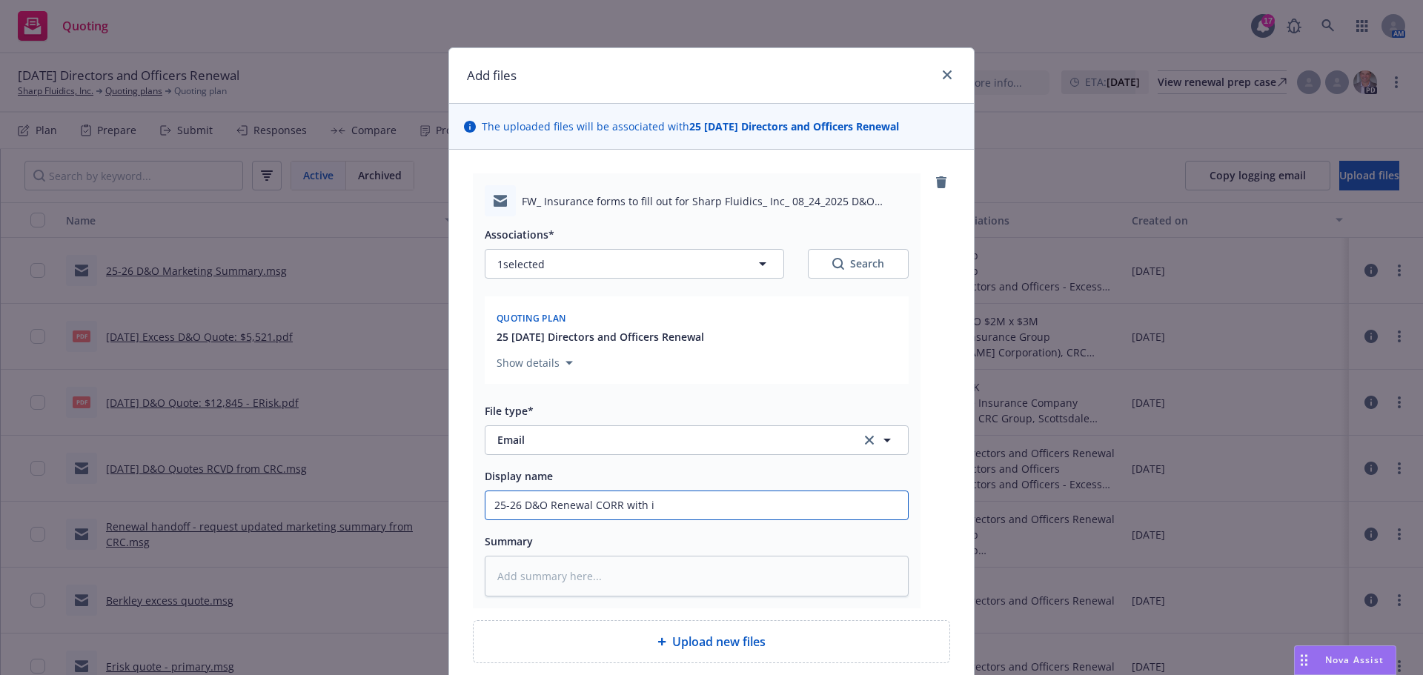
type textarea "x"
type input "25-26 D&O Renewal CORR with iN"
type textarea "x"
type input "25-26 D&O Renewal CORR with iNS"
type textarea "x"
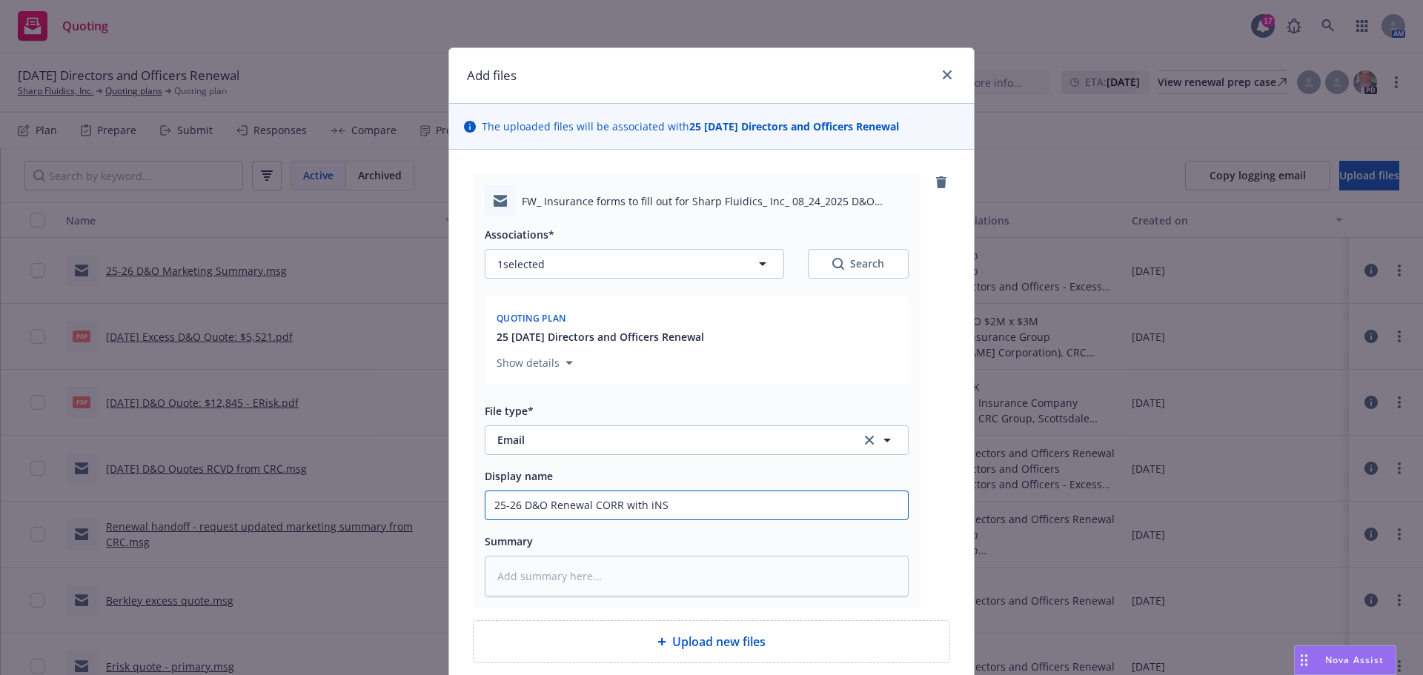
type input "25-26 D&O Renewal CORR with iNSD"
type textarea "x"
type input "25-26 D&O Renewal CORR with iNSD:"
type textarea "x"
type input "25-26 D&O Renewal CORR with iNSD"
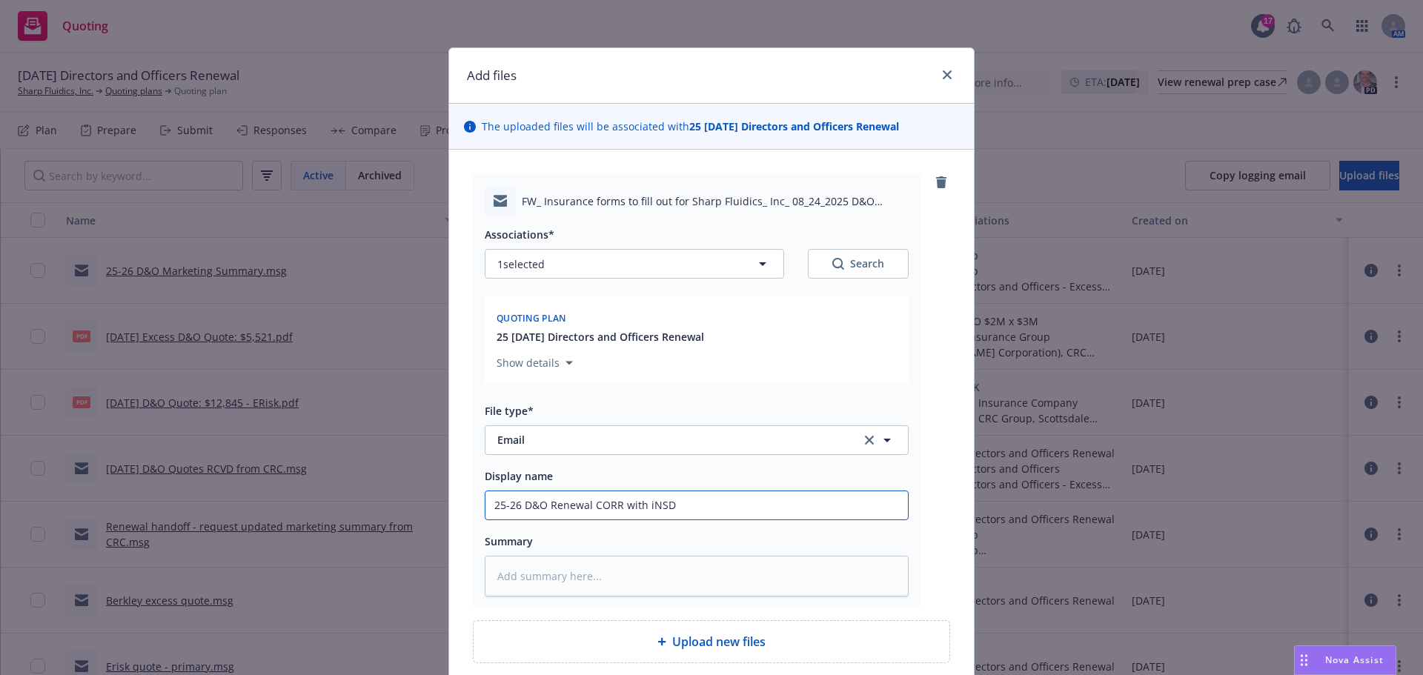
type textarea "x"
type input "25-26 D&O Renewal CORR with iNS"
type textarea "x"
type input "25-26 D&O Renewal CORR with iN"
type textarea "x"
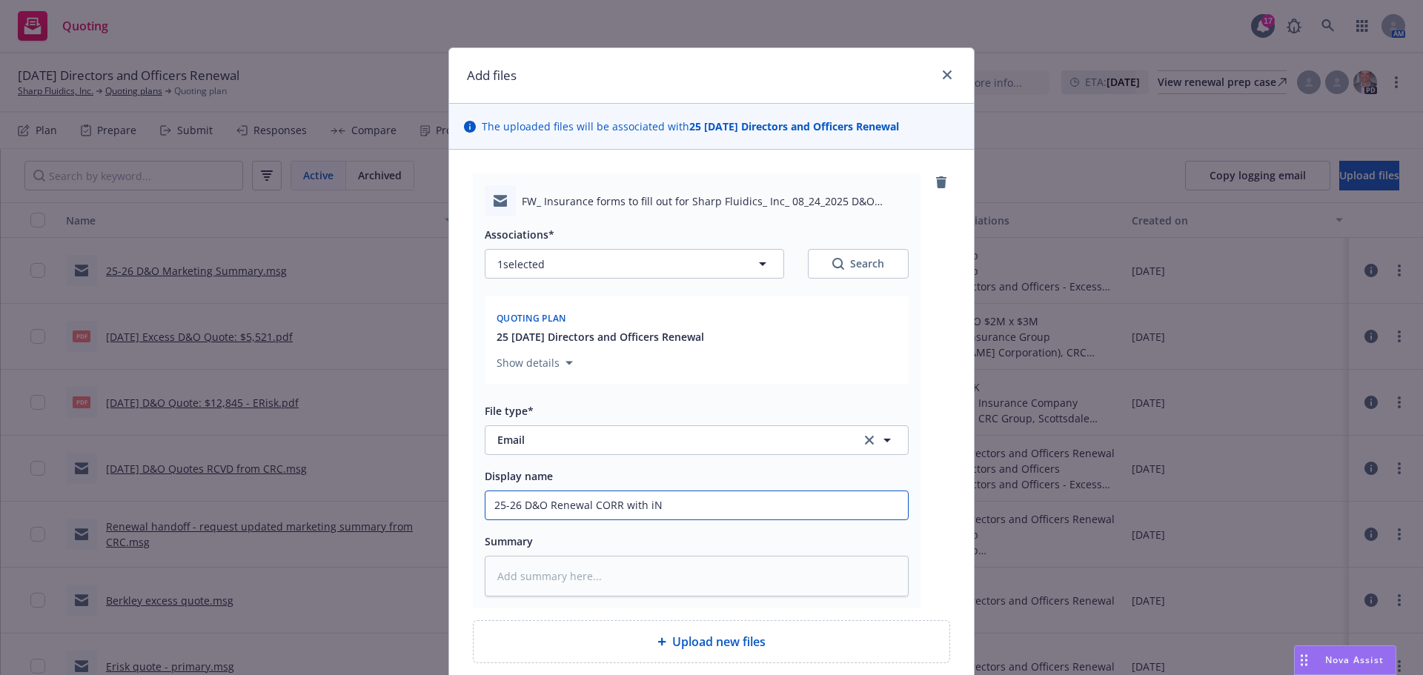
type input "25-26 D&O Renewal CORR with i"
type textarea "x"
type input "25-26 D&O Renewal CORR with"
type textarea "x"
type input "25-26 D&O Renewal CORR with I"
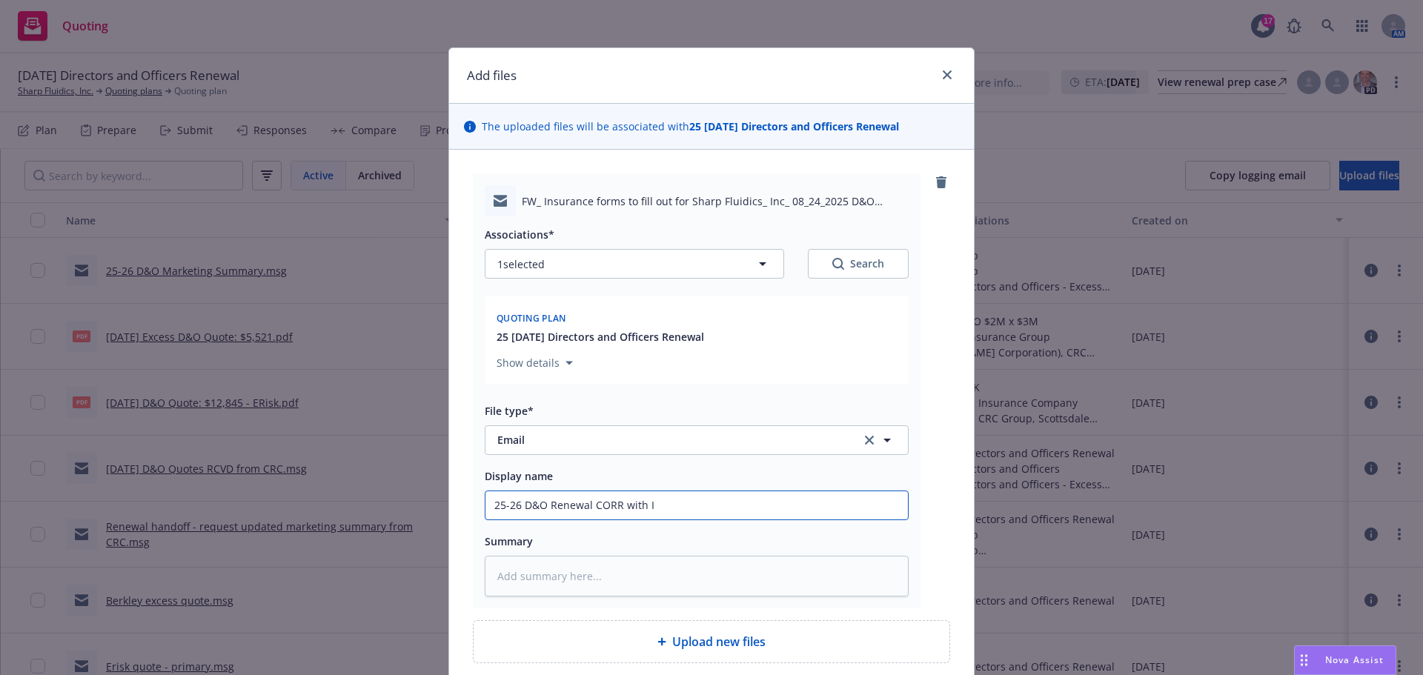
type textarea "x"
type input "25-26 D&O Renewal CORR with IN"
type textarea "x"
type input "25-26 D&O Renewal CORR with INS"
type textarea "x"
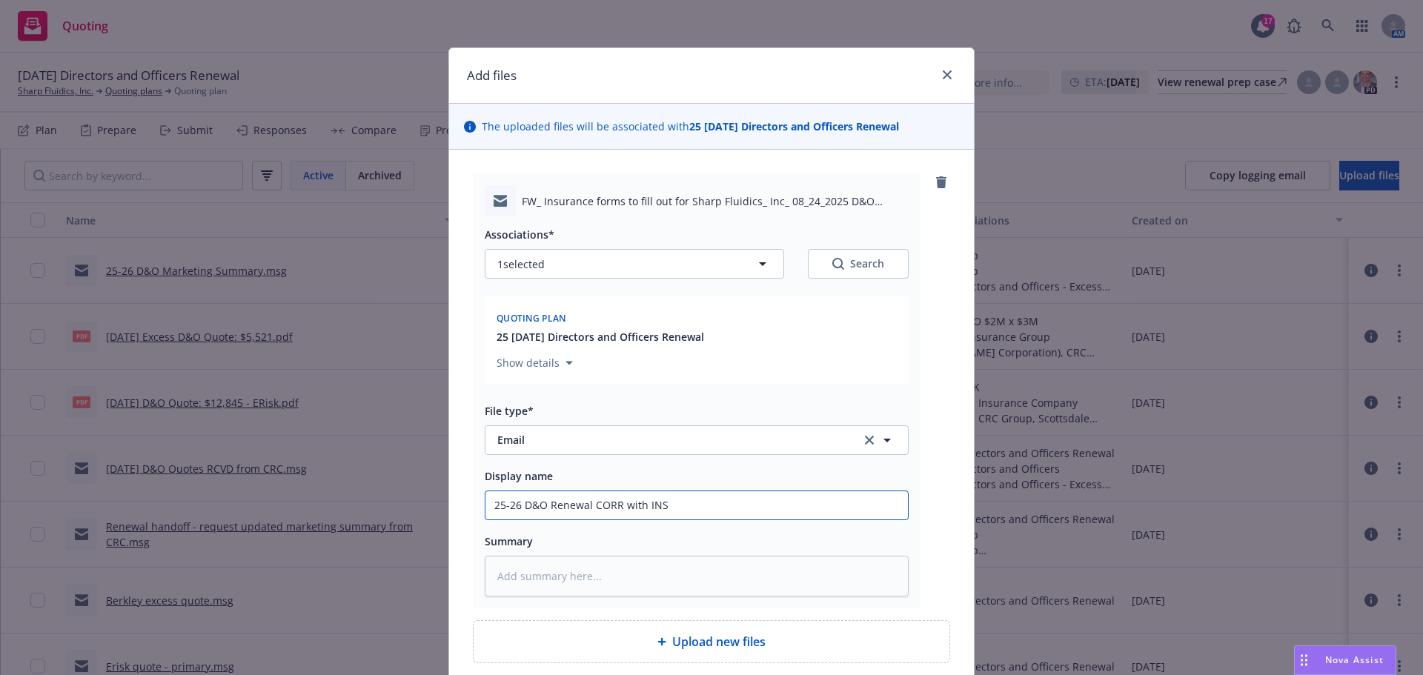
type input "25-26 D&O Renewal CORR with INSD"
type textarea "x"
type input "25-26 D&O Renewal CORR with INSD:"
type textarea "x"
type input "25-26 D&O Renewal CORR with INSD: A"
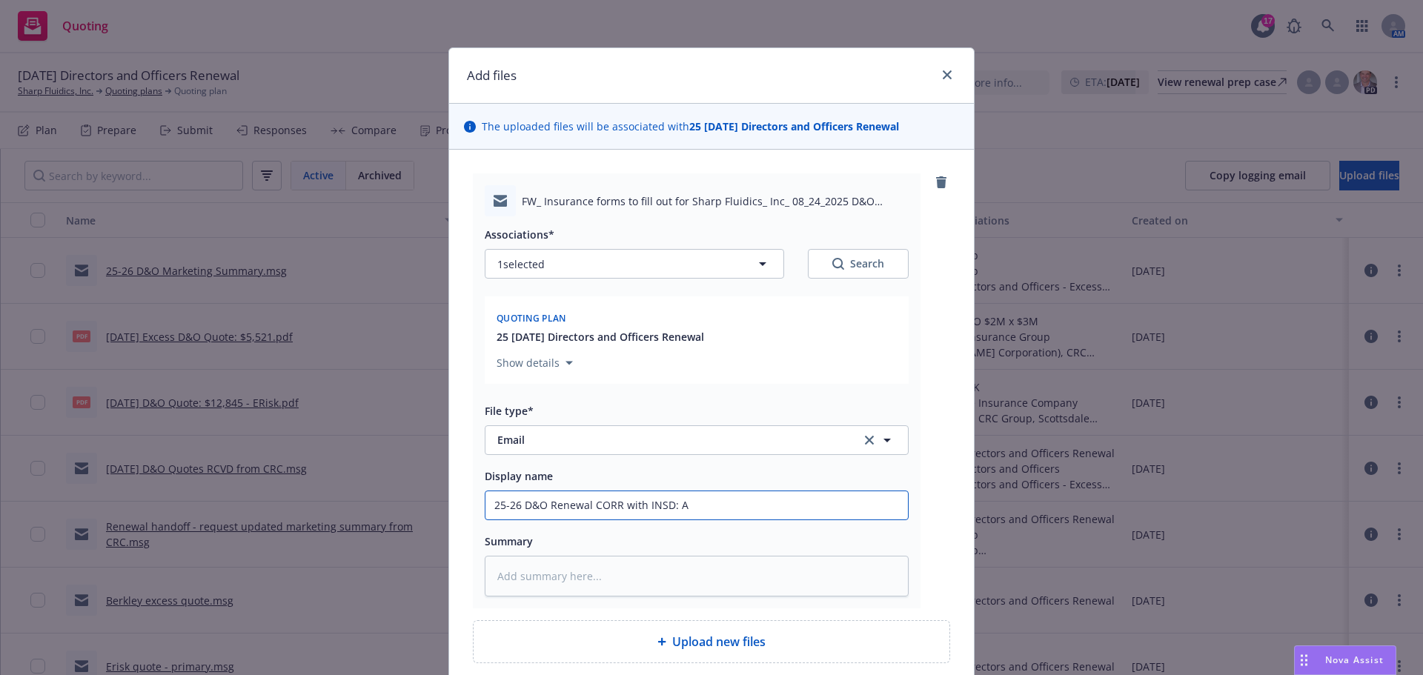
type textarea "x"
type input "25-26 D&O Renewal CORR with INSD: Ar"
type textarea "x"
type input "25-26 D&O Renewal CORR with INSD: Arg"
type textarea "x"
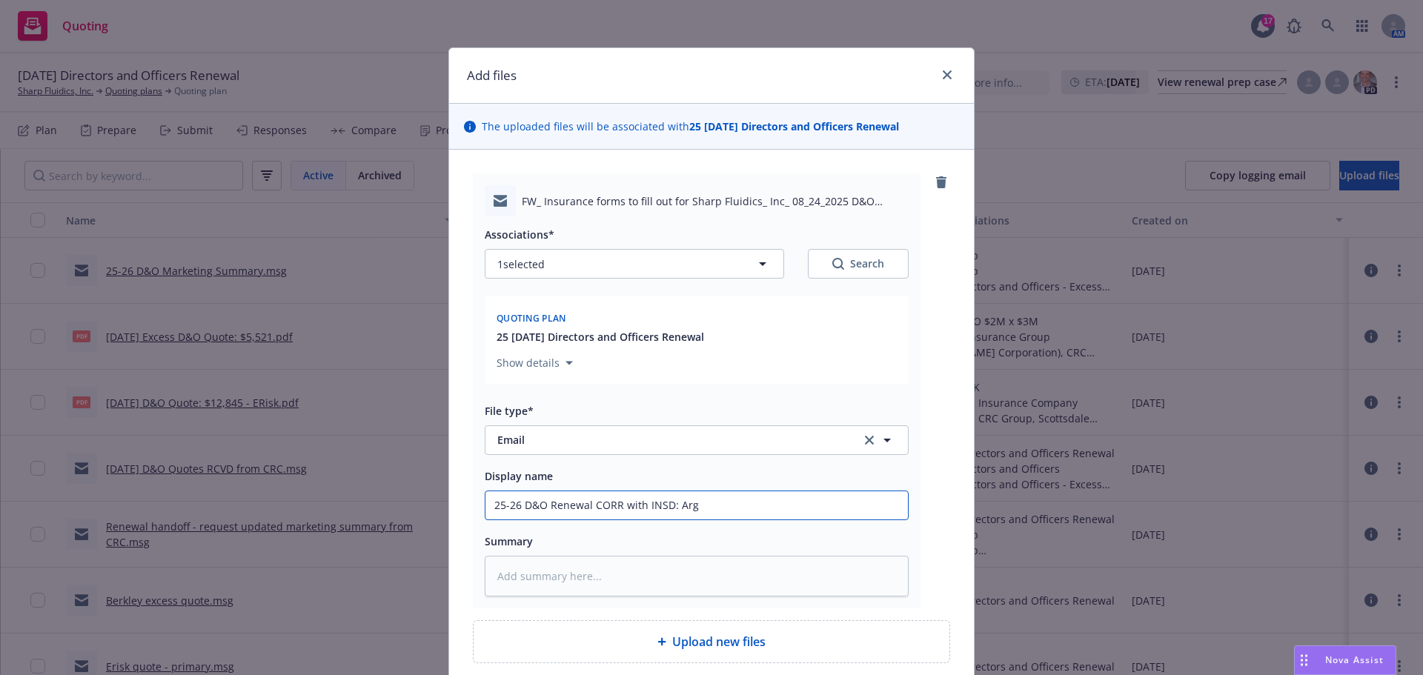
type input "25-26 D&O Renewal CORR with INSD: Argo"
type textarea "x"
type input "25-26 D&O Renewal CORR with INSD: Argo"
type textarea "x"
type input "25-26 D&O Renewal CORR with INSD: Argo N"
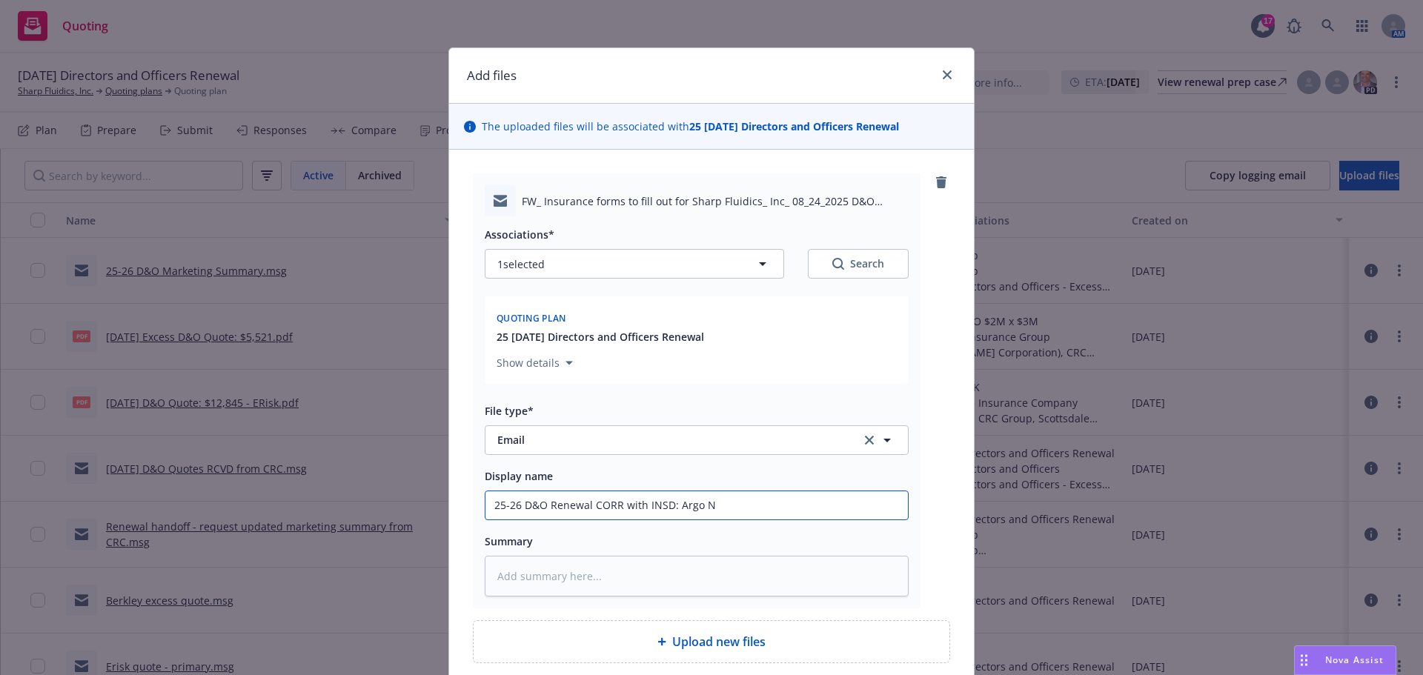
type textarea "x"
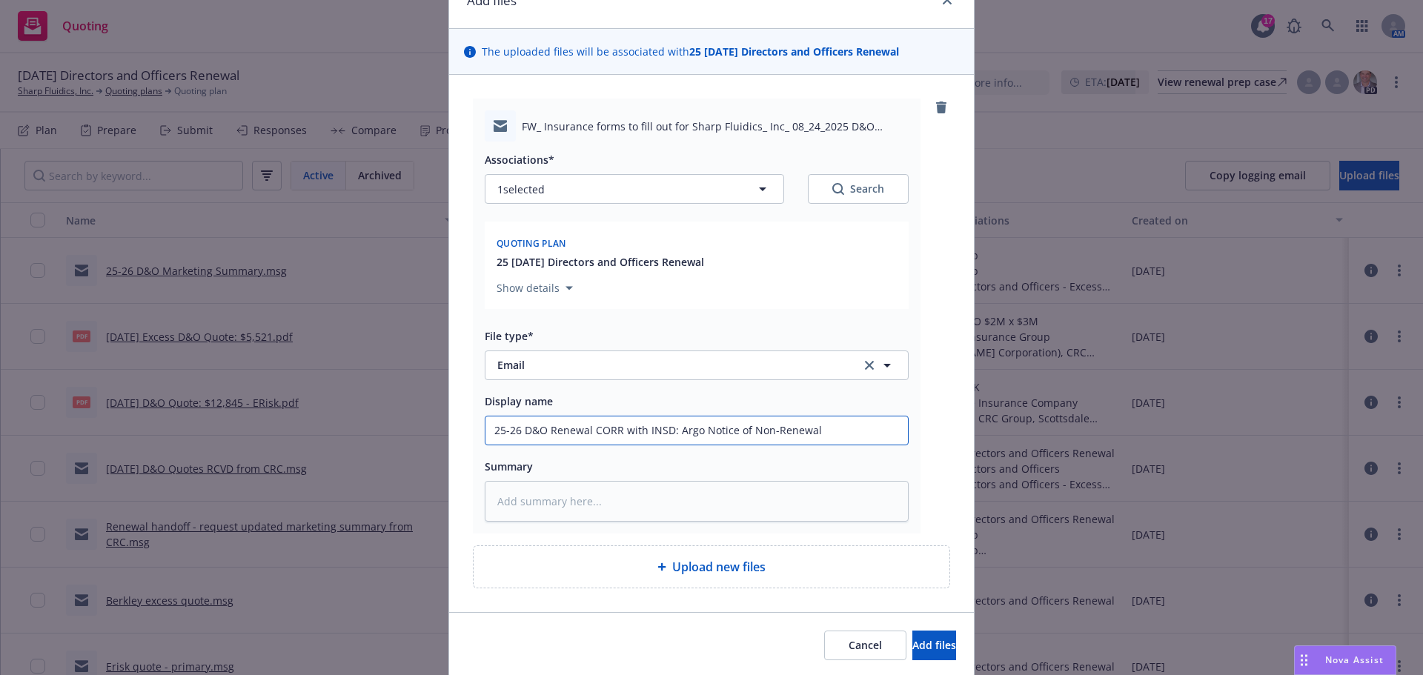
scroll to position [126, 0]
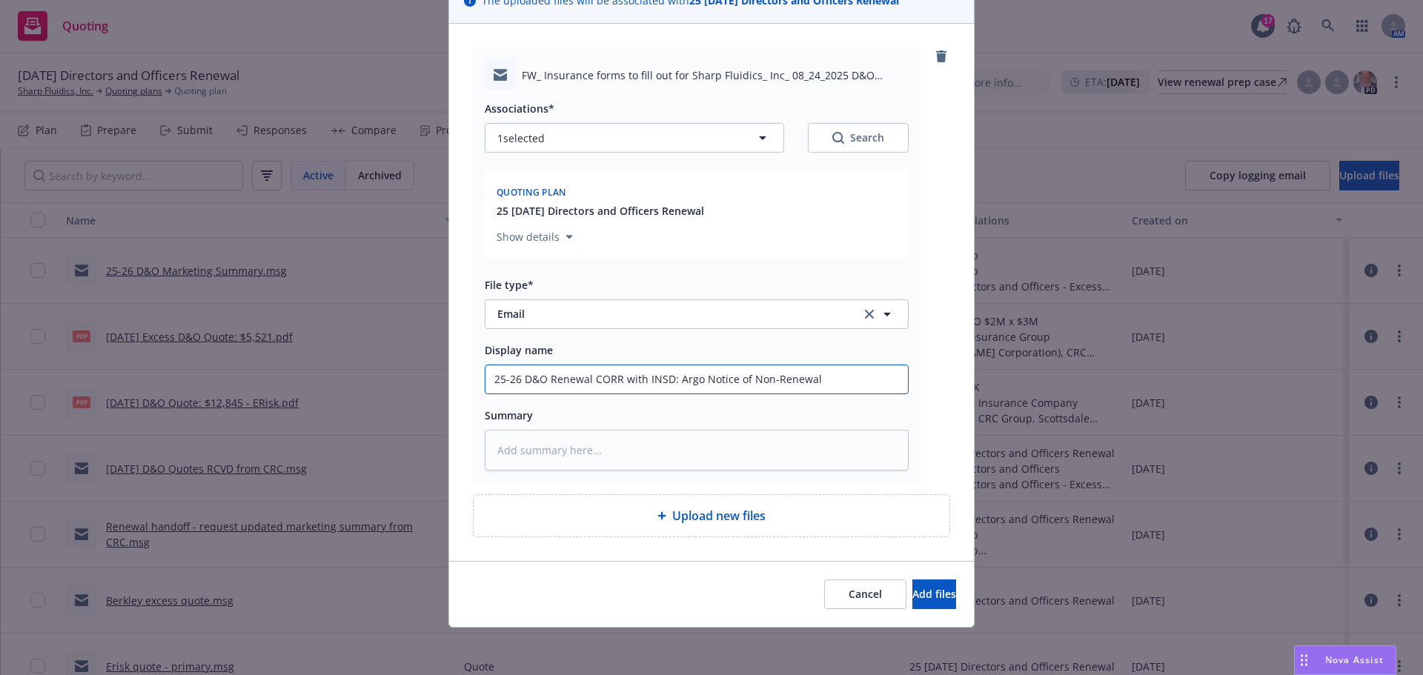
drag, startPoint x: 671, startPoint y: 379, endPoint x: 972, endPoint y: 371, distance: 301.7
click at [972, 371] on div "Add files The uploaded files will be associated with 25 [DATE] Directors and Of…" at bounding box center [711, 337] width 1423 height 675
click at [820, 440] on textarea at bounding box center [697, 450] width 424 height 41
paste textarea "Argo Notice of Non-Renewal"
drag, startPoint x: 672, startPoint y: 377, endPoint x: 1212, endPoint y: 347, distance: 540.4
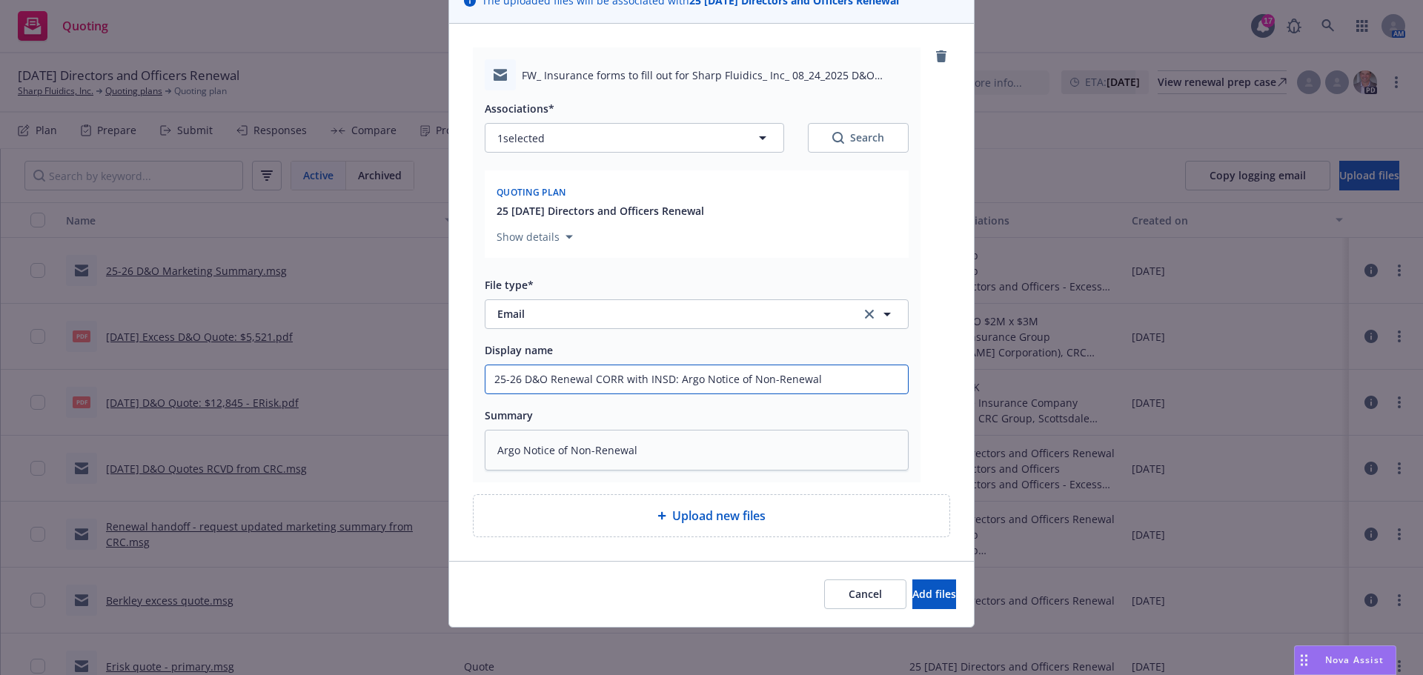
click at [1180, 362] on div "Add files The uploaded files will be associated with 25 [DATE] Directors and Of…" at bounding box center [711, 337] width 1423 height 675
click at [912, 593] on span "Add files" at bounding box center [934, 594] width 44 height 14
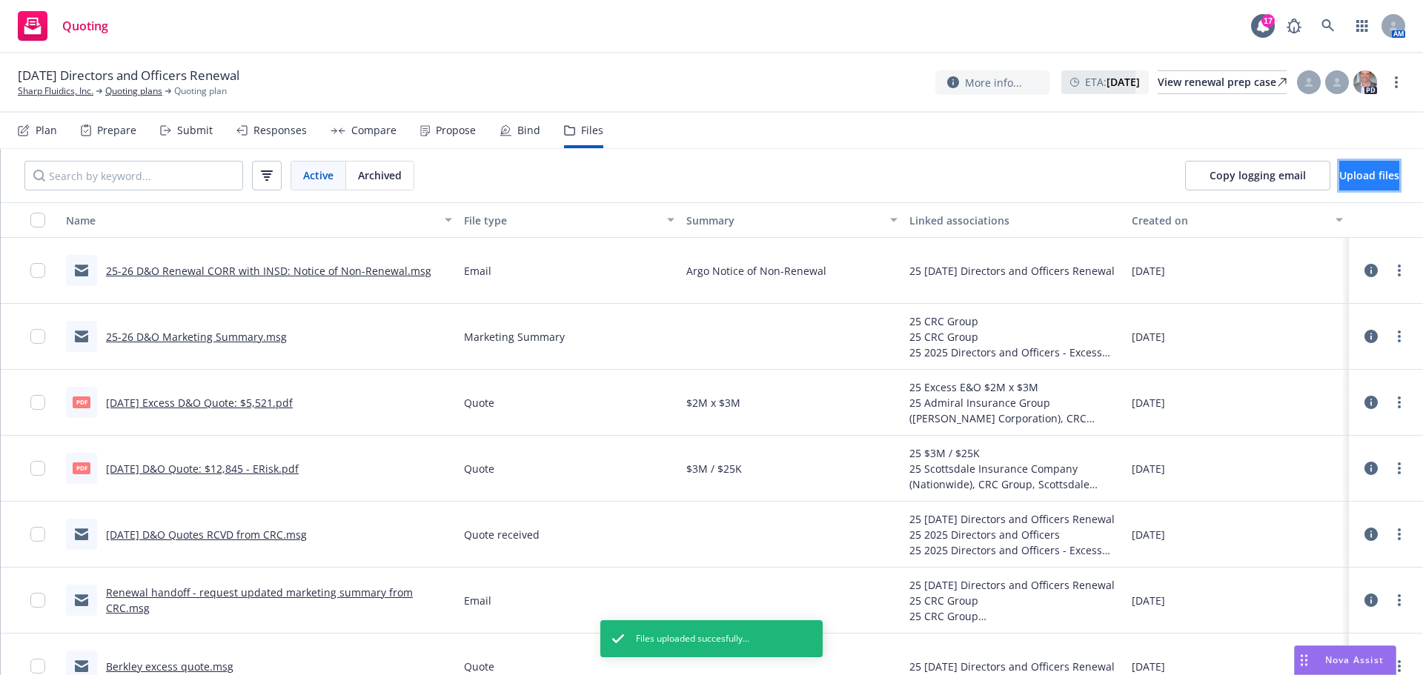
click at [1341, 179] on span "Upload files" at bounding box center [1369, 175] width 60 height 14
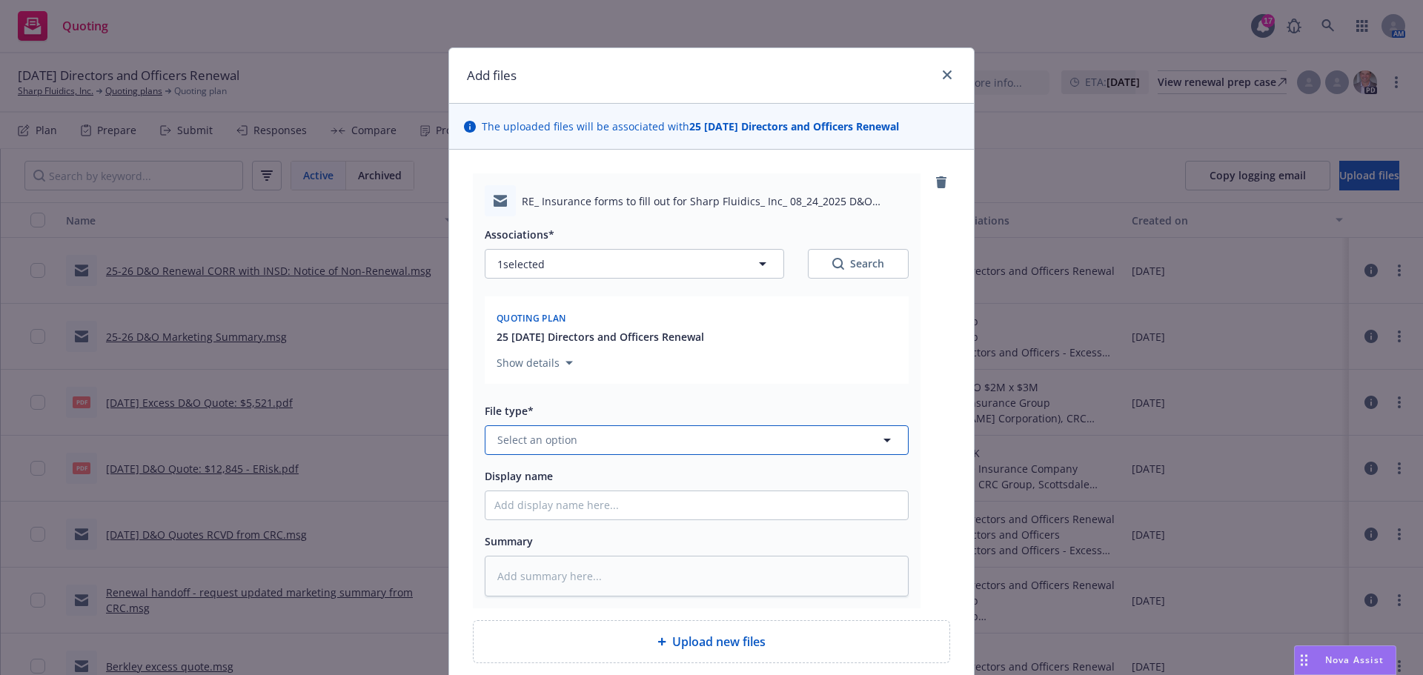
click at [610, 436] on button "Select an option" at bounding box center [697, 440] width 424 height 30
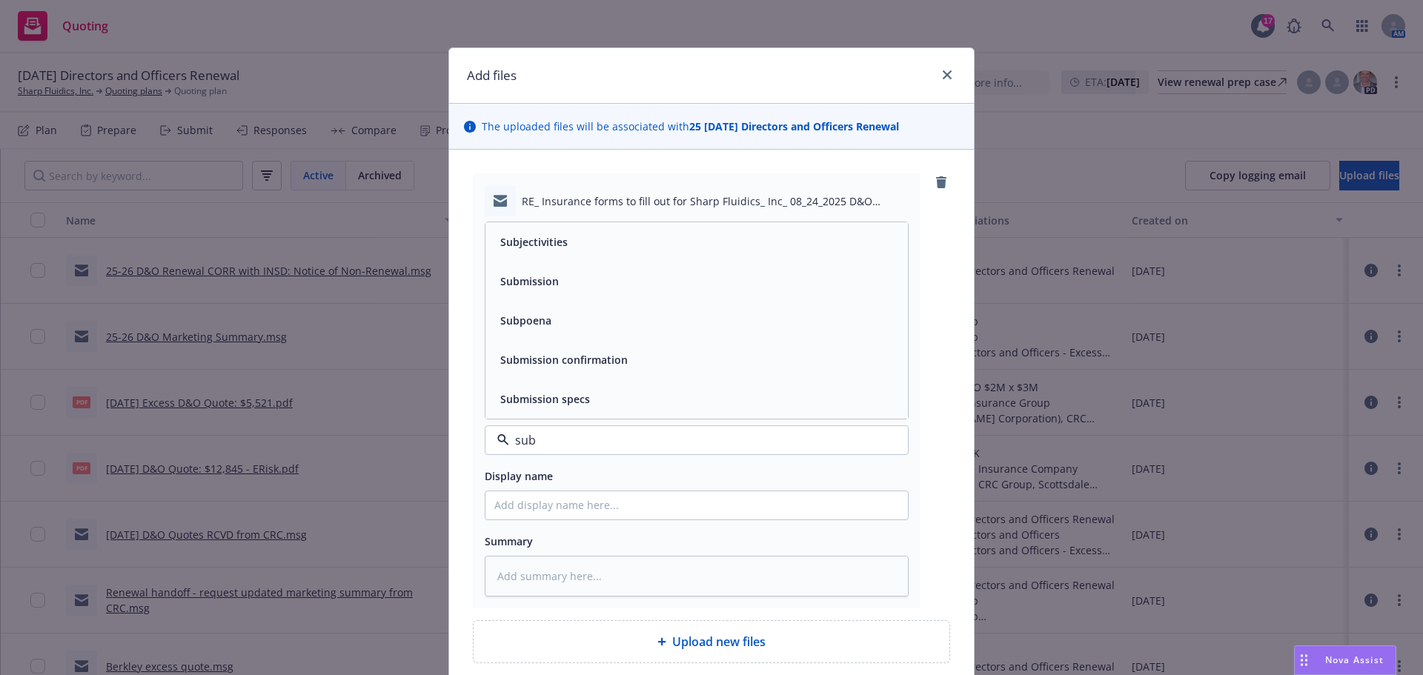
click at [577, 248] on div "Subjectivities" at bounding box center [696, 241] width 405 height 21
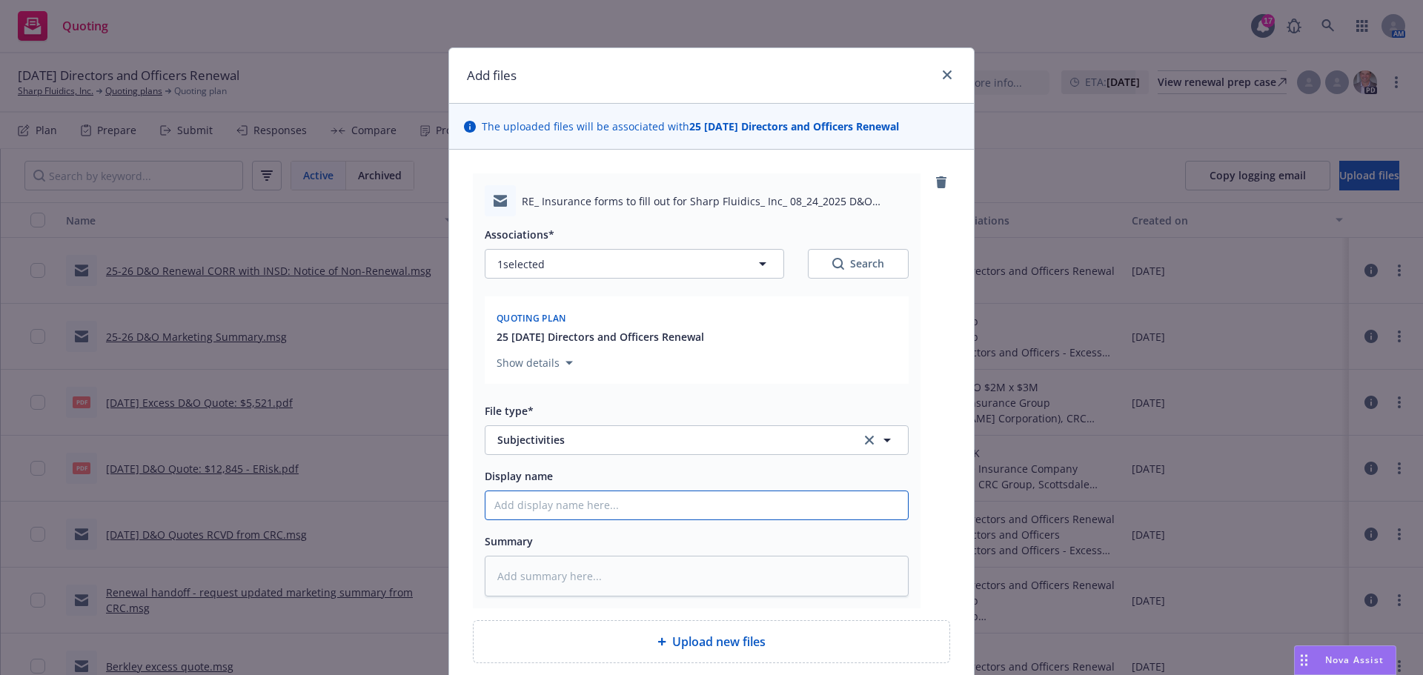
click at [554, 493] on input "Display name" at bounding box center [696, 505] width 422 height 28
click at [568, 575] on textarea "Need answer to VI., 1. b." at bounding box center [697, 576] width 424 height 41
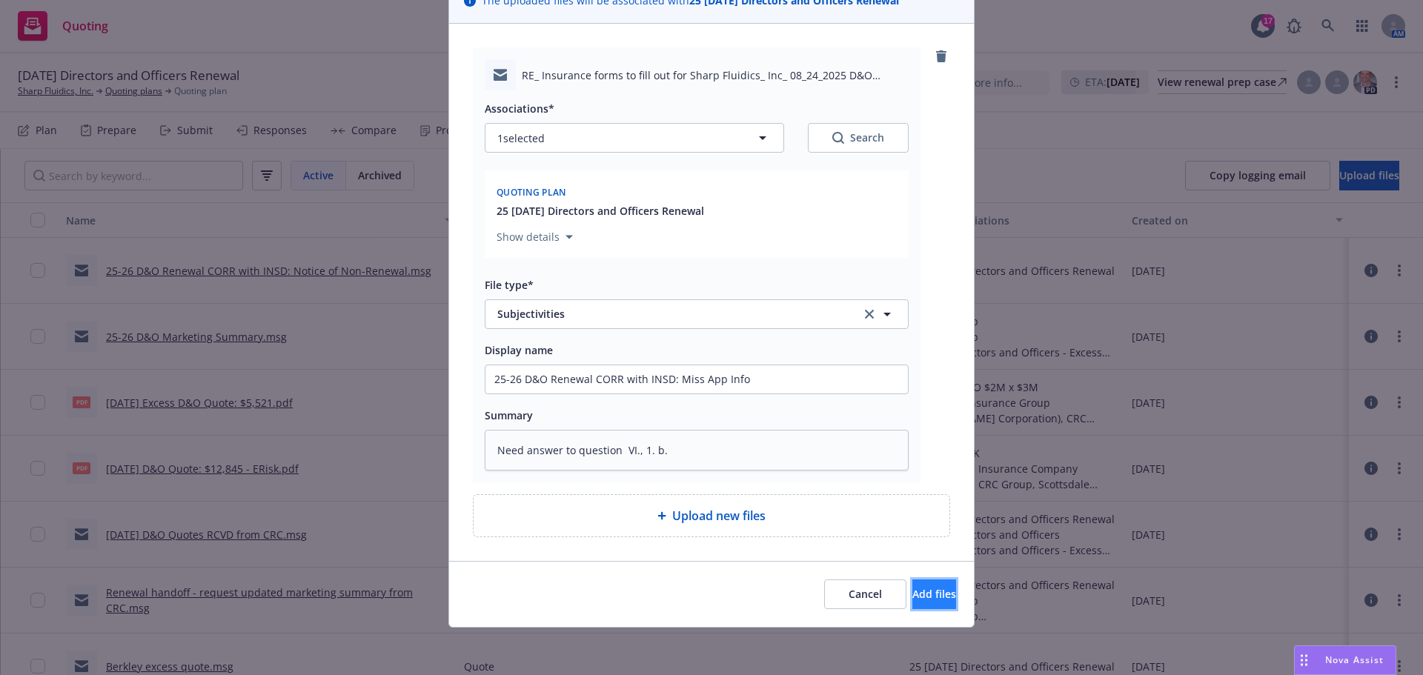
click at [912, 587] on button "Add files" at bounding box center [934, 595] width 44 height 30
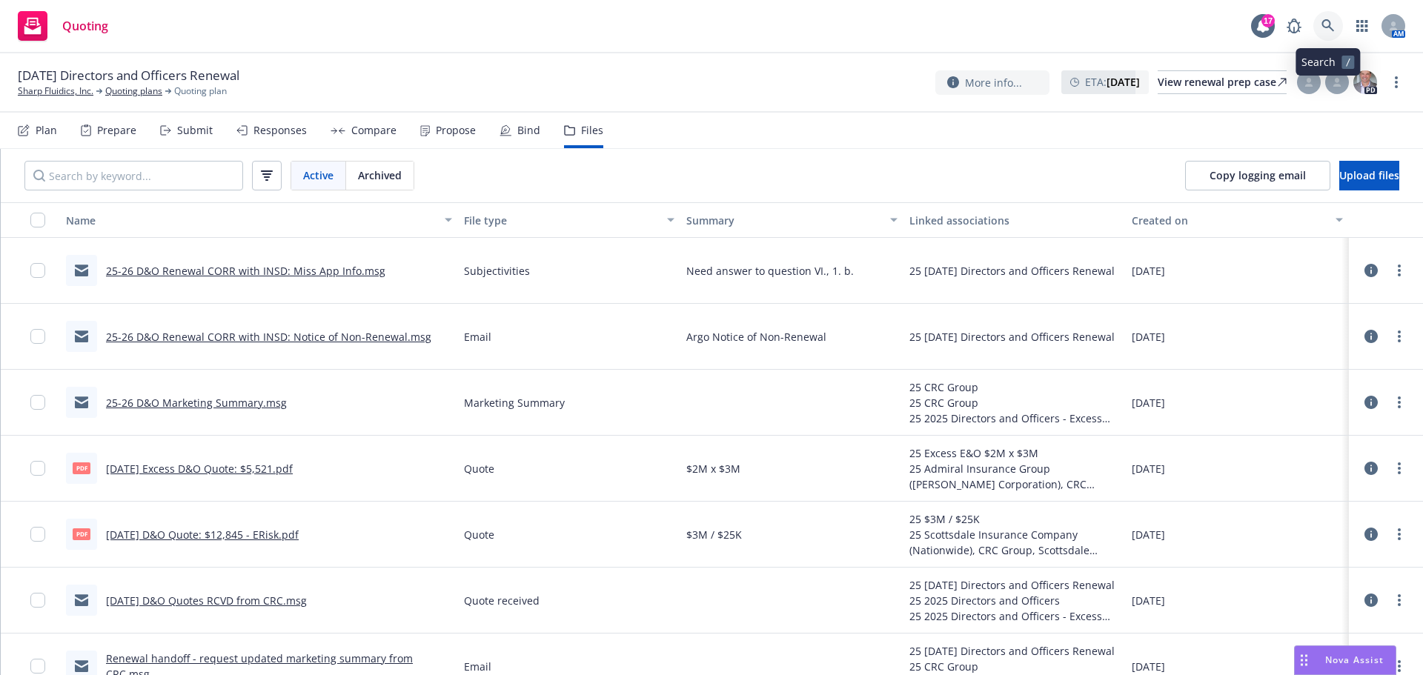
click at [1329, 33] on link at bounding box center [1328, 26] width 30 height 30
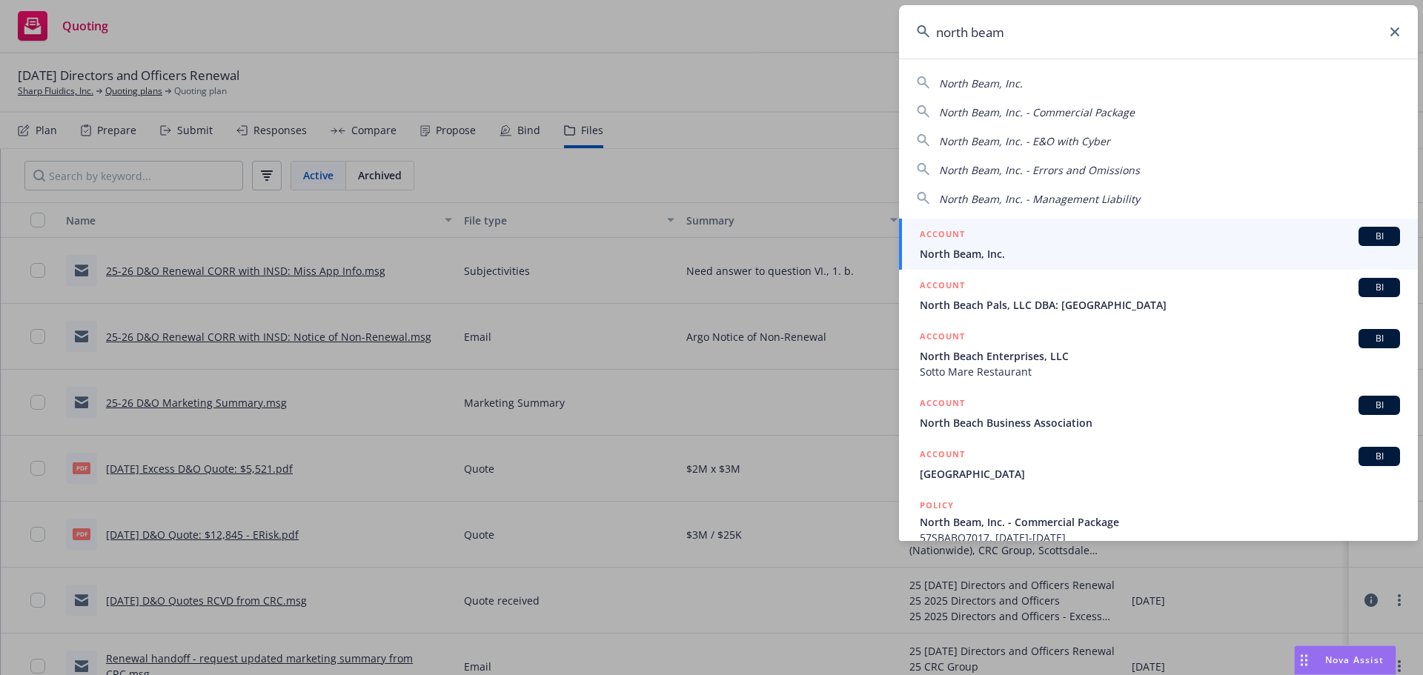
click at [1009, 250] on span "North Beam, Inc." at bounding box center [1160, 254] width 480 height 16
